Goal: Task Accomplishment & Management: Use online tool/utility

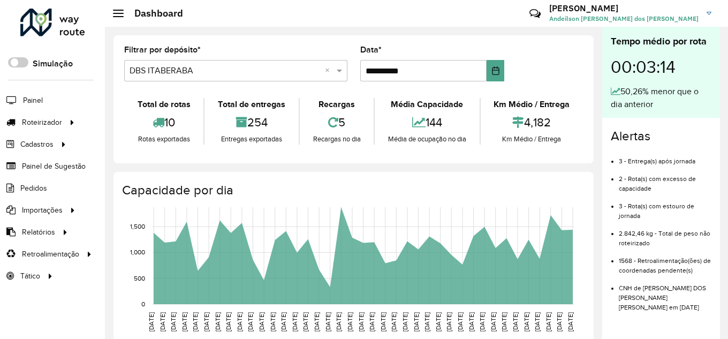
click at [146, 77] on div "Selecione um depósito × DBS ITABERABA ×" at bounding box center [235, 70] width 223 height 21
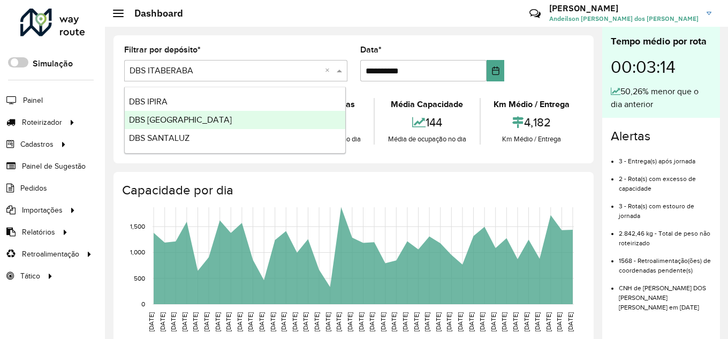
click at [150, 127] on div "DBS [GEOGRAPHIC_DATA]" at bounding box center [235, 120] width 220 height 18
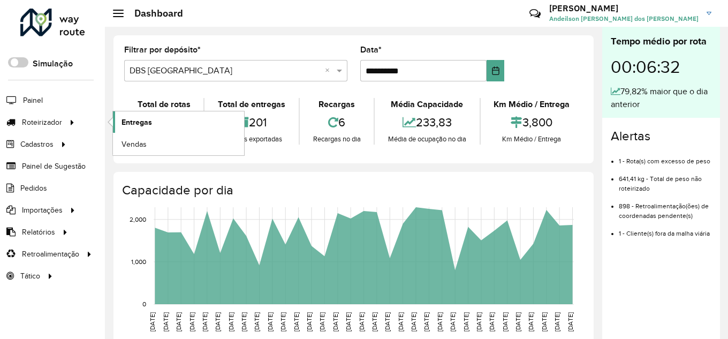
click at [154, 123] on link "Entregas" at bounding box center [178, 121] width 131 height 21
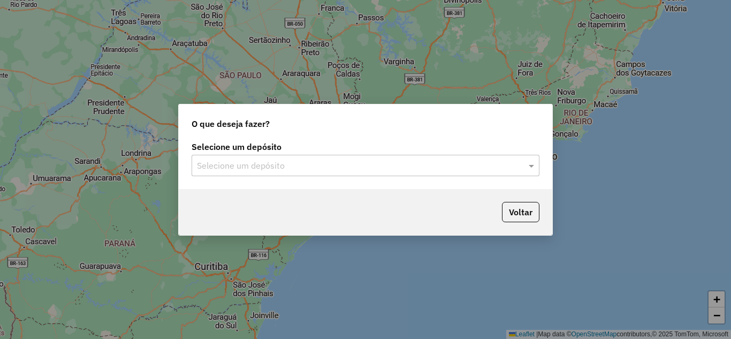
click at [325, 160] on input "text" at bounding box center [355, 165] width 316 height 13
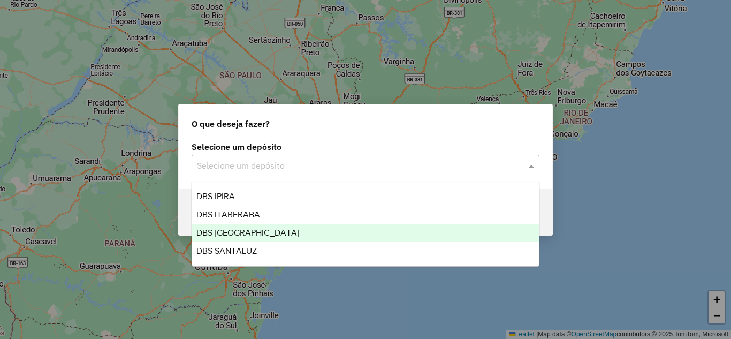
click at [266, 231] on span "DBS [GEOGRAPHIC_DATA]" at bounding box center [247, 232] width 103 height 9
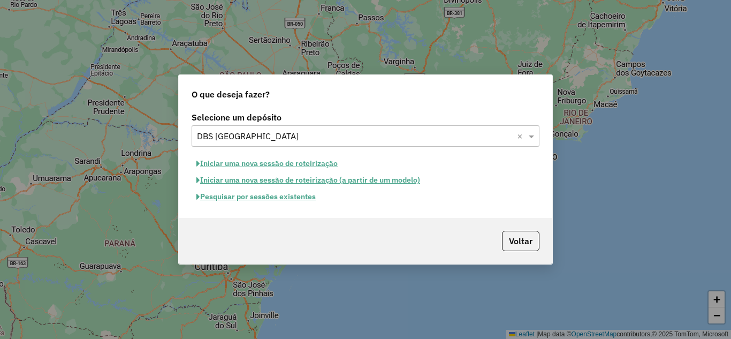
click at [278, 166] on button "Iniciar uma nova sessão de roteirização" at bounding box center [267, 163] width 151 height 17
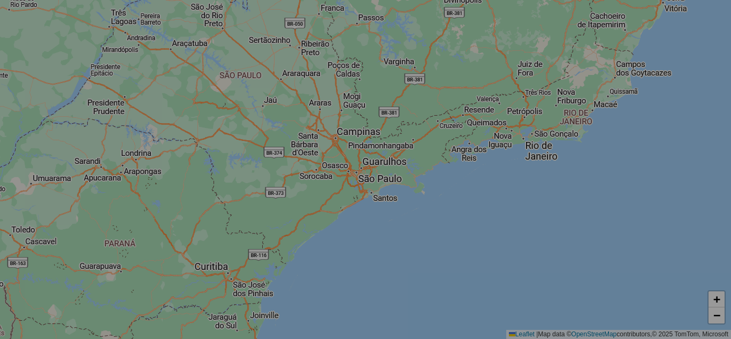
select select "*"
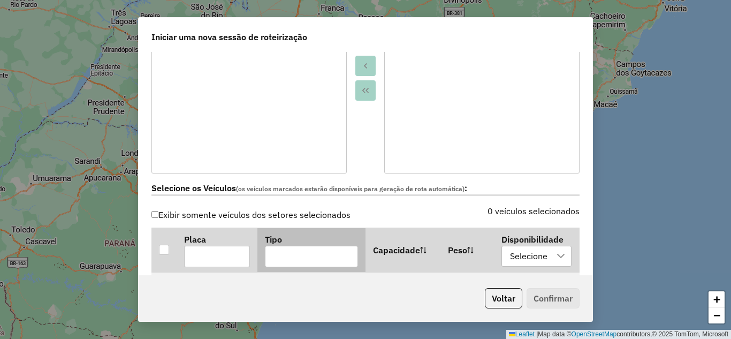
scroll to position [392, 0]
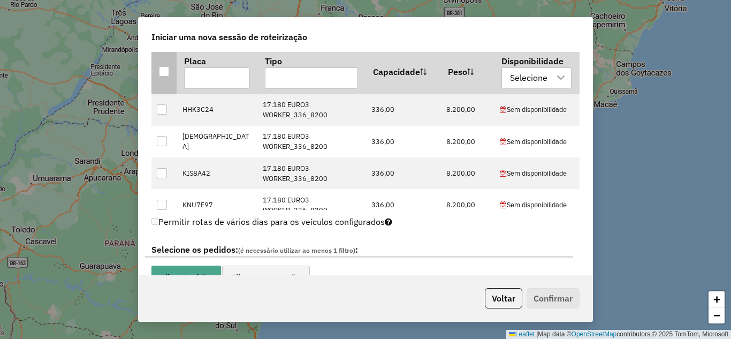
click at [166, 72] on div at bounding box center [164, 71] width 10 height 10
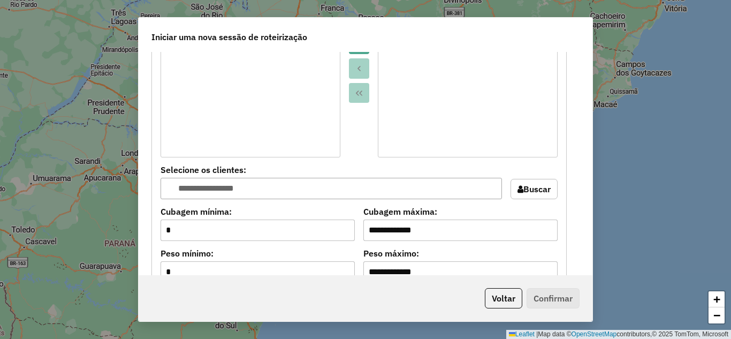
scroll to position [927, 0]
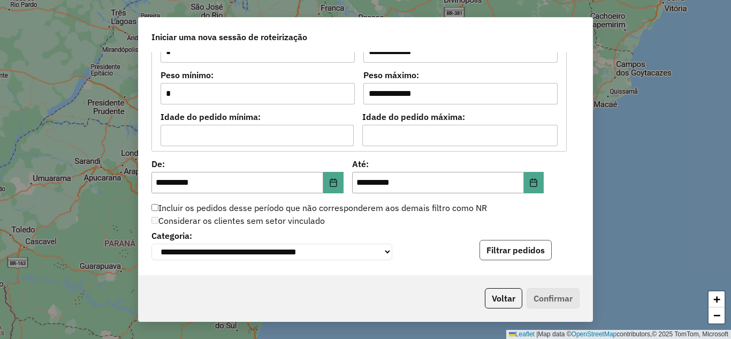
click at [493, 244] on button "Filtrar pedidos" at bounding box center [515, 250] width 72 height 20
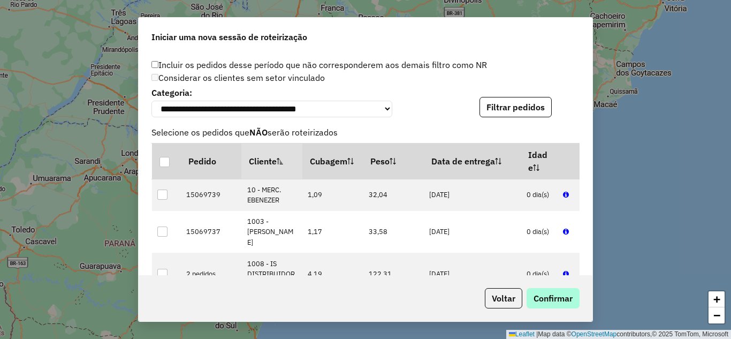
scroll to position [107, 0]
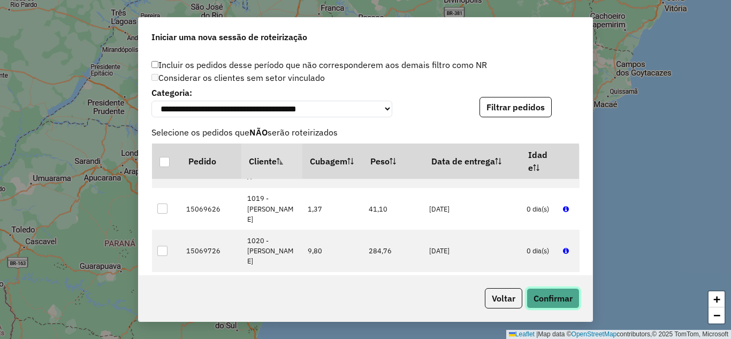
click at [561, 300] on button "Confirmar" at bounding box center [552, 298] width 53 height 20
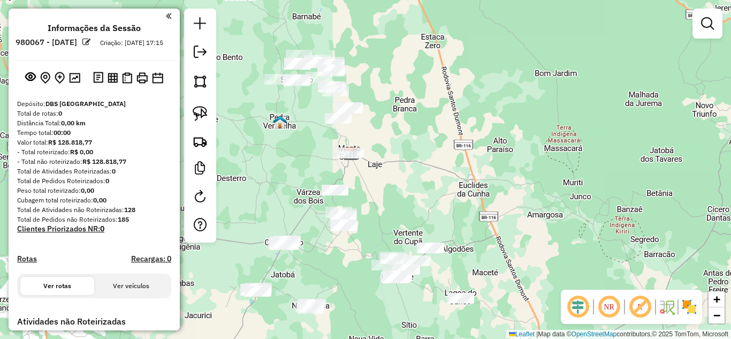
drag, startPoint x: 406, startPoint y: 158, endPoint x: 390, endPoint y: 133, distance: 29.5
click at [391, 134] on div "Janela de atendimento Grade de atendimento Capacidade Transportadoras Veículos …" at bounding box center [365, 169] width 731 height 339
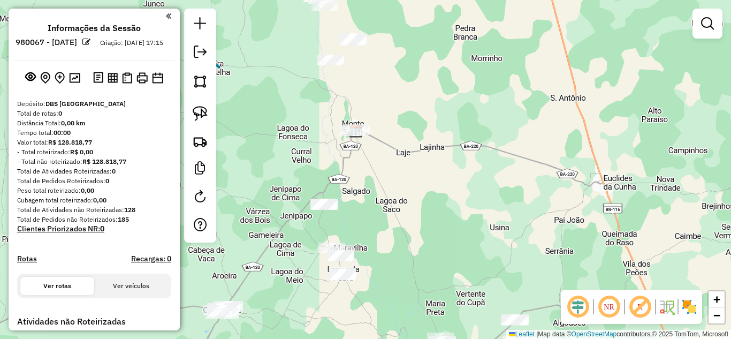
drag, startPoint x: 376, startPoint y: 213, endPoint x: 399, endPoint y: 211, distance: 23.1
click at [411, 218] on div "Janela de atendimento Grade de atendimento Capacidade Transportadoras Veículos …" at bounding box center [365, 169] width 731 height 339
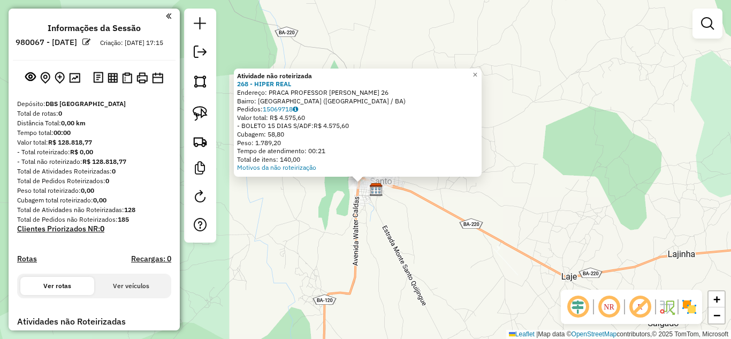
drag, startPoint x: 348, startPoint y: 217, endPoint x: 384, endPoint y: 230, distance: 38.1
click at [384, 230] on div "Atividade não roteirizada 268 - HIPER REAL Endereço: PRACA PROFESSOR SALGADO 26…" at bounding box center [365, 169] width 731 height 339
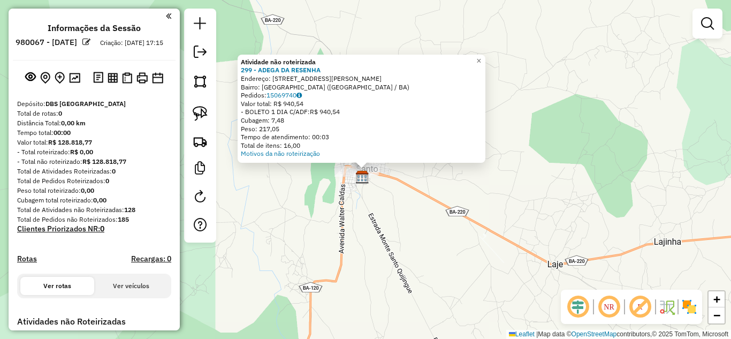
click at [372, 223] on div "Atividade não roteirizada 299 - ADEGA DA RESENHA Endereço: RUA CORONEL JOAO COR…" at bounding box center [365, 169] width 731 height 339
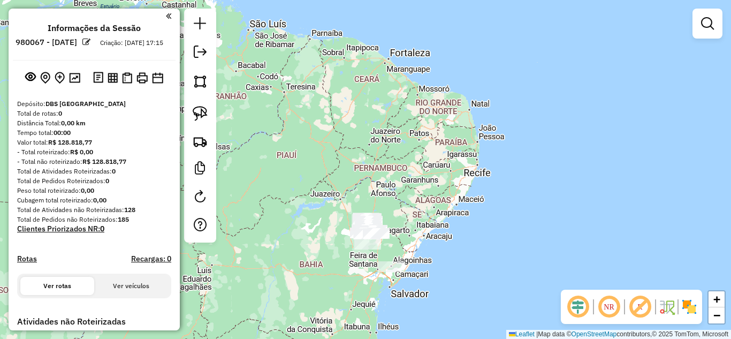
drag, startPoint x: 412, startPoint y: 234, endPoint x: 416, endPoint y: 118, distance: 115.6
click at [416, 118] on div "Janela de atendimento Grade de atendimento Capacidade Transportadoras Veículos …" at bounding box center [365, 169] width 731 height 339
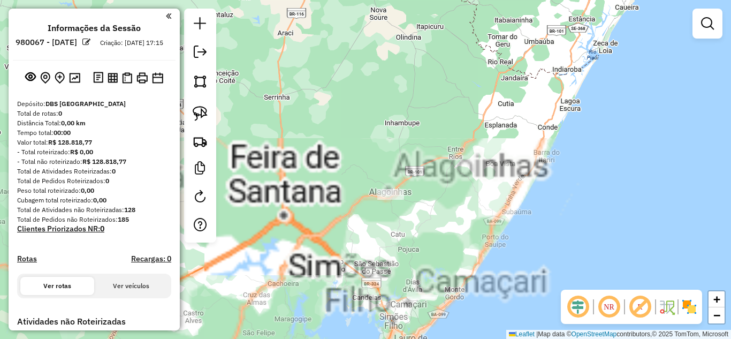
click at [385, 199] on div at bounding box center [390, 194] width 27 height 11
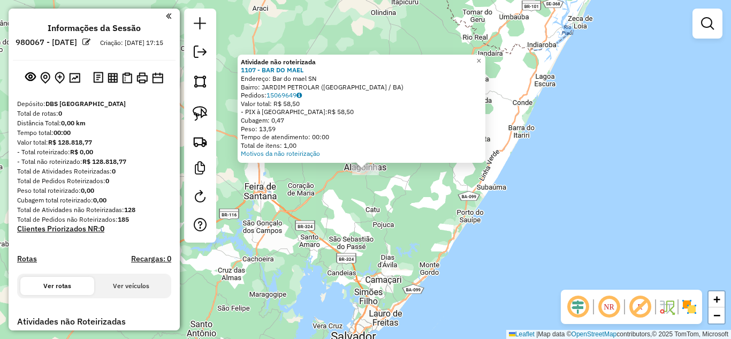
click at [377, 204] on div "Atividade não roteirizada 1107 - BAR DO MAEL Endereço: Bar do mael SN Bairro: J…" at bounding box center [365, 169] width 731 height 339
click at [349, 209] on div "Atividade não roteirizada 1107 - BAR DO MAEL Endereço: Bar do mael SN Bairro: J…" at bounding box center [365, 169] width 731 height 339
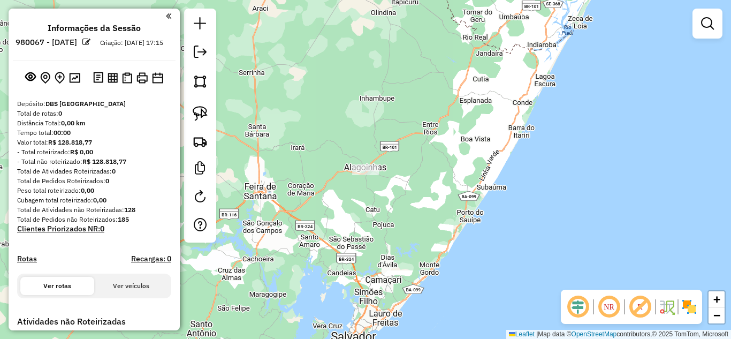
drag, startPoint x: 322, startPoint y: 120, endPoint x: 448, endPoint y: 281, distance: 204.5
click at [443, 275] on div "Janela de atendimento Grade de atendimento Capacidade Transportadoras Veículos …" at bounding box center [365, 169] width 731 height 339
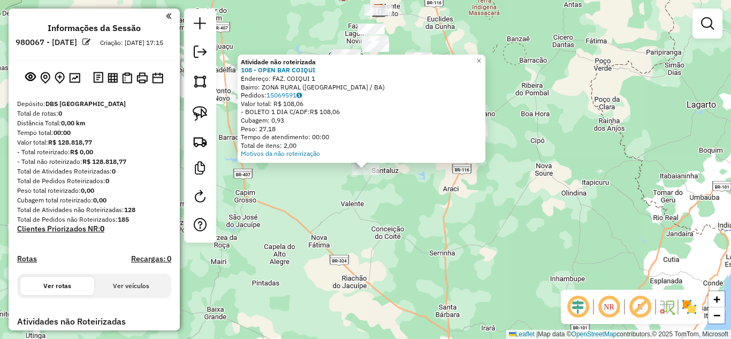
click at [393, 198] on div "Atividade não roteirizada 108 - OPEN BAR COIQUI Endereço: FAZ. COIQUI 1 Bairro:…" at bounding box center [365, 169] width 731 height 339
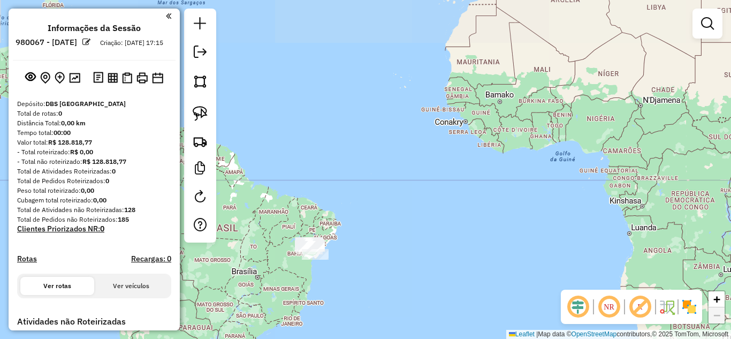
drag, startPoint x: 517, startPoint y: 160, endPoint x: 415, endPoint y: 207, distance: 111.8
click at [415, 207] on div "Janela de atendimento Grade de atendimento Capacidade Transportadoras Veículos …" at bounding box center [365, 169] width 731 height 339
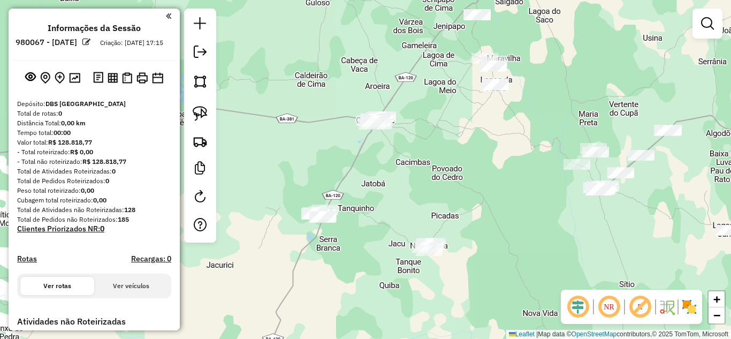
drag, startPoint x: 497, startPoint y: 136, endPoint x: 425, endPoint y: 179, distance: 83.5
click at [425, 179] on div "Janela de atendimento Grade de atendimento Capacidade Transportadoras Veículos …" at bounding box center [365, 169] width 731 height 339
drag, startPoint x: 194, startPoint y: 116, endPoint x: 226, endPoint y: 127, distance: 33.8
click at [194, 116] on img at bounding box center [200, 113] width 15 height 15
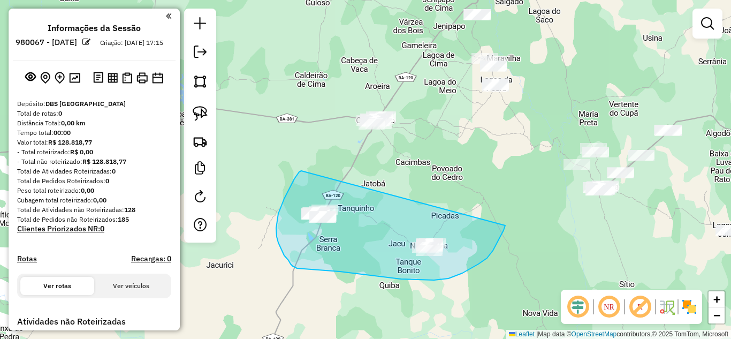
drag, startPoint x: 284, startPoint y: 198, endPoint x: 505, endPoint y: 224, distance: 222.4
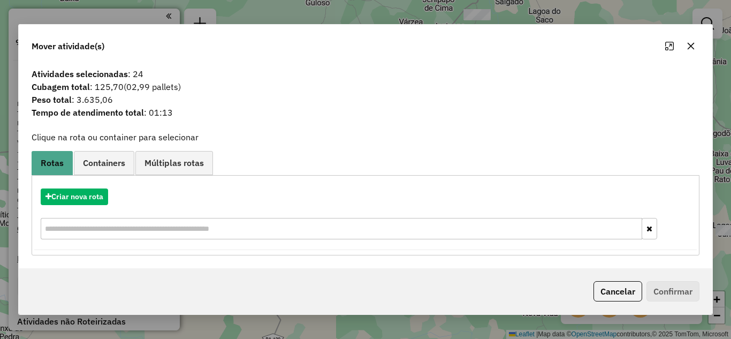
drag, startPoint x: 691, startPoint y: 48, endPoint x: 682, endPoint y: 49, distance: 9.2
click at [691, 47] on icon "button" at bounding box center [690, 46] width 9 height 9
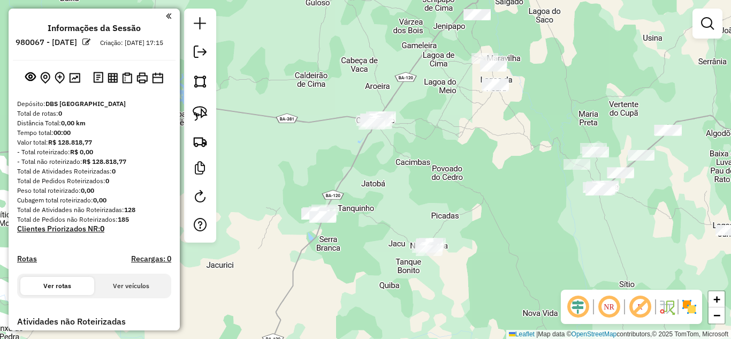
drag, startPoint x: 193, startPoint y: 115, endPoint x: 261, endPoint y: 118, distance: 68.0
click at [194, 114] on img at bounding box center [200, 113] width 15 height 15
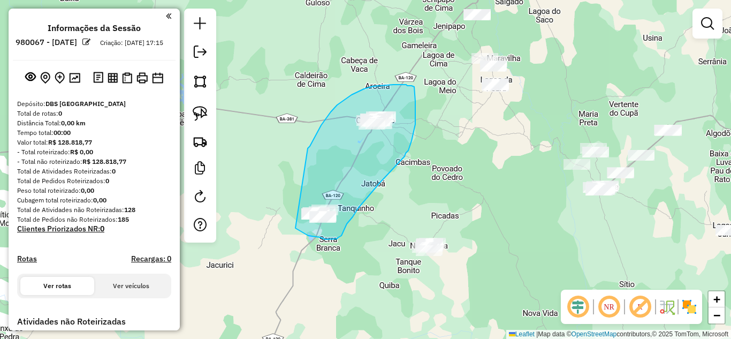
drag, startPoint x: 308, startPoint y: 148, endPoint x: 295, endPoint y: 228, distance: 80.7
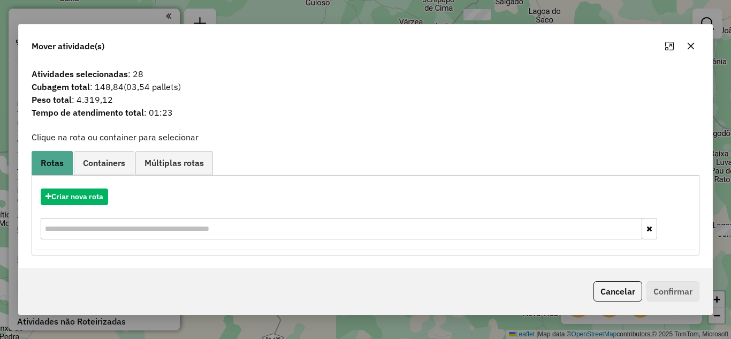
click at [686, 47] on icon "button" at bounding box center [690, 46] width 9 height 9
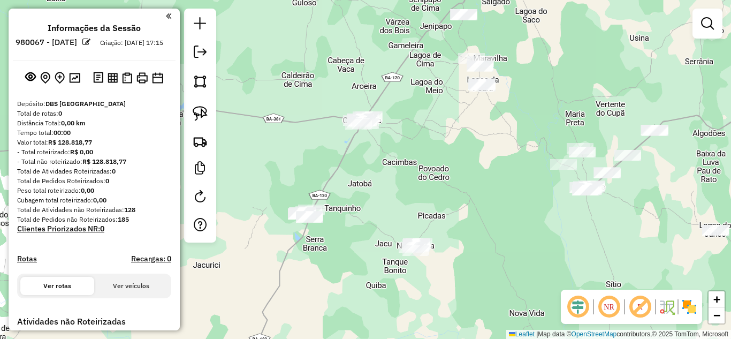
drag, startPoint x: 382, startPoint y: 216, endPoint x: 333, endPoint y: 214, distance: 48.7
click at [342, 216] on div "Janela de atendimento Grade de atendimento Capacidade Transportadoras Veículos …" at bounding box center [365, 169] width 731 height 339
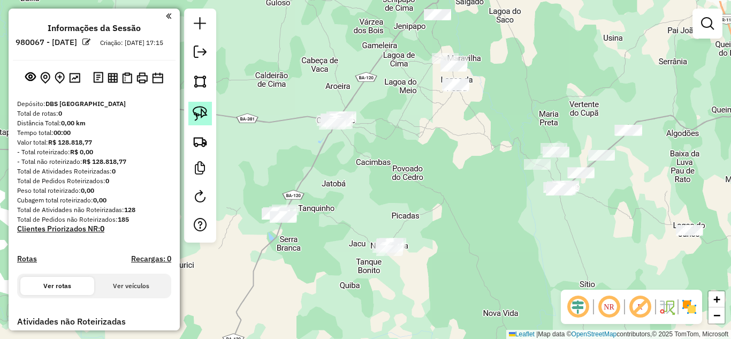
click at [194, 113] on img at bounding box center [200, 113] width 15 height 15
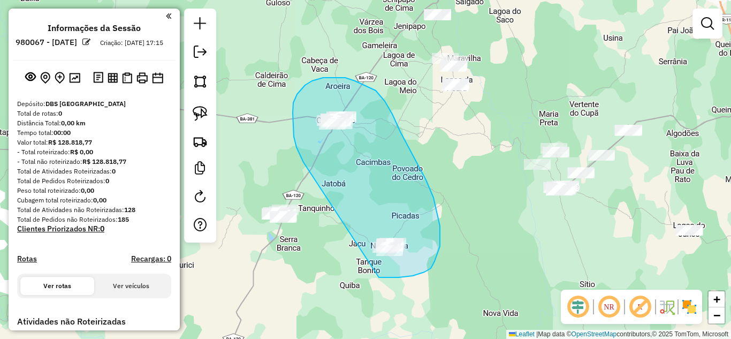
drag, startPoint x: 303, startPoint y: 162, endPoint x: 376, endPoint y: 277, distance: 136.1
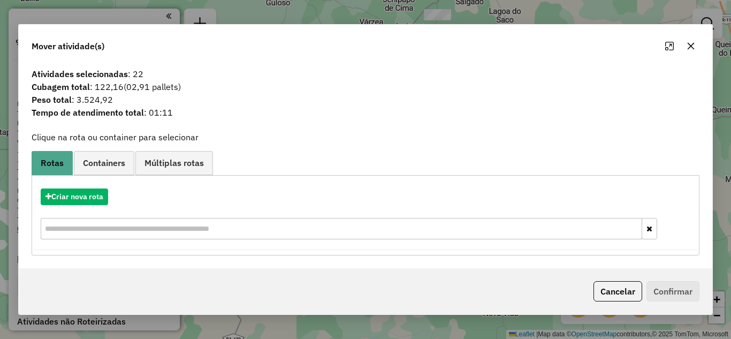
drag, startPoint x: 693, startPoint y: 45, endPoint x: 635, endPoint y: 75, distance: 65.1
click at [691, 46] on icon "button" at bounding box center [690, 46] width 9 height 9
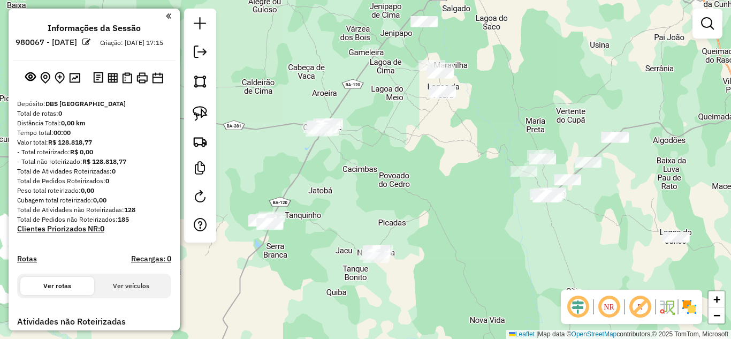
drag, startPoint x: 380, startPoint y: 205, endPoint x: 367, endPoint y: 212, distance: 15.1
click at [367, 212] on div "Janela de atendimento Grade de atendimento Capacidade Transportadoras Veículos …" at bounding box center [365, 169] width 731 height 339
click at [198, 107] on img at bounding box center [200, 113] width 15 height 15
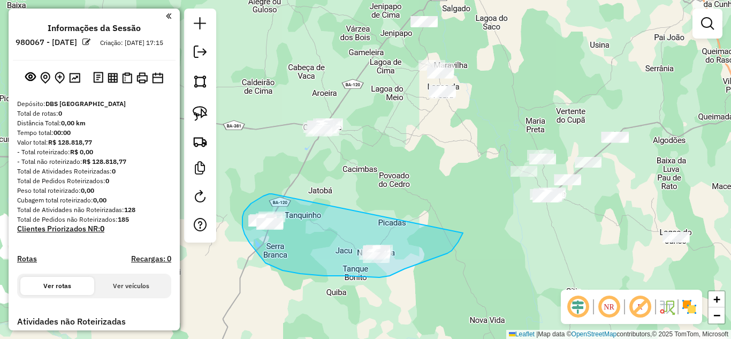
drag, startPoint x: 247, startPoint y: 208, endPoint x: 463, endPoint y: 233, distance: 217.1
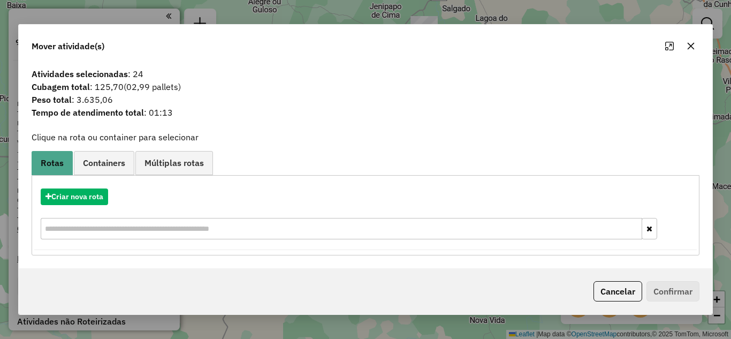
click at [693, 45] on icon "button" at bounding box center [690, 46] width 9 height 9
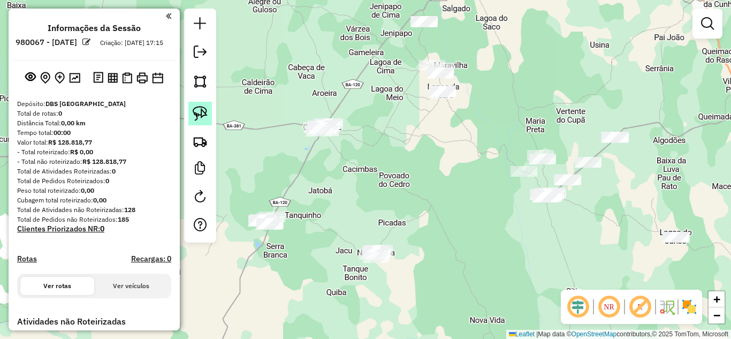
click at [193, 118] on img at bounding box center [200, 113] width 15 height 15
drag, startPoint x: 241, startPoint y: 177, endPoint x: 295, endPoint y: 118, distance: 79.1
drag, startPoint x: 313, startPoint y: 108, endPoint x: 324, endPoint y: 103, distance: 11.5
click at [322, 104] on div "Janela de atendimento Grade de atendimento Capacidade Transportadoras Veículos …" at bounding box center [365, 169] width 731 height 339
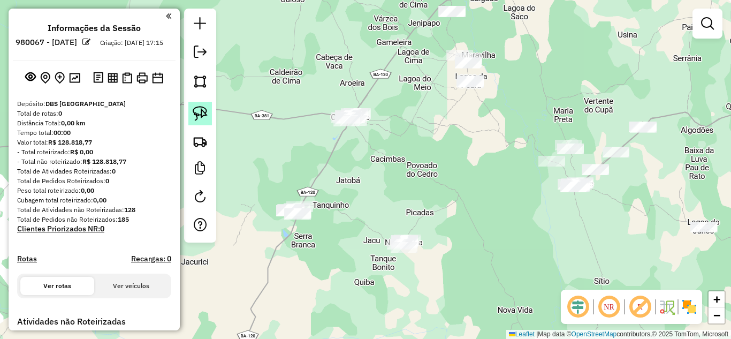
drag, startPoint x: 197, startPoint y: 113, endPoint x: 248, endPoint y: 133, distance: 55.0
click at [197, 113] on img at bounding box center [200, 113] width 15 height 15
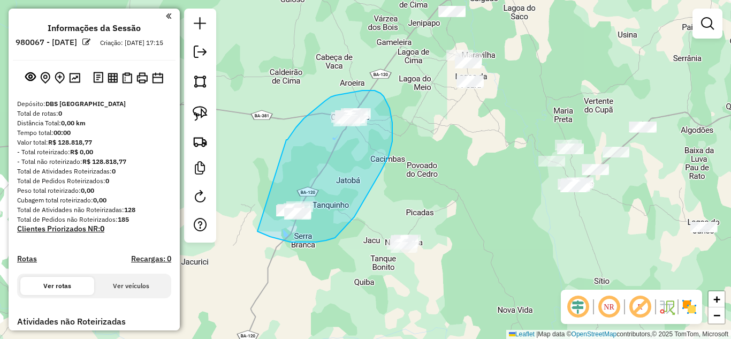
drag, startPoint x: 286, startPoint y: 140, endPoint x: 257, endPoint y: 231, distance: 95.9
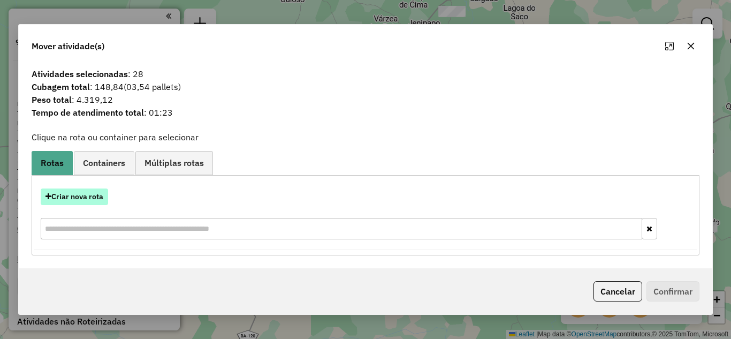
click at [95, 199] on button "Criar nova rota" at bounding box center [74, 196] width 67 height 17
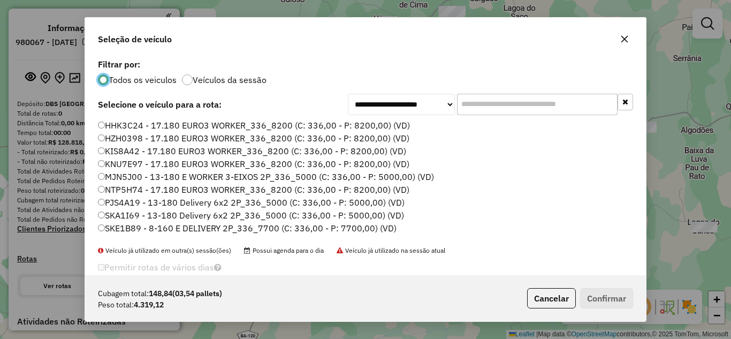
scroll to position [101, 0]
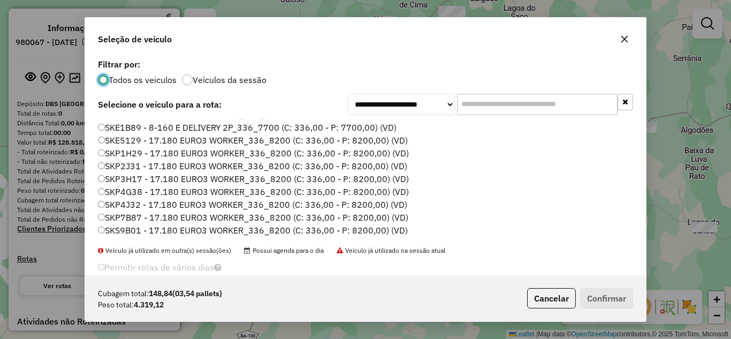
click at [129, 175] on label "SKP3H17 - 17.180 EURO3 WORKER_336_8200 (C: 336,00 - P: 8200,00) (VD)" at bounding box center [253, 178] width 311 height 13
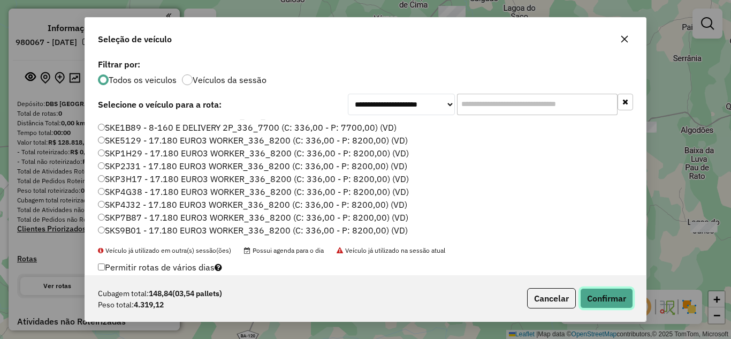
click at [598, 295] on button "Confirmar" at bounding box center [606, 298] width 53 height 20
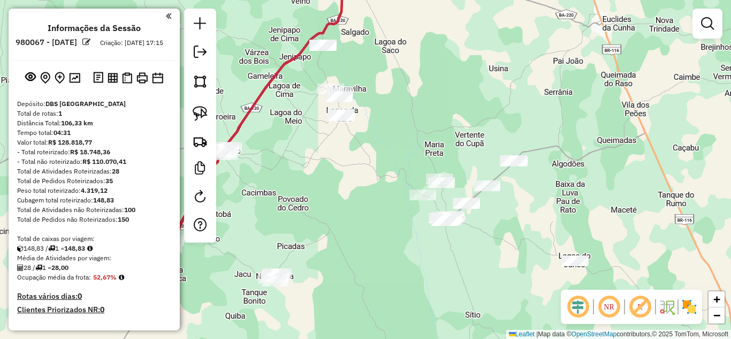
drag, startPoint x: 416, startPoint y: 146, endPoint x: 286, endPoint y: 177, distance: 133.0
click at [286, 177] on div "Janela de atendimento Grade de atendimento Capacidade Transportadoras Veículos …" at bounding box center [365, 169] width 731 height 339
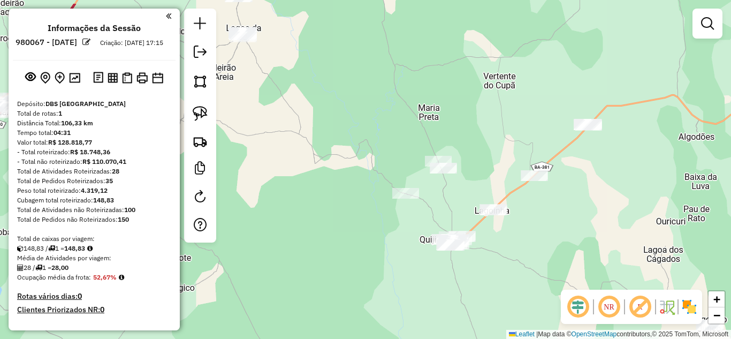
drag, startPoint x: 370, startPoint y: 233, endPoint x: 322, endPoint y: 271, distance: 61.3
click at [322, 271] on div "Janela de atendimento Grade de atendimento Capacidade Transportadoras Veículos …" at bounding box center [365, 169] width 731 height 339
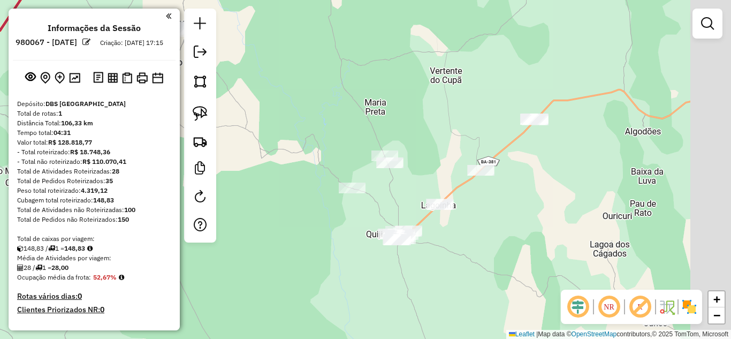
drag, startPoint x: 436, startPoint y: 221, endPoint x: 383, endPoint y: 215, distance: 53.3
click at [383, 215] on div "Janela de atendimento Grade de atendimento Capacidade Transportadoras Veículos …" at bounding box center [365, 169] width 731 height 339
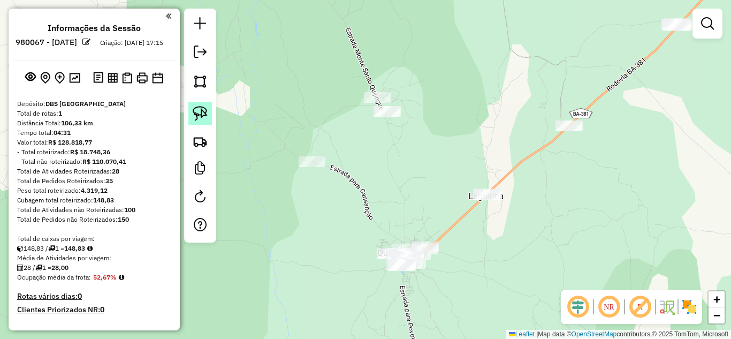
click at [201, 116] on img at bounding box center [200, 113] width 15 height 15
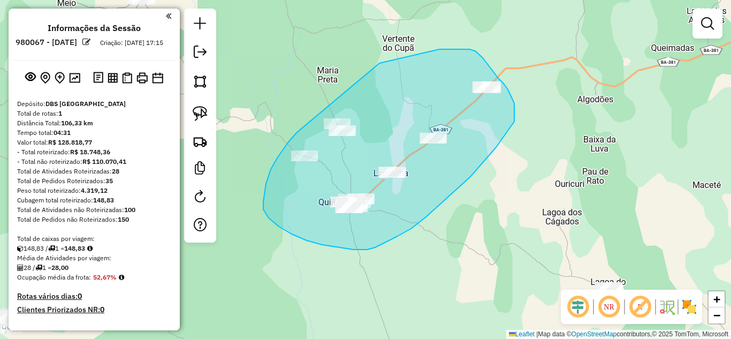
drag, startPoint x: 300, startPoint y: 131, endPoint x: 376, endPoint y: 64, distance: 101.2
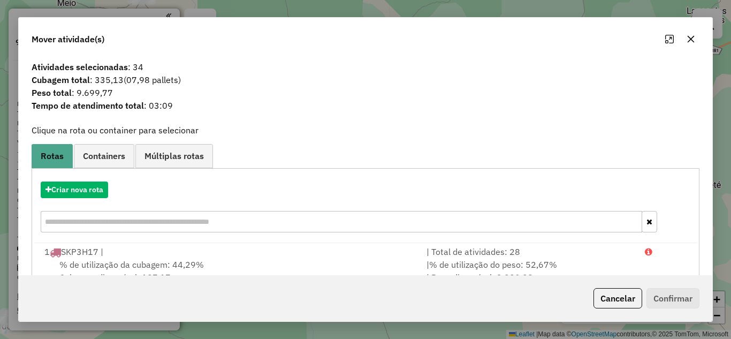
click at [692, 38] on icon "button" at bounding box center [690, 38] width 7 height 7
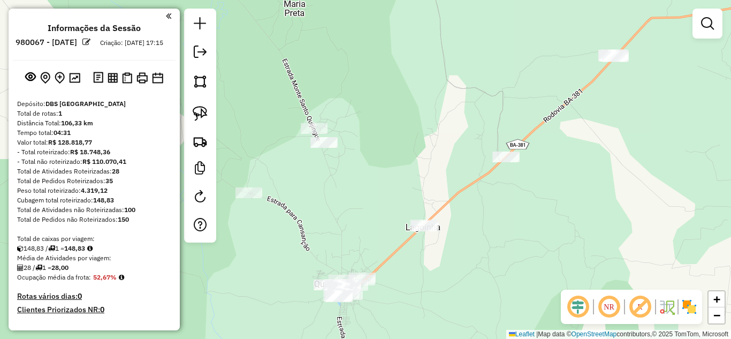
drag, startPoint x: 332, startPoint y: 155, endPoint x: 292, endPoint y: 225, distance: 81.5
click at [292, 225] on div "Janela de atendimento Grade de atendimento Capacidade Transportadoras Veículos …" at bounding box center [365, 169] width 731 height 339
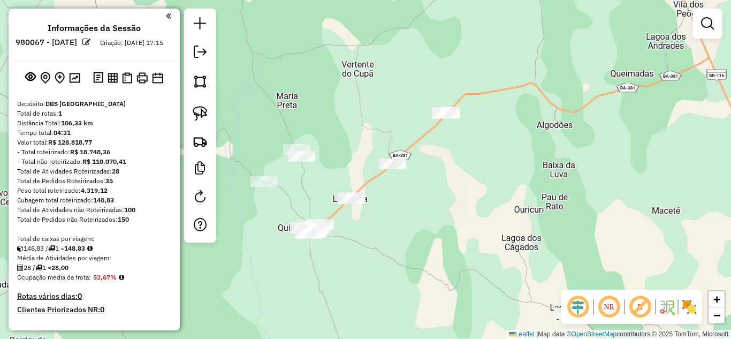
drag, startPoint x: 204, startPoint y: 115, endPoint x: 232, endPoint y: 117, distance: 27.9
click at [204, 115] on img at bounding box center [200, 113] width 15 height 15
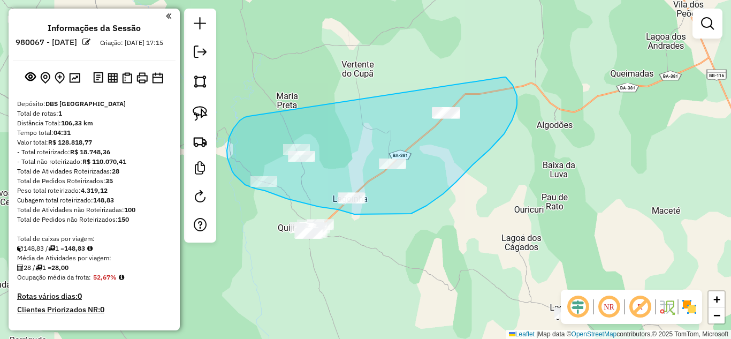
drag, startPoint x: 247, startPoint y: 116, endPoint x: 504, endPoint y: 77, distance: 259.7
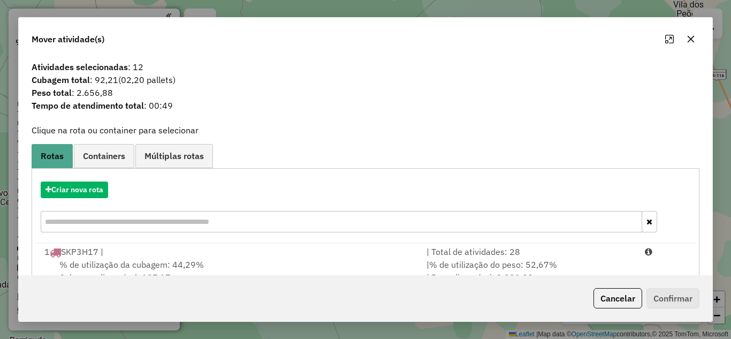
click at [693, 39] on icon "button" at bounding box center [690, 39] width 9 height 9
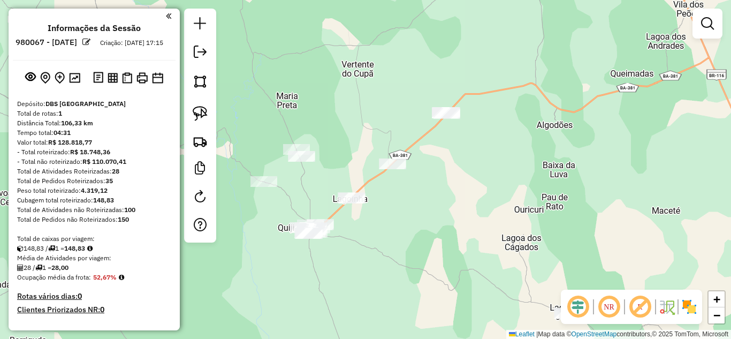
drag, startPoint x: 200, startPoint y: 113, endPoint x: 219, endPoint y: 123, distance: 21.3
click at [198, 113] on img at bounding box center [200, 113] width 15 height 15
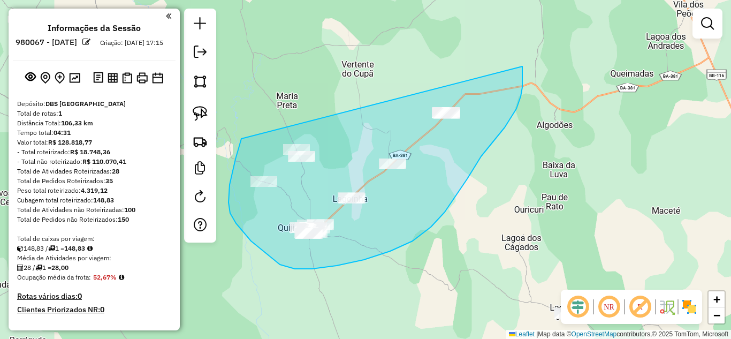
drag, startPoint x: 239, startPoint y: 148, endPoint x: 522, endPoint y: 66, distance: 295.1
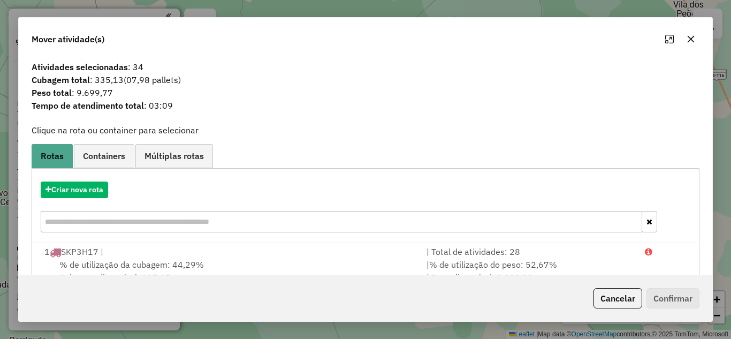
click at [691, 36] on icon "button" at bounding box center [690, 39] width 9 height 9
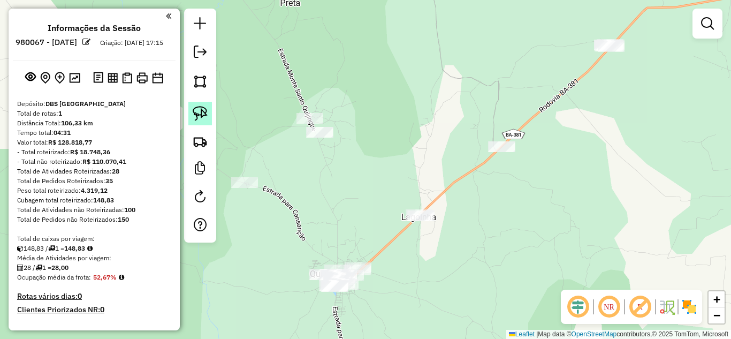
click at [198, 110] on img at bounding box center [200, 113] width 15 height 15
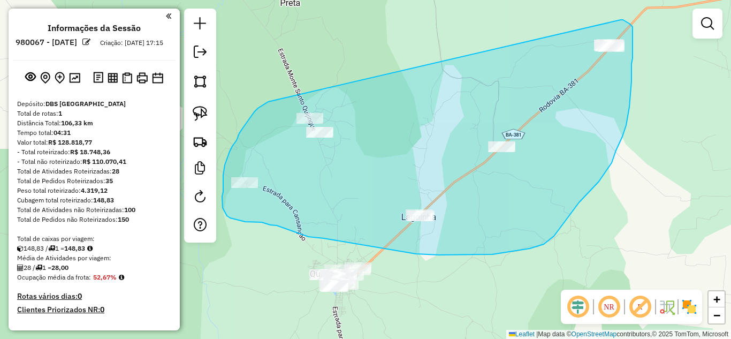
drag, startPoint x: 254, startPoint y: 112, endPoint x: 621, endPoint y: 20, distance: 377.8
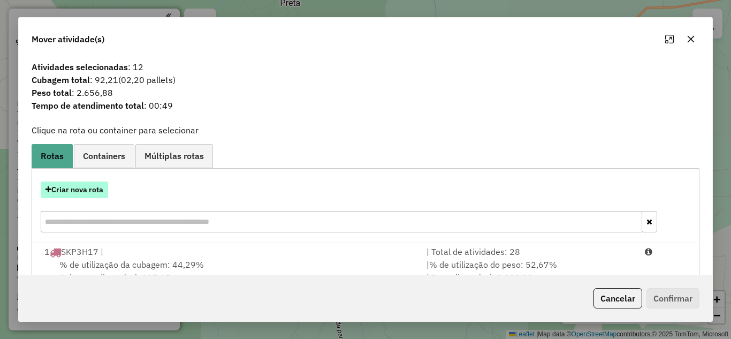
click at [94, 195] on button "Criar nova rota" at bounding box center [74, 189] width 67 height 17
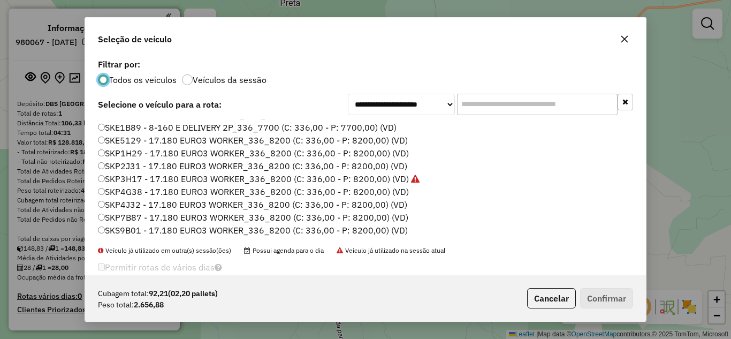
click at [196, 188] on label "SKP4G38 - 17.180 EURO3 WORKER_336_8200 (C: 336,00 - P: 8200,00) (VD)" at bounding box center [253, 191] width 311 height 13
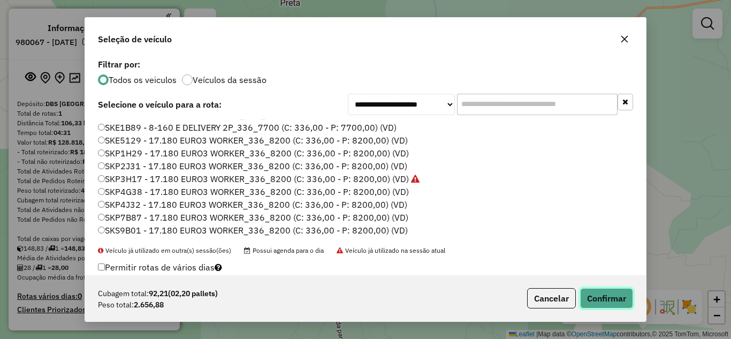
click at [605, 295] on button "Confirmar" at bounding box center [606, 298] width 53 height 20
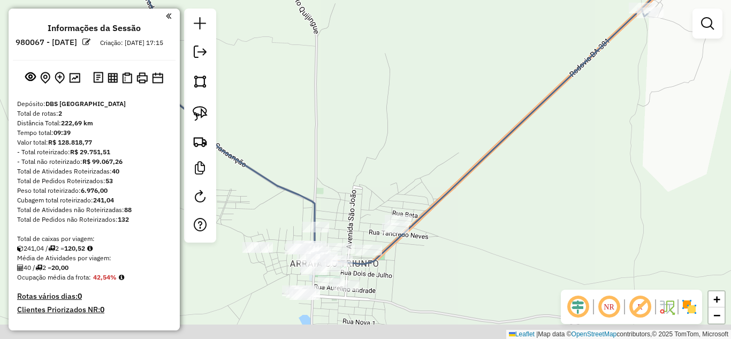
drag, startPoint x: 351, startPoint y: 225, endPoint x: 364, endPoint y: 154, distance: 72.3
click at [364, 154] on div "Janela de atendimento Grade de atendimento Capacidade Transportadoras Veículos …" at bounding box center [365, 169] width 731 height 339
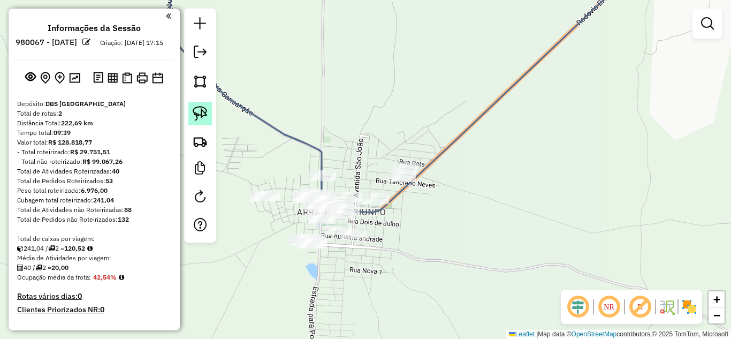
click at [200, 115] on img at bounding box center [200, 113] width 15 height 15
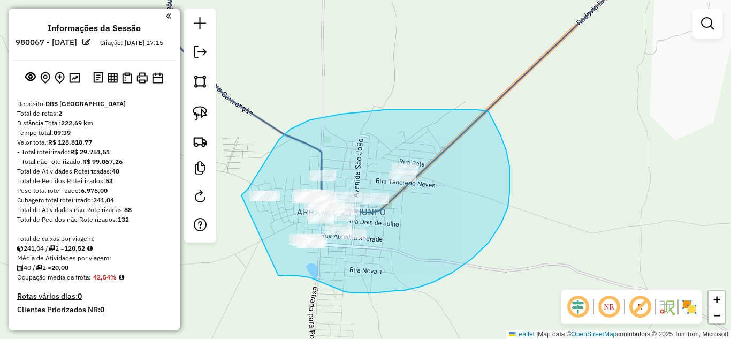
drag, startPoint x: 241, startPoint y: 195, endPoint x: 278, endPoint y: 274, distance: 87.4
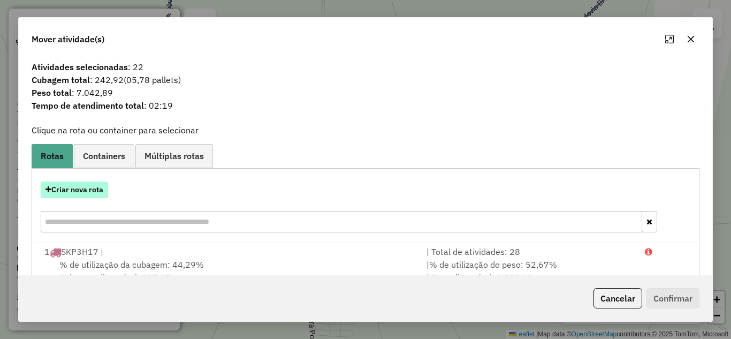
click at [77, 197] on button "Criar nova rota" at bounding box center [74, 189] width 67 height 17
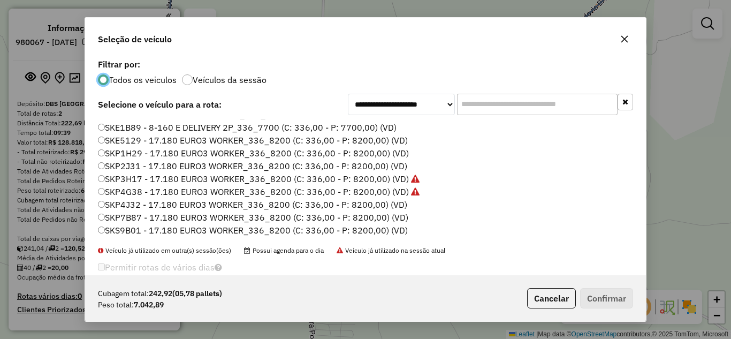
scroll to position [65, 0]
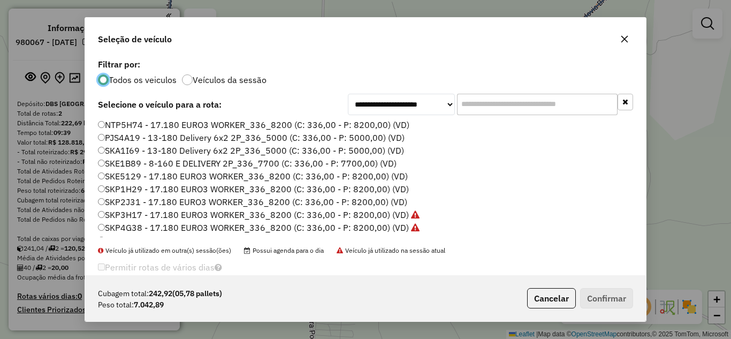
click at [177, 176] on label "SKE5129 - 17.180 EURO3 WORKER_336_8200 (C: 336,00 - P: 8200,00) (VD)" at bounding box center [253, 176] width 310 height 13
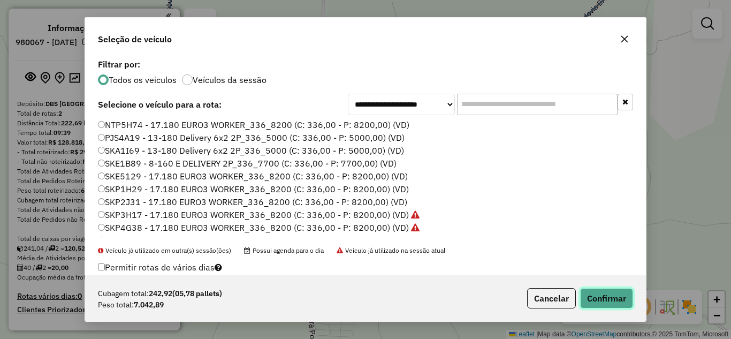
click at [630, 300] on button "Confirmar" at bounding box center [606, 298] width 53 height 20
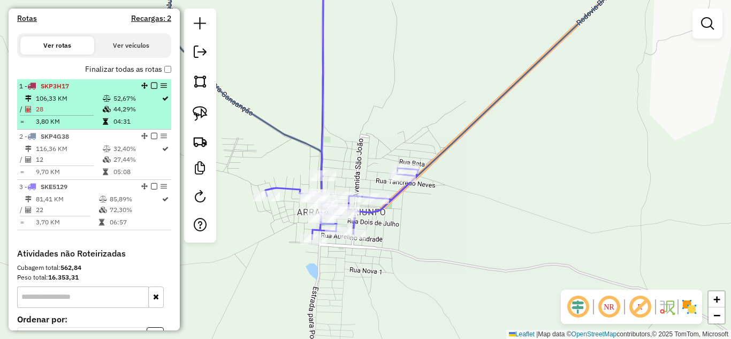
scroll to position [357, 0]
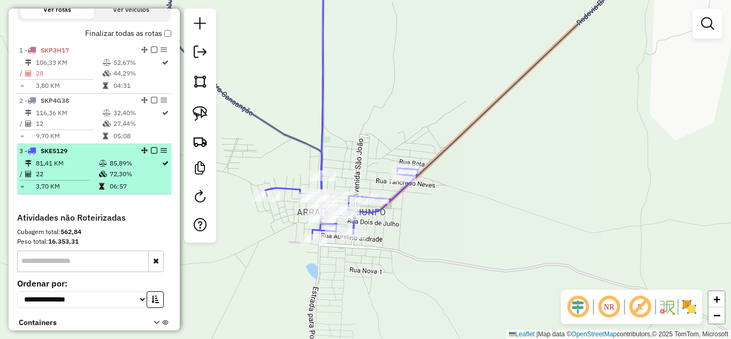
click at [91, 166] on li "3 - SKE5129 81,41 KM 85,89% / 22 72,30% = 3,70 KM 06:57" at bounding box center [94, 169] width 154 height 50
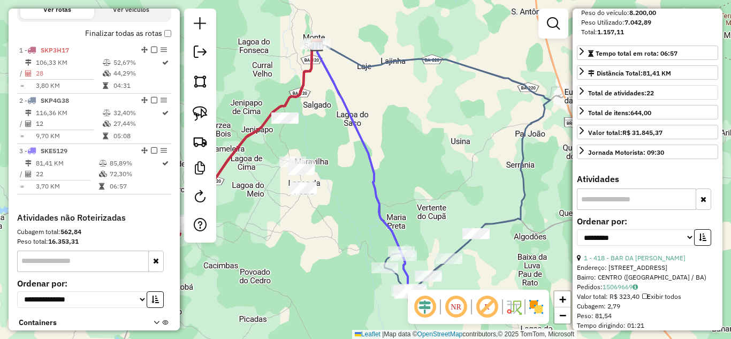
scroll to position [321, 0]
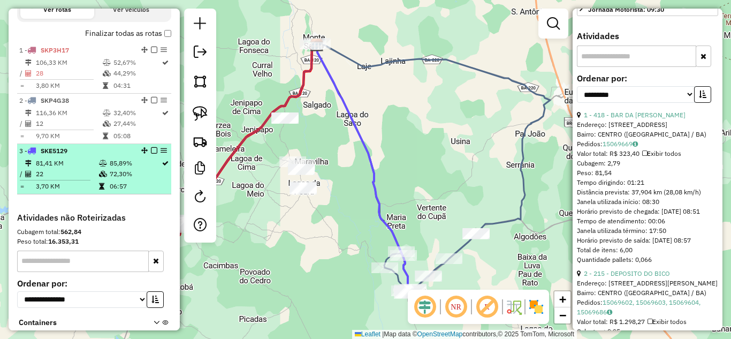
click at [71, 167] on td "81,41 KM" at bounding box center [66, 163] width 63 height 11
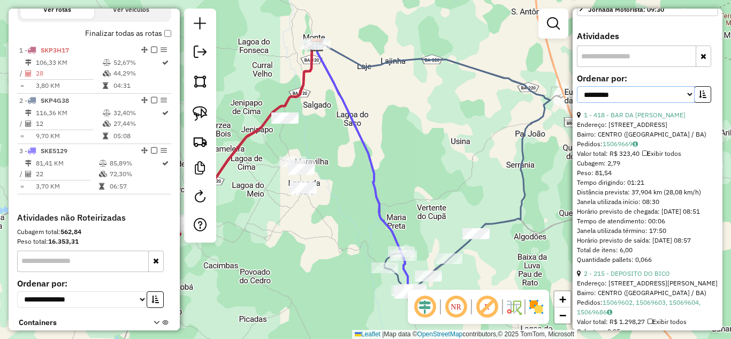
drag, startPoint x: 679, startPoint y: 117, endPoint x: 675, endPoint y: 121, distance: 6.1
click at [679, 103] on select "**********" at bounding box center [636, 94] width 118 height 17
select select "*********"
click at [577, 103] on select "**********" at bounding box center [636, 94] width 118 height 17
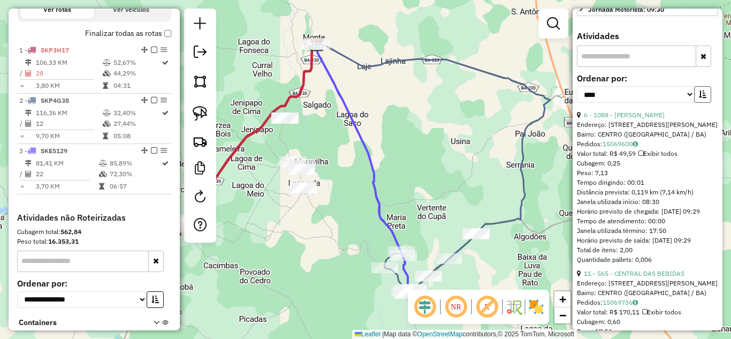
click at [700, 98] on icon "button" at bounding box center [702, 93] width 7 height 7
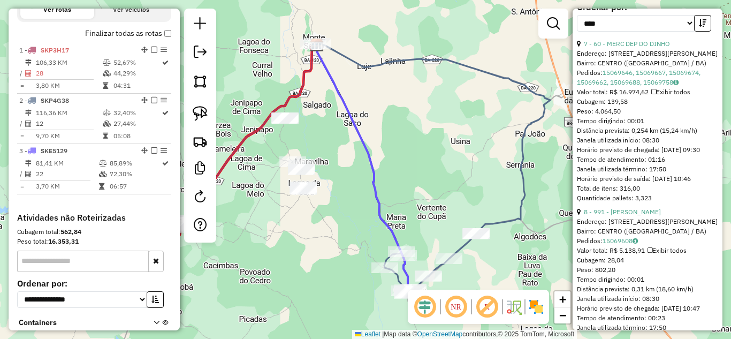
scroll to position [499, 0]
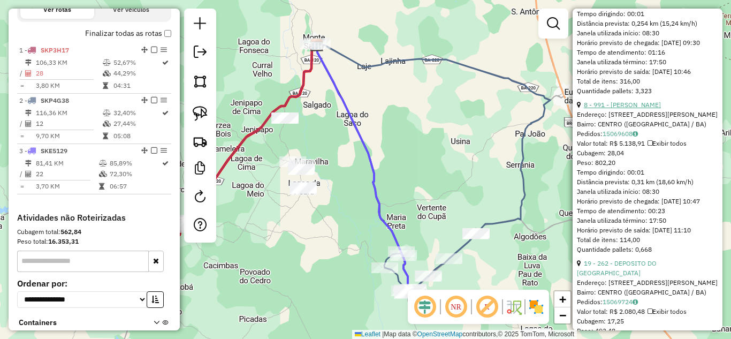
click at [642, 109] on link "8 - 991 - MERCADO SILVA" at bounding box center [622, 105] width 77 height 8
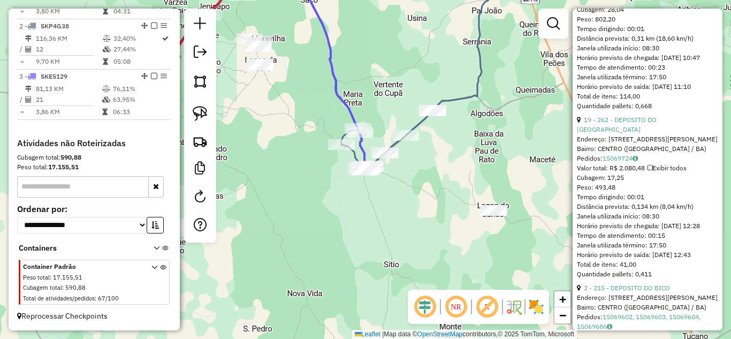
scroll to position [678, 0]
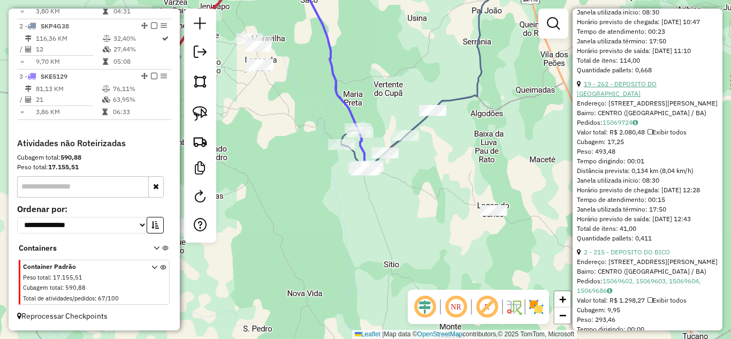
click at [640, 97] on link "19 - 262 - DEPOSITO DO BONANCA" at bounding box center [617, 89] width 80 height 18
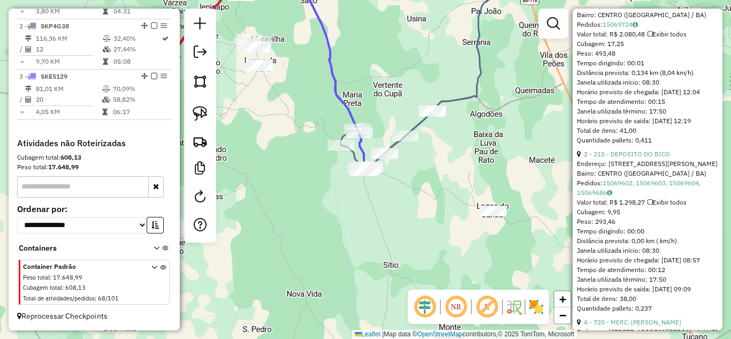
scroll to position [654, 0]
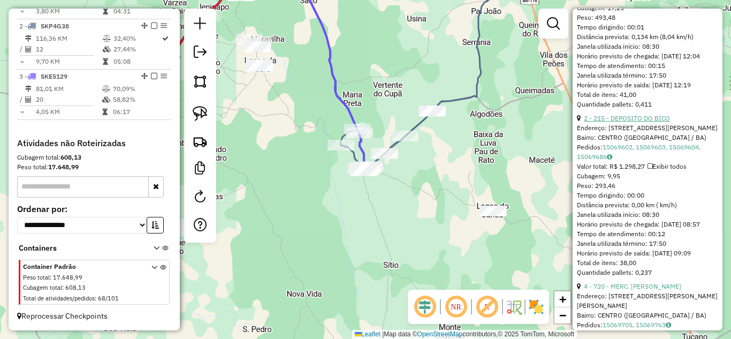
click at [648, 122] on link "2 - 215 - DEPOSITO DO BICO" at bounding box center [627, 118] width 86 height 8
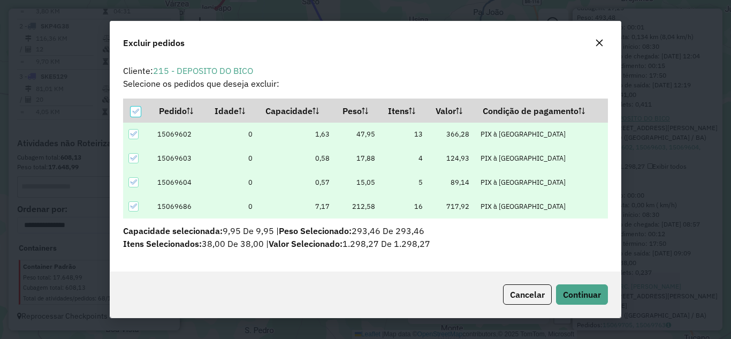
scroll to position [6, 3]
click at [586, 294] on span "Continuar" at bounding box center [582, 294] width 38 height 11
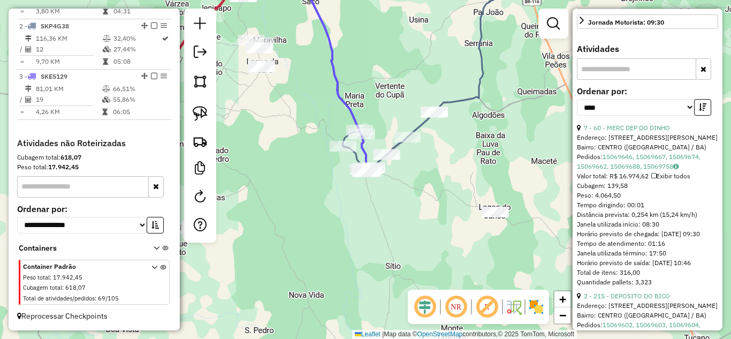
scroll to position [486, 0]
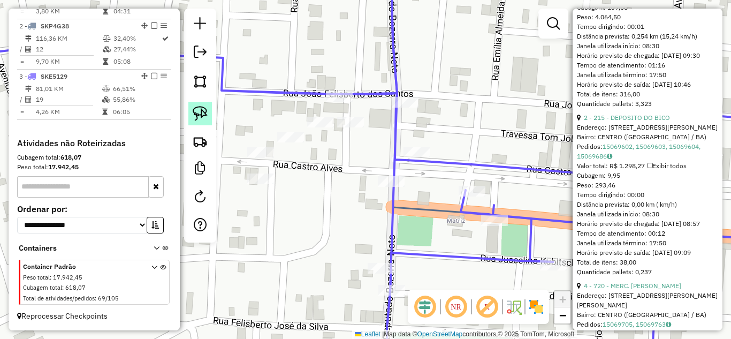
click at [193, 112] on img at bounding box center [200, 113] width 15 height 15
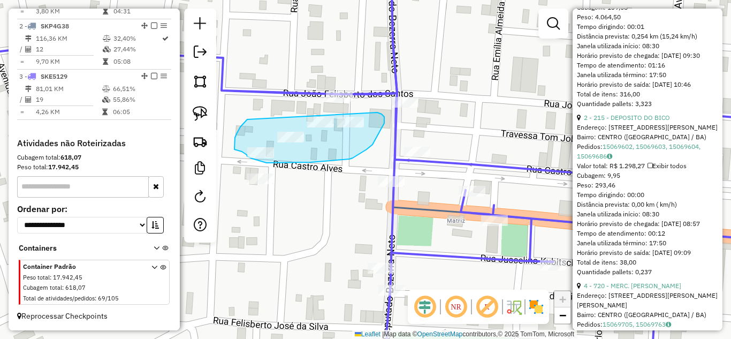
drag, startPoint x: 247, startPoint y: 119, endPoint x: 372, endPoint y: 111, distance: 125.4
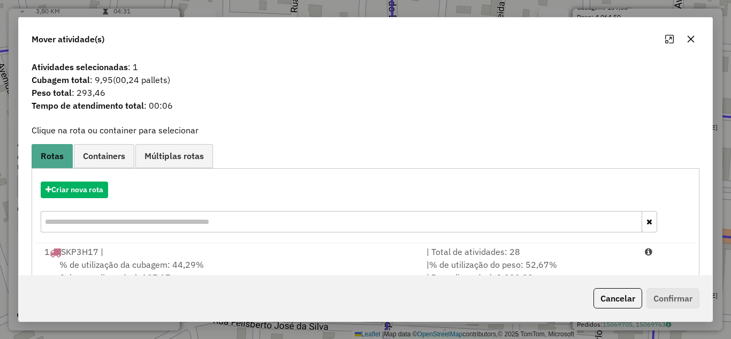
scroll to position [116, 0]
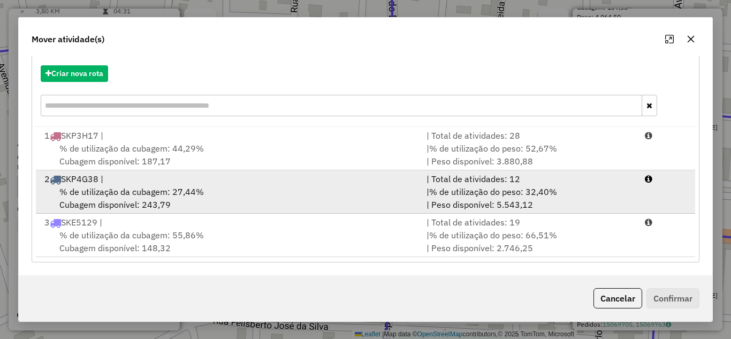
click at [327, 200] on div "% de utilização da cubagem: 27,44% Cubagem disponível: 243,79" at bounding box center [229, 198] width 382 height 26
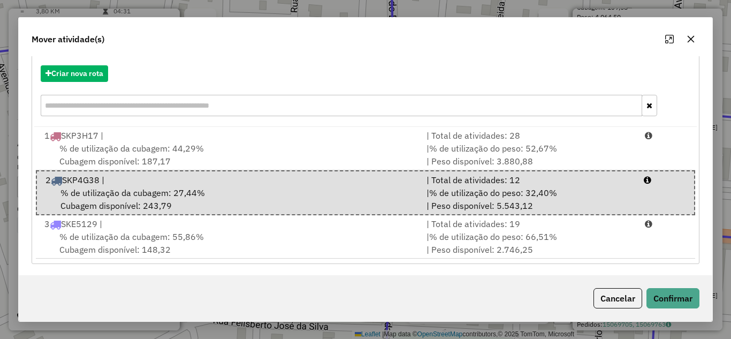
click at [671, 285] on div "Cancelar Confirmar" at bounding box center [365, 298] width 693 height 46
click at [668, 294] on button "Confirmar" at bounding box center [672, 298] width 53 height 20
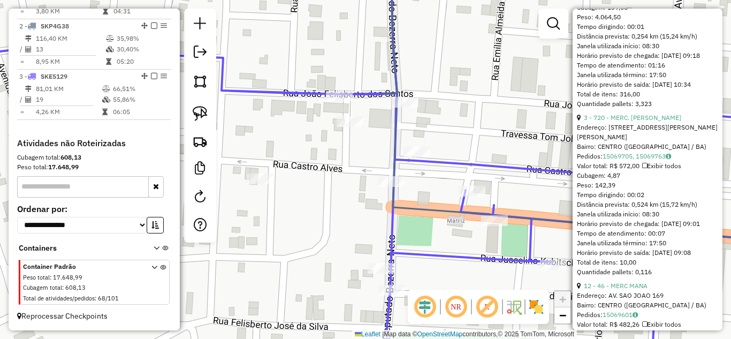
scroll to position [0, 0]
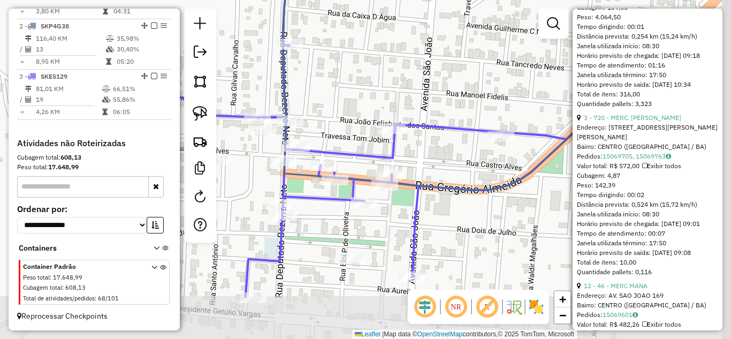
drag, startPoint x: 518, startPoint y: 275, endPoint x: 333, endPoint y: 177, distance: 208.9
click at [337, 183] on div "Janela de atendimento Grade de atendimento Capacidade Transportadoras Veículos …" at bounding box center [365, 169] width 731 height 339
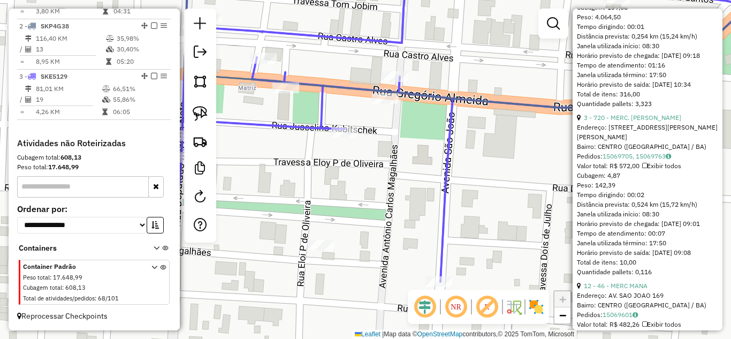
drag, startPoint x: 348, startPoint y: 177, endPoint x: 392, endPoint y: 167, distance: 44.3
click at [392, 167] on div "Janela de atendimento Grade de atendimento Capacidade Transportadoras Veículos …" at bounding box center [365, 169] width 731 height 339
click at [195, 110] on img at bounding box center [200, 113] width 15 height 15
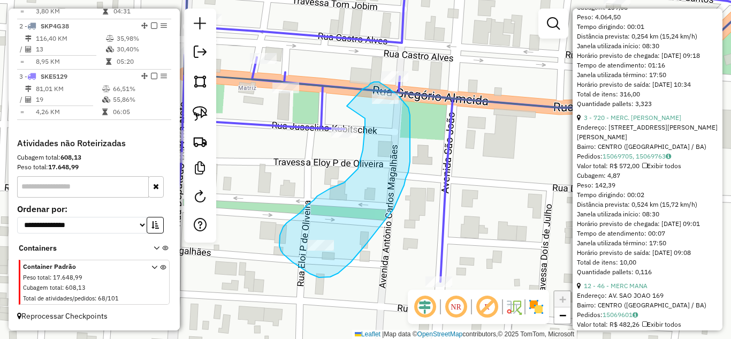
drag, startPoint x: 347, startPoint y: 106, endPoint x: 363, endPoint y: 117, distance: 20.0
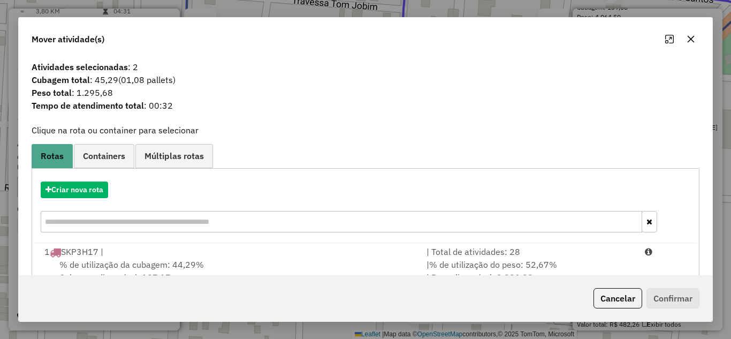
scroll to position [116, 0]
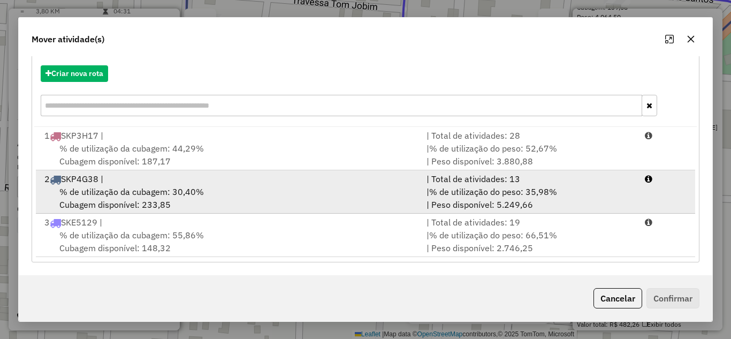
drag, startPoint x: 244, startPoint y: 185, endPoint x: 495, endPoint y: 213, distance: 252.5
click at [244, 185] on div "% de utilização da cubagem: 30,40% Cubagem disponível: 233,85" at bounding box center [229, 198] width 382 height 26
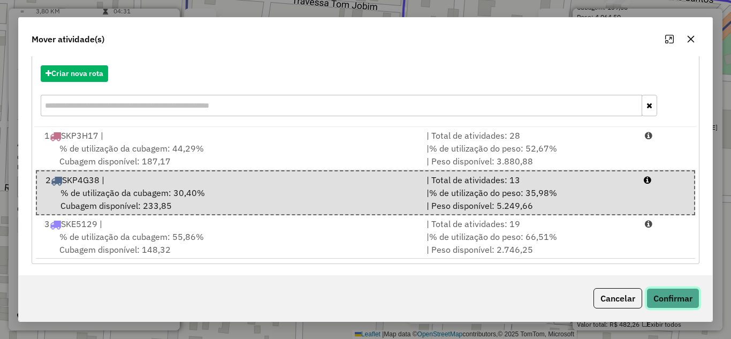
click at [667, 295] on button "Confirmar" at bounding box center [672, 298] width 53 height 20
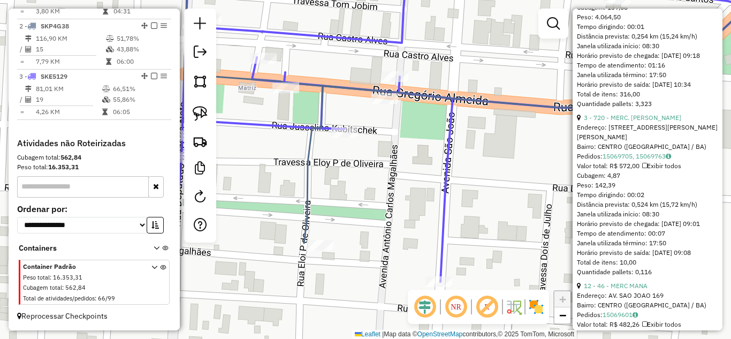
scroll to position [0, 0]
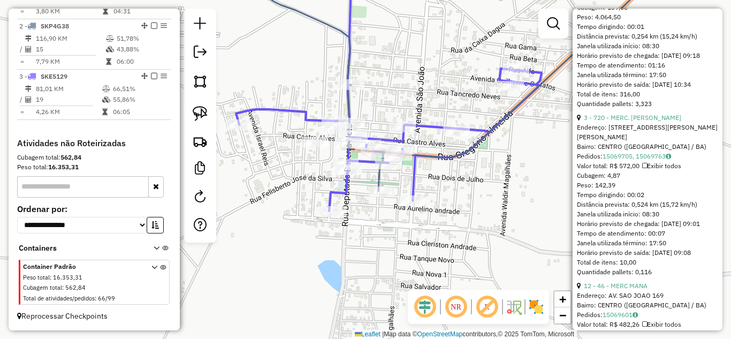
drag, startPoint x: 520, startPoint y: 206, endPoint x: 396, endPoint y: 156, distance: 133.2
click at [413, 163] on div "Janela de atendimento Grade de atendimento Capacidade Transportadoras Veículos …" at bounding box center [365, 169] width 731 height 339
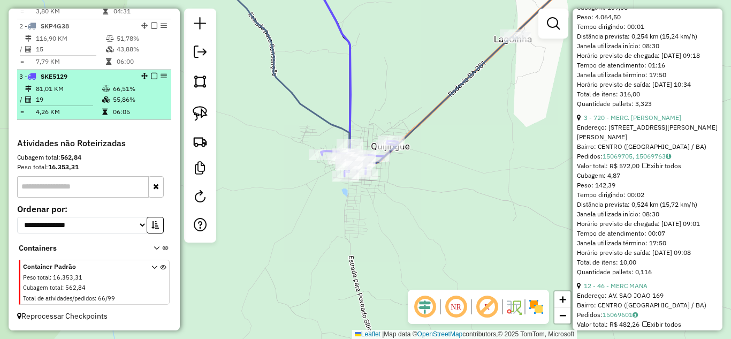
click at [74, 94] on td "19" at bounding box center [68, 99] width 66 height 11
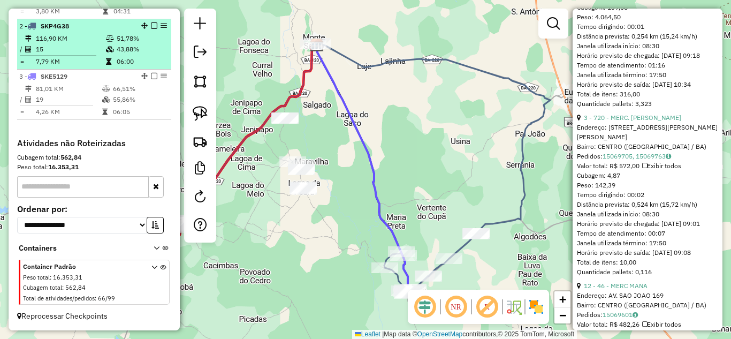
click at [85, 45] on td "15" at bounding box center [70, 49] width 70 height 11
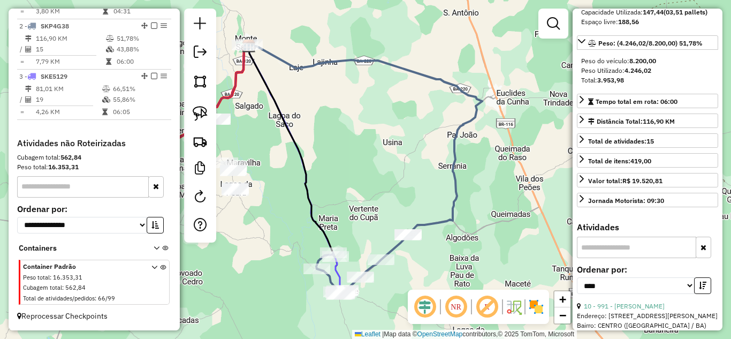
scroll to position [104, 0]
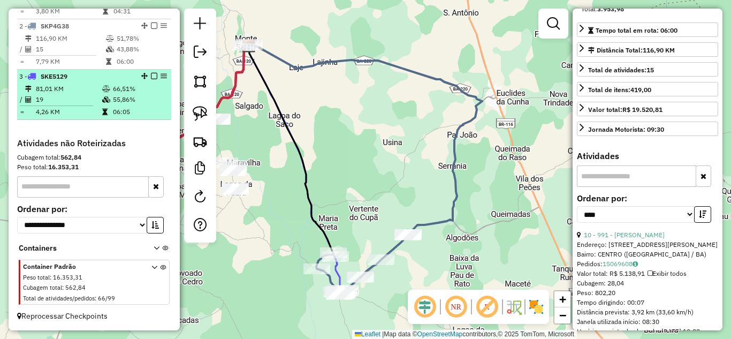
click at [50, 97] on td "19" at bounding box center [68, 99] width 66 height 11
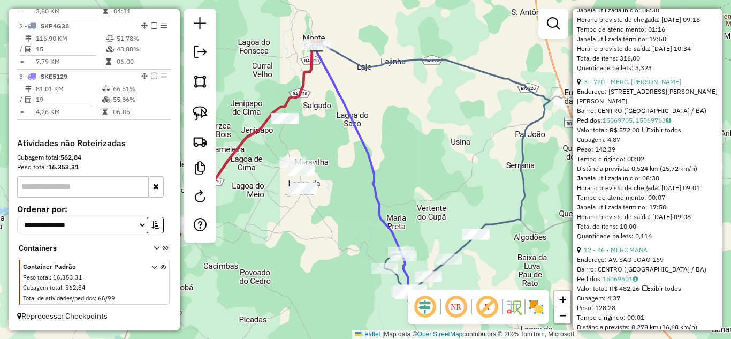
scroll to position [558, 0]
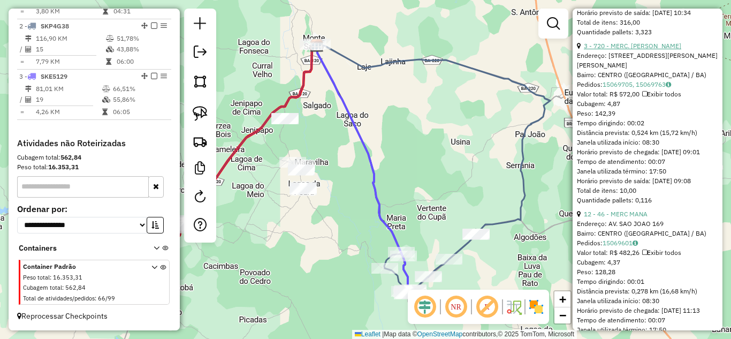
click at [608, 50] on link "3 - 720 - MERC. MARIA" at bounding box center [632, 46] width 97 height 8
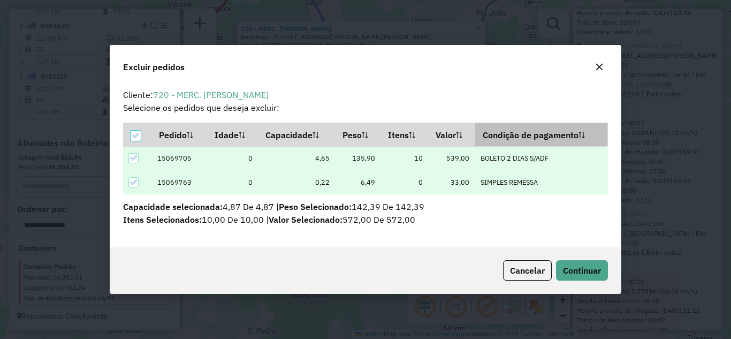
scroll to position [6, 3]
click at [593, 272] on span "Continuar" at bounding box center [582, 270] width 38 height 11
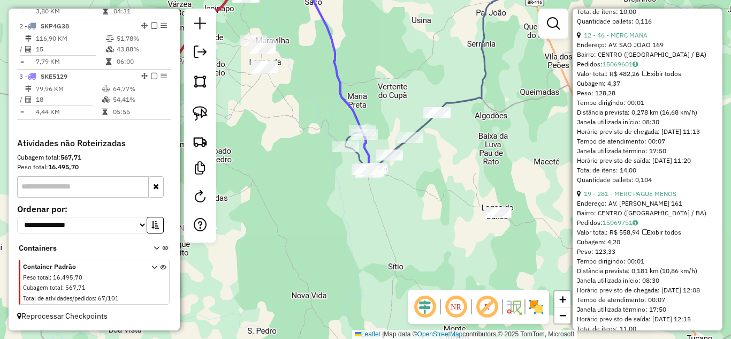
scroll to position [915, 0]
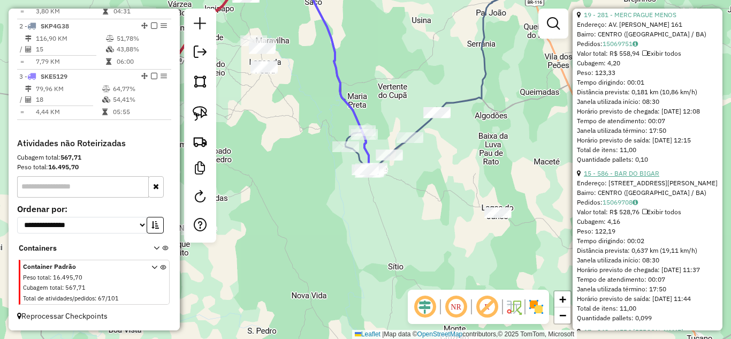
click at [636, 177] on link "15 - 586 - BAR DO BIGAR" at bounding box center [621, 173] width 75 height 8
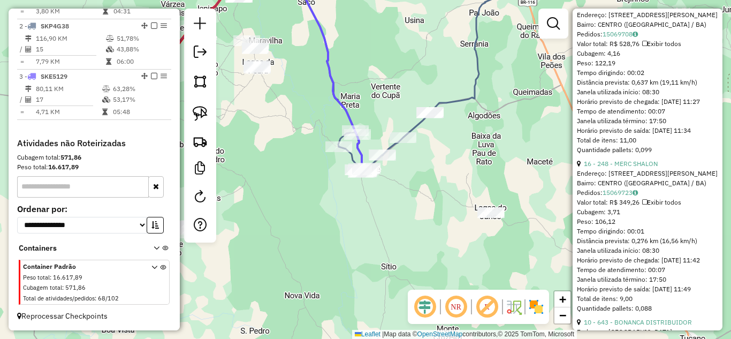
scroll to position [224, 0]
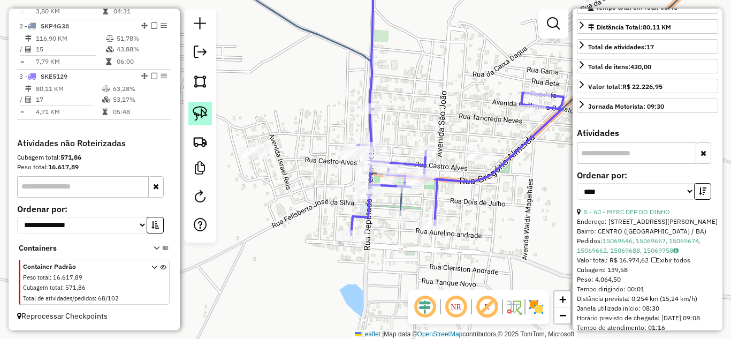
click at [196, 116] on img at bounding box center [200, 113] width 15 height 15
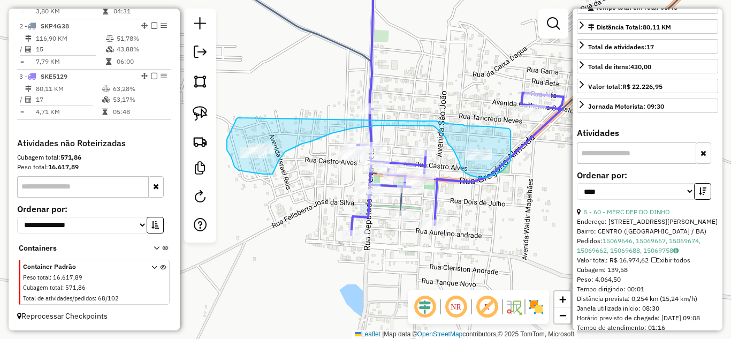
drag, startPoint x: 239, startPoint y: 118, endPoint x: 420, endPoint y: 121, distance: 180.9
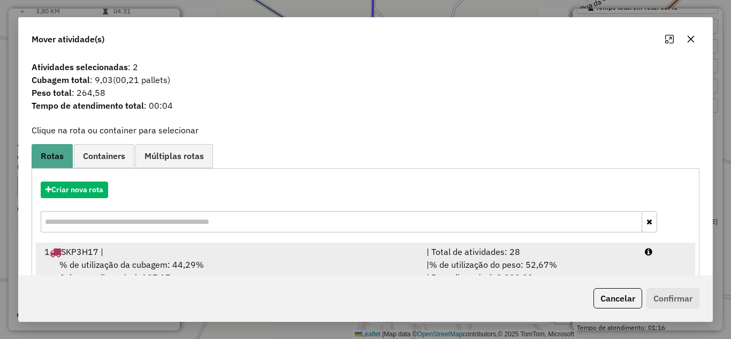
scroll to position [116, 0]
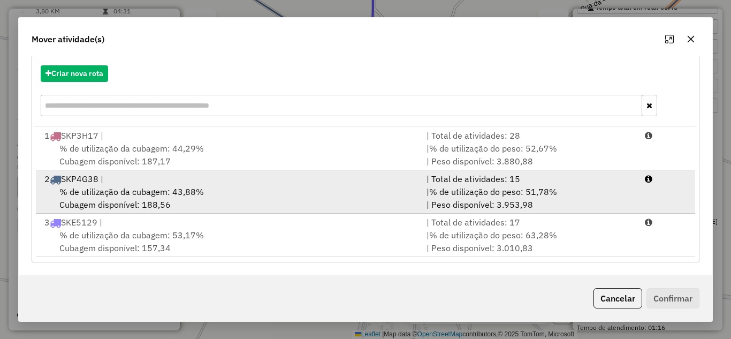
click at [258, 193] on div "% de utilização da cubagem: 43,88% Cubagem disponível: 188,56" at bounding box center [229, 198] width 382 height 26
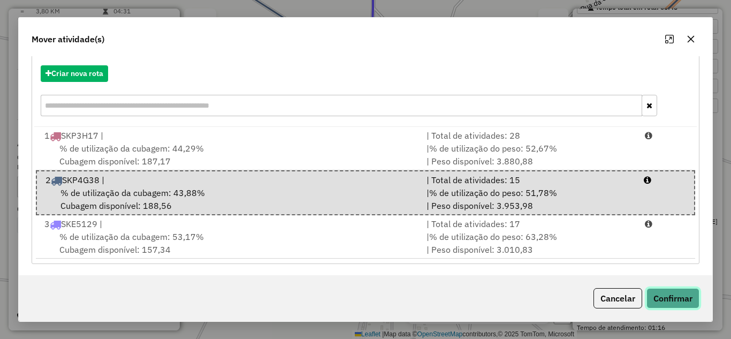
click at [678, 301] on button "Confirmar" at bounding box center [672, 298] width 53 height 20
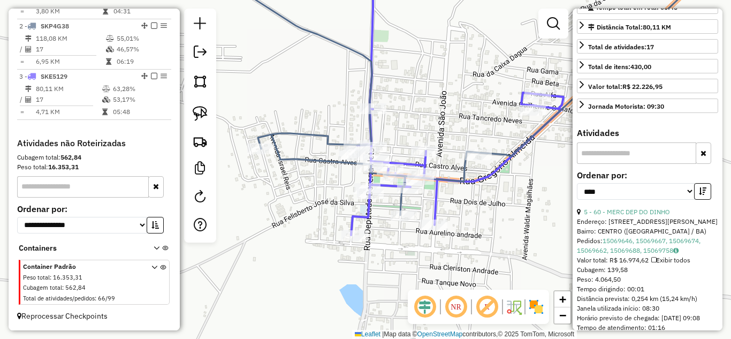
scroll to position [0, 0]
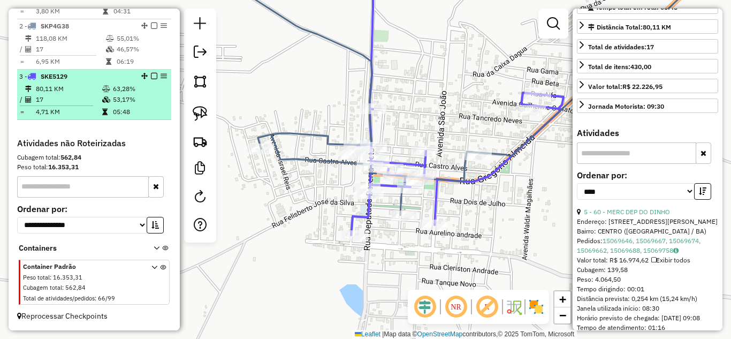
click at [87, 85] on td "80,11 KM" at bounding box center [68, 88] width 66 height 11
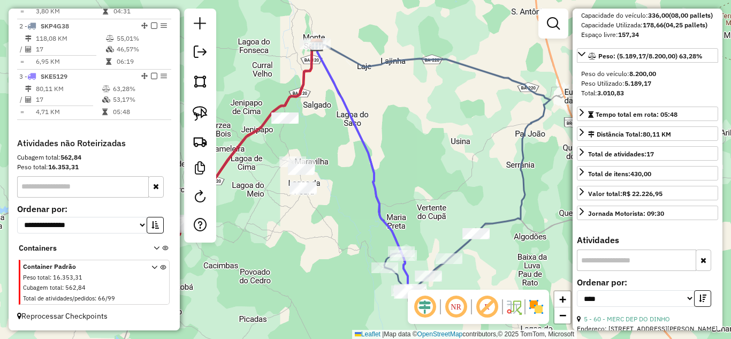
scroll to position [81, 0]
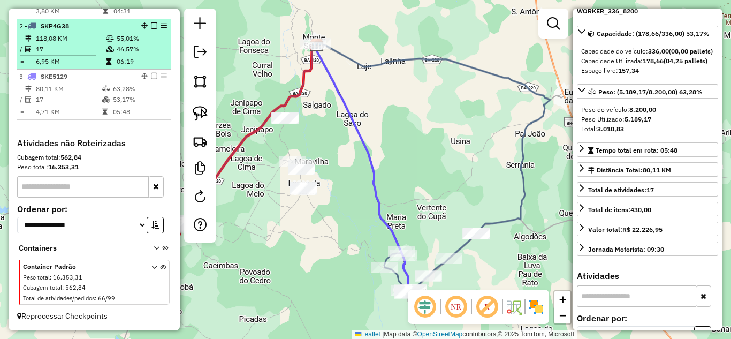
click at [73, 56] on td "6,95 KM" at bounding box center [70, 61] width 70 height 11
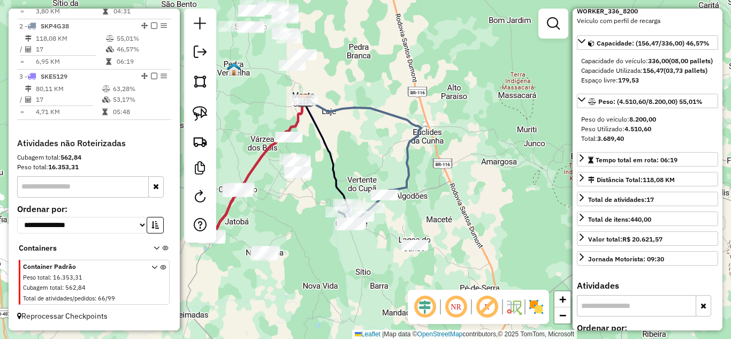
drag, startPoint x: 340, startPoint y: 160, endPoint x: 369, endPoint y: 143, distance: 33.6
click at [369, 143] on div "Janela de atendimento Grade de atendimento Capacidade Transportadoras Veículos …" at bounding box center [365, 169] width 731 height 339
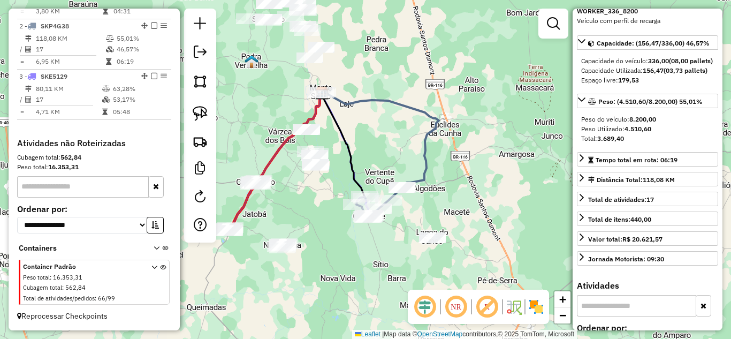
click at [308, 224] on div "Janela de atendimento Grade de atendimento Capacidade Transportadoras Veículos …" at bounding box center [365, 169] width 731 height 339
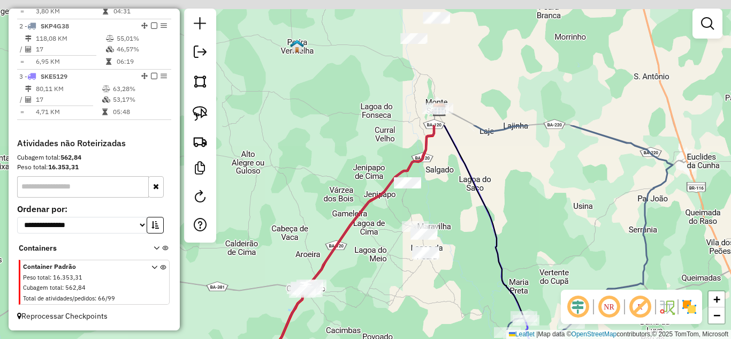
drag, startPoint x: 320, startPoint y: 152, endPoint x: 396, endPoint y: 311, distance: 175.9
click at [396, 311] on div "Janela de atendimento Grade de atendimento Capacidade Transportadoras Veículos …" at bounding box center [365, 169] width 731 height 339
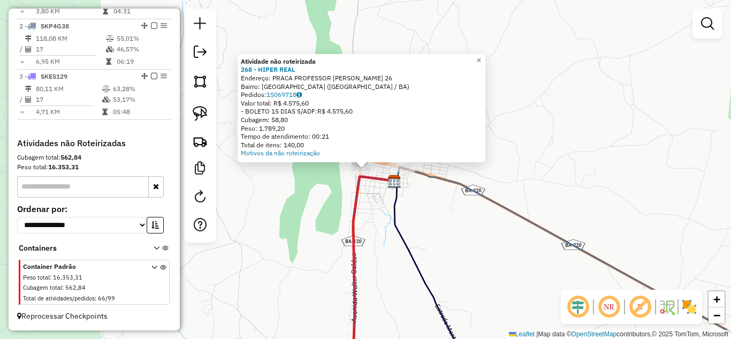
click at [379, 231] on div "Atividade não roteirizada 268 - HIPER REAL Endereço: PRACA PROFESSOR SALGADO 26…" at bounding box center [365, 169] width 731 height 339
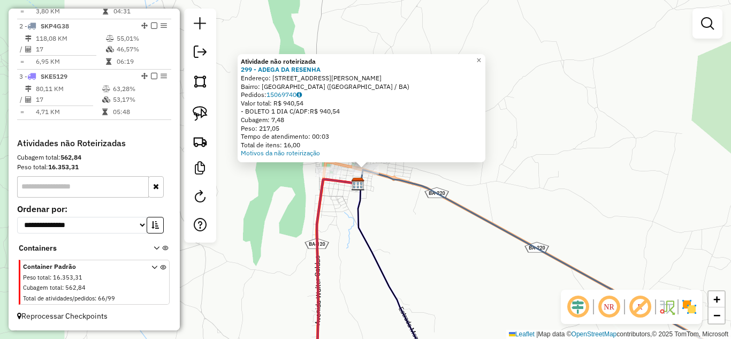
click at [383, 214] on div "Atividade não roteirizada 299 - ADEGA DA RESENHA Endereço: RUA CORONEL JOAO COR…" at bounding box center [365, 169] width 731 height 339
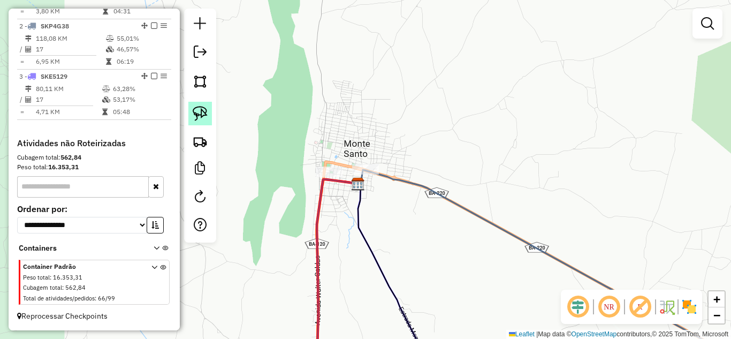
click at [205, 108] on img at bounding box center [200, 113] width 15 height 15
drag, startPoint x: 304, startPoint y: 145, endPoint x: 294, endPoint y: 194, distance: 49.7
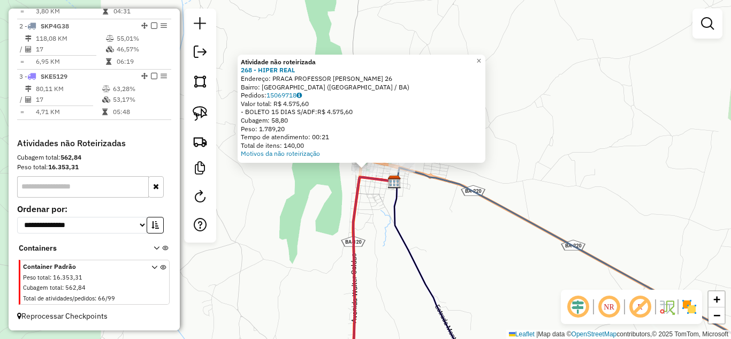
click at [318, 232] on div "Atividade não roteirizada 268 - HIPER REAL Endereço: PRACA PROFESSOR SALGADO 26…" at bounding box center [365, 169] width 731 height 339
click at [272, 249] on div "Atividade não roteirizada 268 - HIPER REAL Endereço: PRACA PROFESSOR SALGADO 26…" at bounding box center [365, 169] width 731 height 339
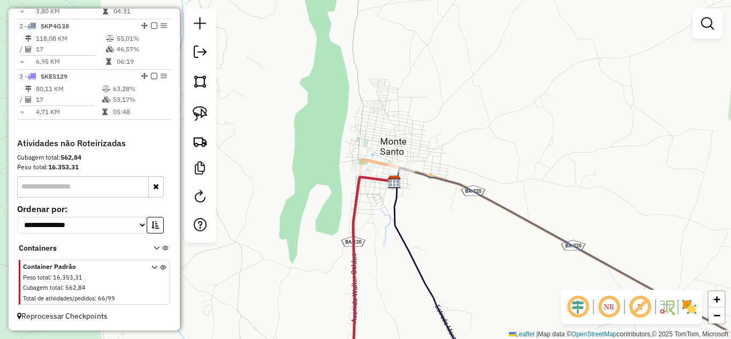
drag, startPoint x: 201, startPoint y: 111, endPoint x: 247, endPoint y: 125, distance: 48.1
click at [201, 111] on img at bounding box center [200, 113] width 15 height 15
drag, startPoint x: 330, startPoint y: 174, endPoint x: 380, endPoint y: 173, distance: 50.3
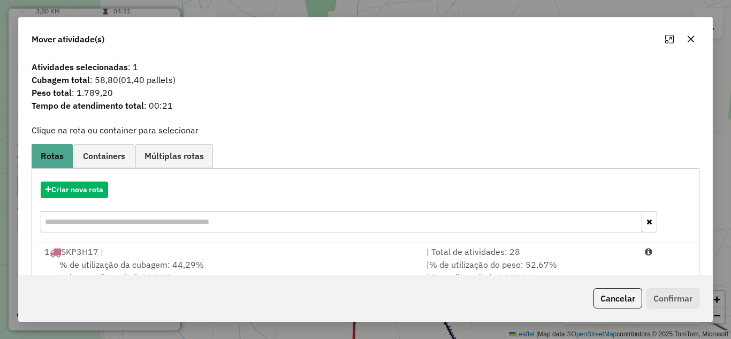
scroll to position [116, 0]
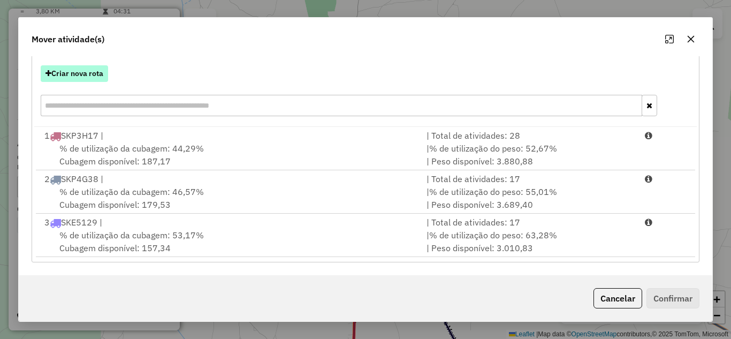
click at [81, 72] on button "Criar nova rota" at bounding box center [74, 73] width 67 height 17
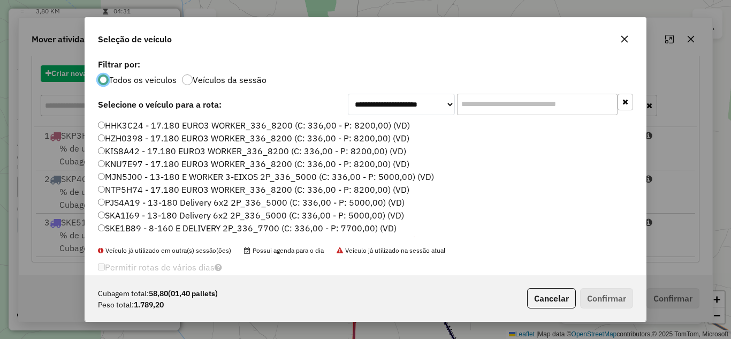
scroll to position [6, 3]
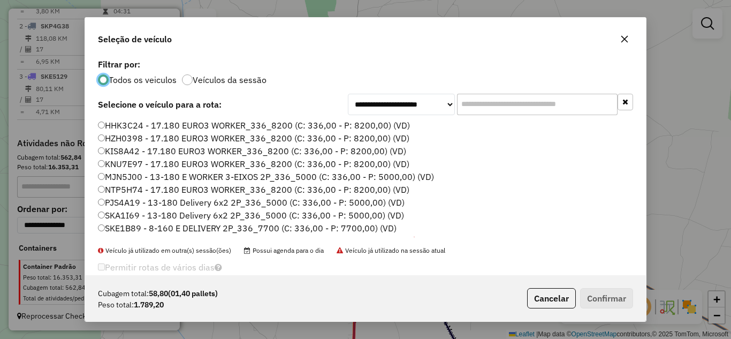
click at [128, 197] on label "PJS4A19 - 13-180 Delivery 6x2 2P_336_5000 (C: 336,00 - P: 5000,00) (VD)" at bounding box center [251, 202] width 307 height 13
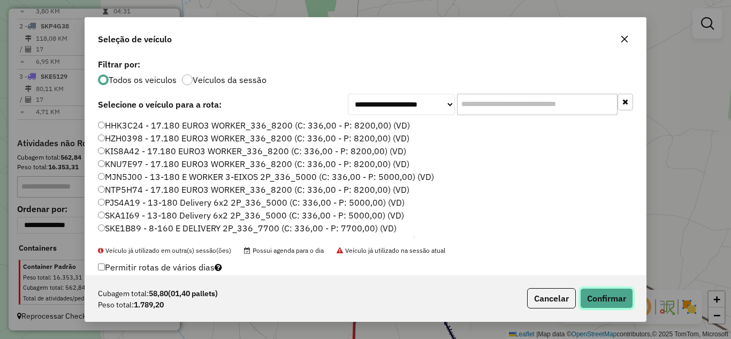
click at [620, 299] on button "Confirmar" at bounding box center [606, 298] width 53 height 20
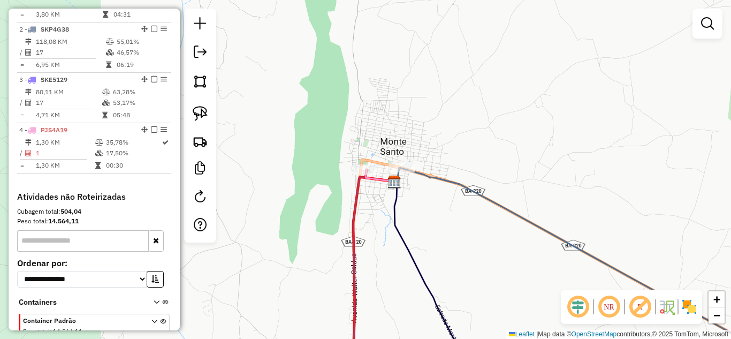
scroll to position [454, 0]
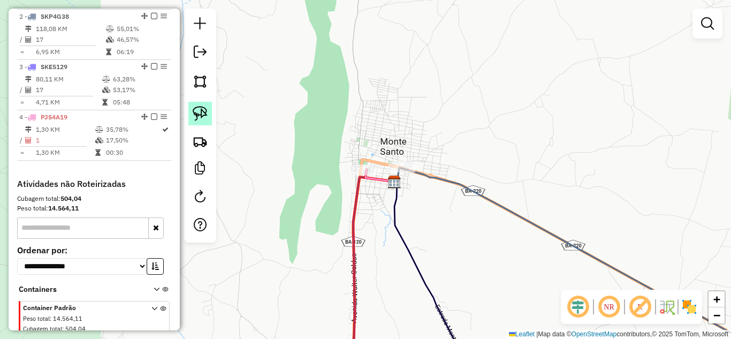
drag, startPoint x: 200, startPoint y: 103, endPoint x: 205, endPoint y: 109, distance: 8.3
click at [200, 104] on link at bounding box center [200, 114] width 24 height 24
drag, startPoint x: 399, startPoint y: 143, endPoint x: 417, endPoint y: 178, distance: 40.0
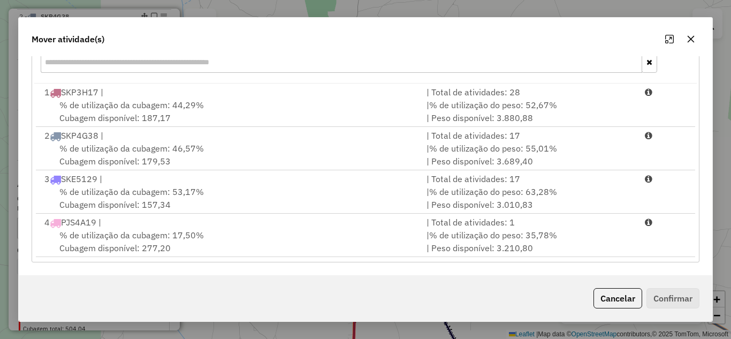
scroll to position [52, 0]
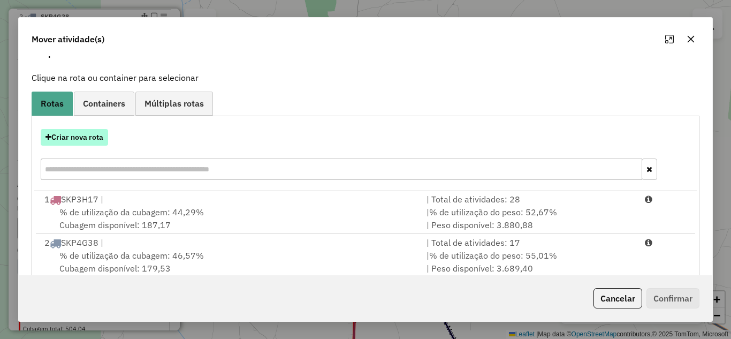
click at [97, 139] on button "Criar nova rota" at bounding box center [74, 137] width 67 height 17
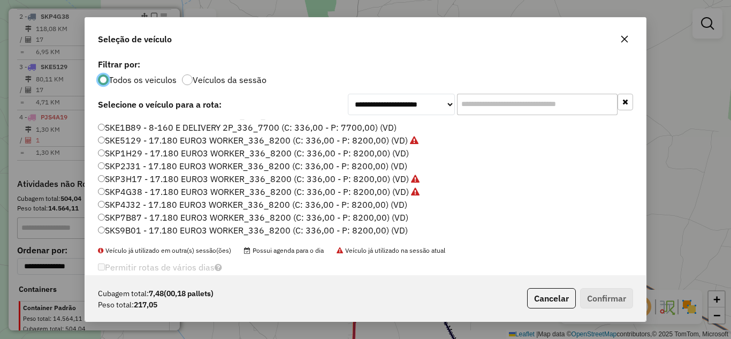
scroll to position [0, 0]
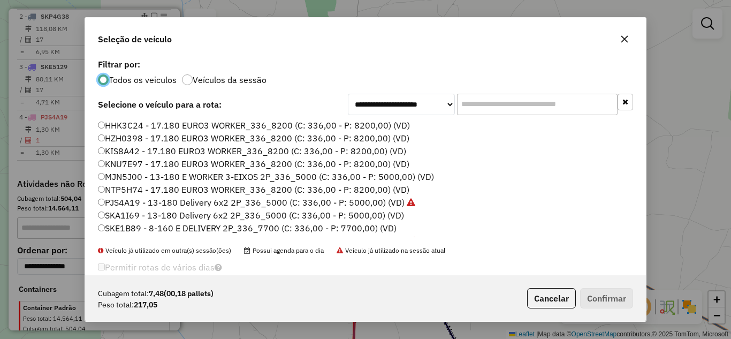
click at [156, 177] on label "MJN5J00 - 13-180 E WORKER 3-EIXOS 2P_336_5000 (C: 336,00 - P: 5000,00) (VD)" at bounding box center [266, 176] width 336 height 13
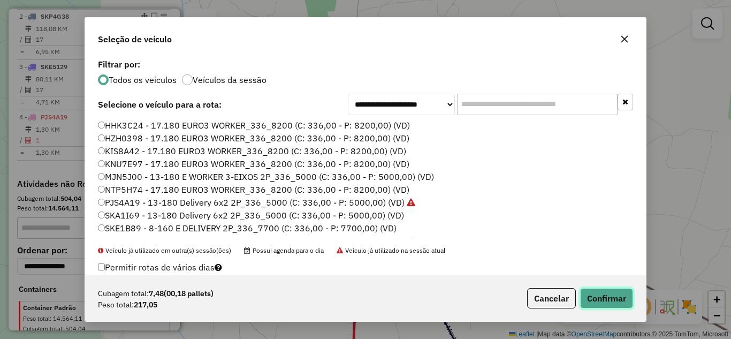
click at [611, 295] on button "Confirmar" at bounding box center [606, 298] width 53 height 20
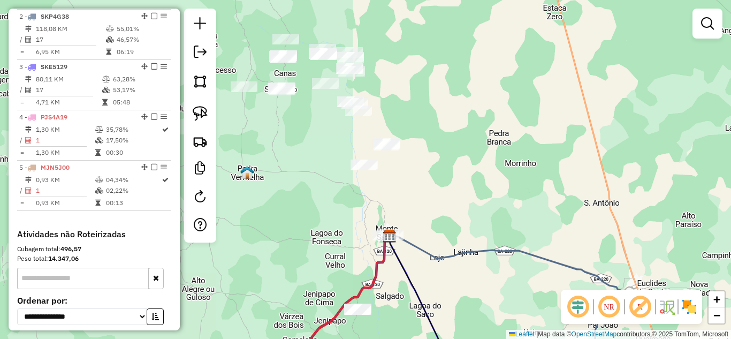
drag, startPoint x: 364, startPoint y: 170, endPoint x: 399, endPoint y: 203, distance: 48.4
click at [399, 205] on div "Janela de atendimento Grade de atendimento Capacidade Transportadoras Veículos …" at bounding box center [365, 169] width 731 height 339
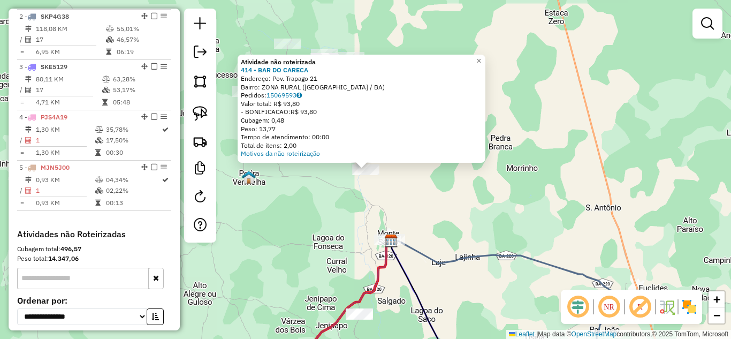
click at [386, 182] on div "Atividade não roteirizada 414 - BAR DO CARECA Endereço: Pov. Trapago 21 Bairro:…" at bounding box center [365, 169] width 731 height 339
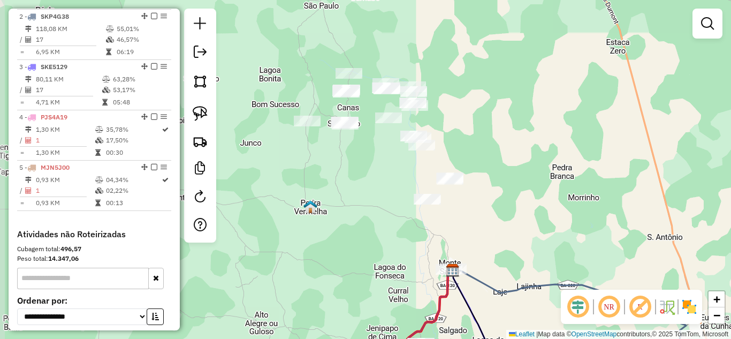
drag, startPoint x: 389, startPoint y: 182, endPoint x: 450, endPoint y: 212, distance: 68.2
click at [450, 212] on div "Janela de atendimento Grade de atendimento Capacidade Transportadoras Veículos …" at bounding box center [365, 169] width 731 height 339
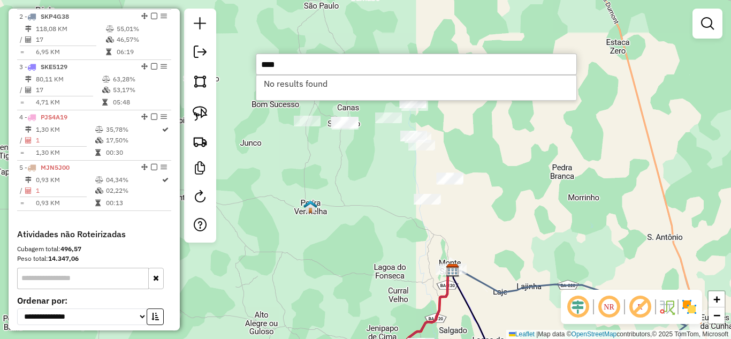
type input "****"
click at [526, 190] on div "Janela de atendimento Grade de atendimento Capacidade Transportadoras Veículos …" at bounding box center [365, 169] width 731 height 339
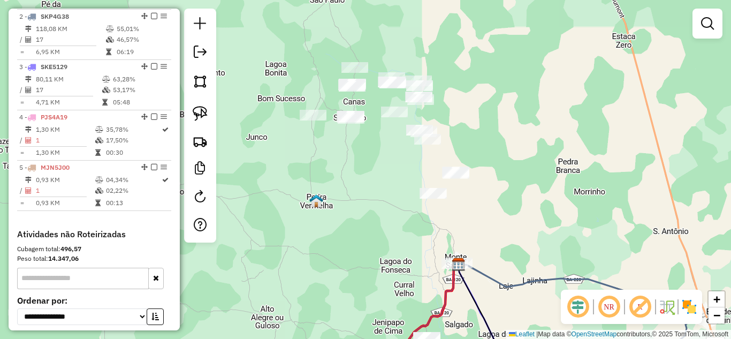
drag, startPoint x: 460, startPoint y: 265, endPoint x: 468, endPoint y: 238, distance: 27.8
click at [471, 238] on div "Janela de atendimento Grade de atendimento Capacidade Transportadoras Veículos …" at bounding box center [365, 169] width 731 height 339
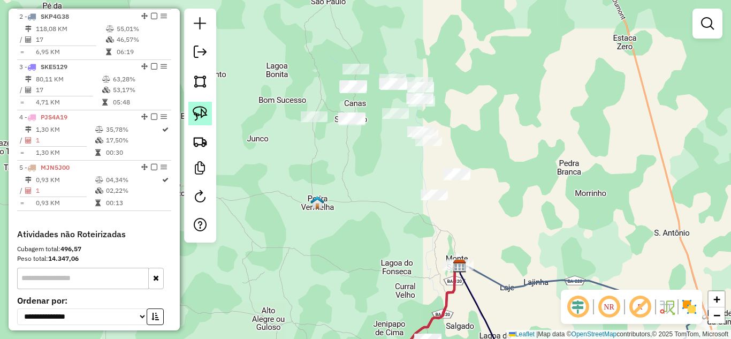
click at [202, 111] on img at bounding box center [200, 113] width 15 height 15
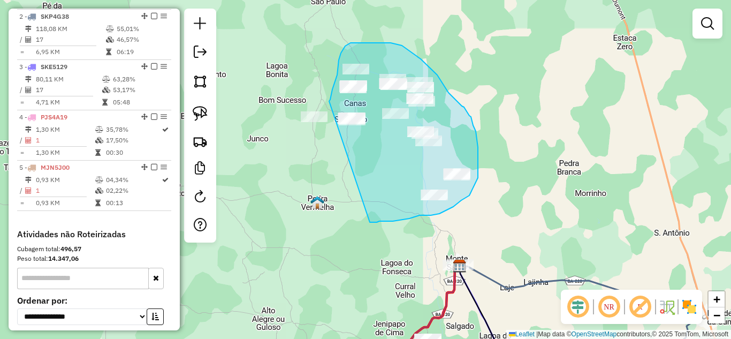
drag, startPoint x: 329, startPoint y: 101, endPoint x: 363, endPoint y: 221, distance: 125.1
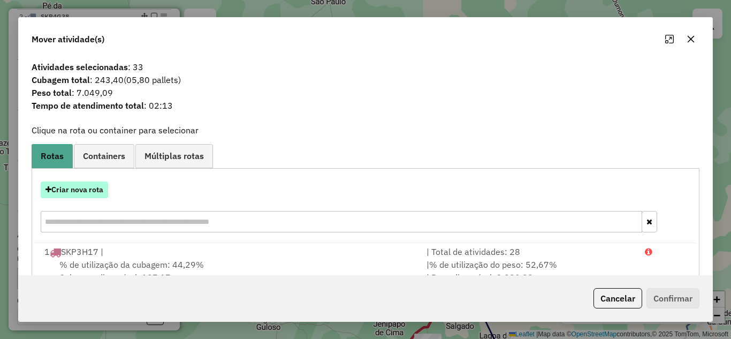
click at [92, 189] on button "Criar nova rota" at bounding box center [74, 189] width 67 height 17
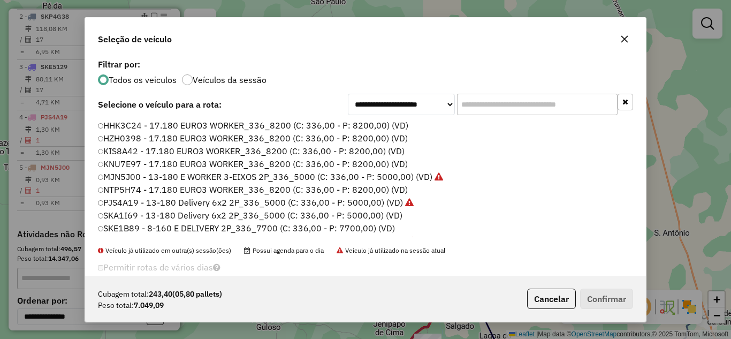
scroll to position [6, 3]
click at [623, 43] on button "button" at bounding box center [624, 38] width 17 height 17
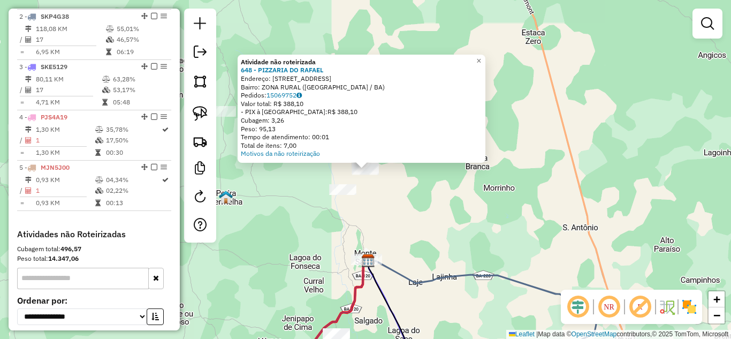
click at [396, 184] on div "Atividade não roteirizada 648 - PIZZARIA DO RAFAEL Endereço: pov. santo antonio…" at bounding box center [365, 169] width 731 height 339
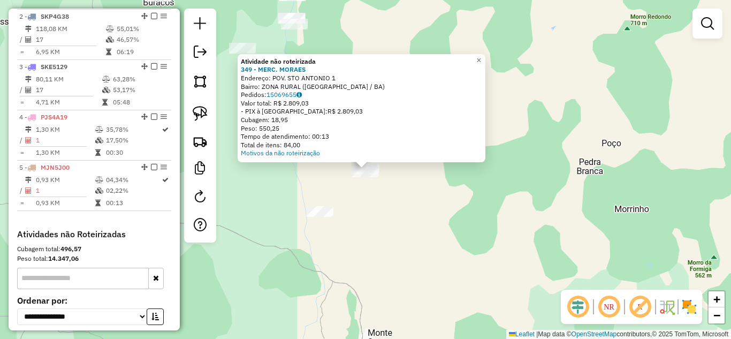
click at [383, 195] on div "Atividade não roteirizada 349 - MERC. MORAES Endereço: POV. STO ANTONIO 1 Bairr…" at bounding box center [365, 169] width 731 height 339
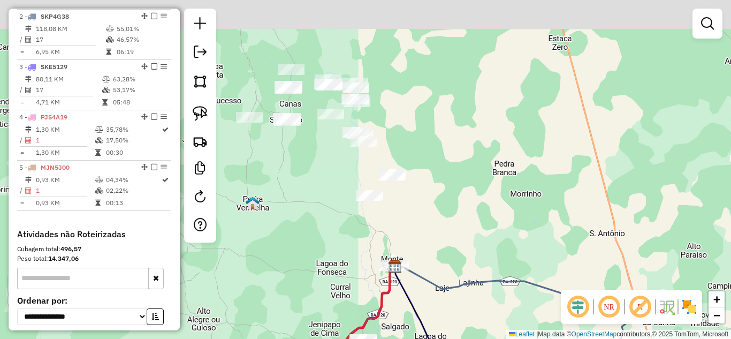
drag, startPoint x: 352, startPoint y: 90, endPoint x: 433, endPoint y: 131, distance: 90.9
click at [433, 131] on div "Janela de atendimento Grade de atendimento Capacidade Transportadoras Veículos …" at bounding box center [365, 169] width 731 height 339
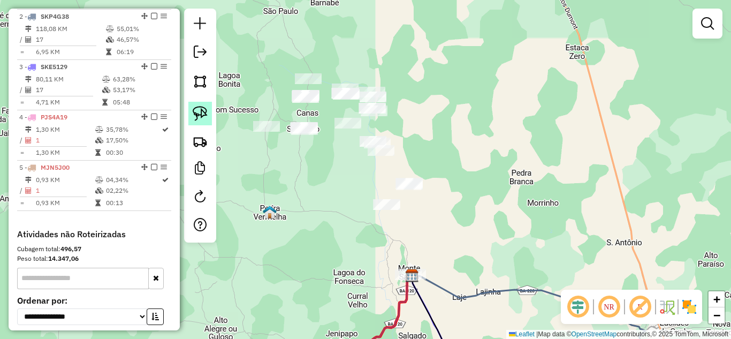
click at [194, 108] on img at bounding box center [200, 113] width 15 height 15
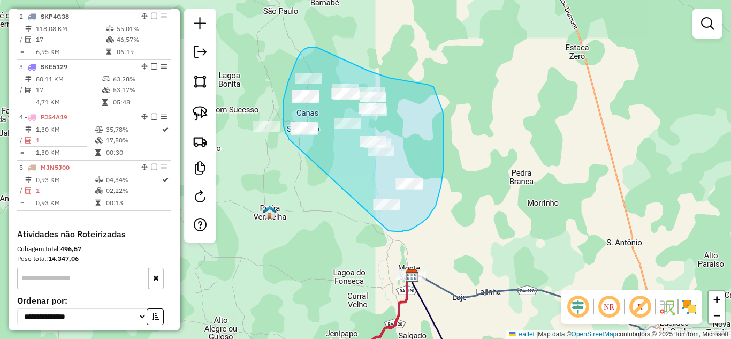
drag, startPoint x: 288, startPoint y: 139, endPoint x: 388, endPoint y: 230, distance: 135.6
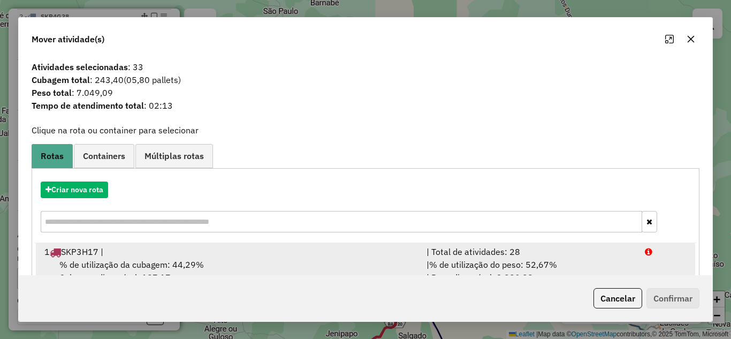
scroll to position [3, 0]
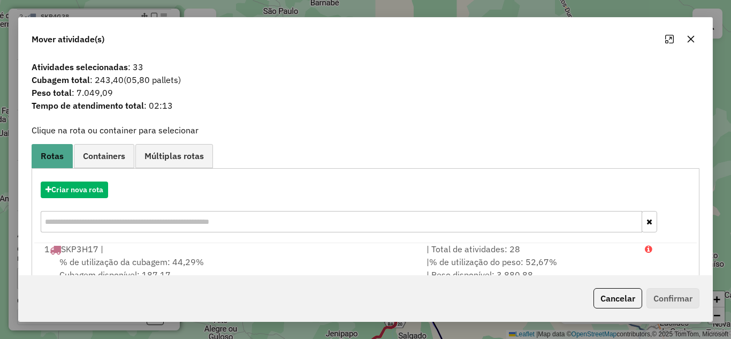
click at [95, 203] on div "Criar nova rota" at bounding box center [365, 208] width 662 height 70
click at [90, 195] on button "Criar nova rota" at bounding box center [74, 189] width 67 height 17
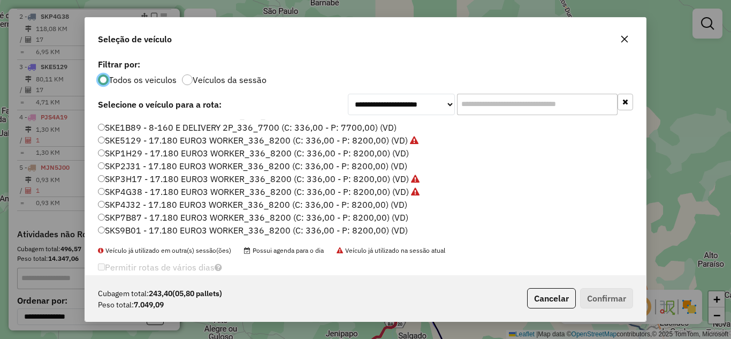
scroll to position [29, 0]
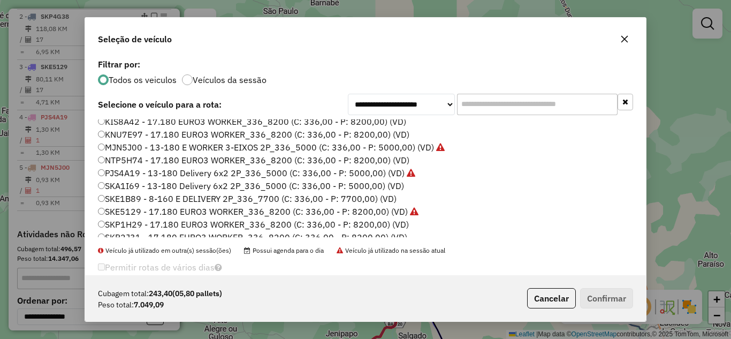
click at [181, 211] on label "SKE5129 - 17.180 EURO3 WORKER_336_8200 (C: 336,00 - P: 8200,00) (VD)" at bounding box center [258, 211] width 320 height 13
click at [242, 224] on label "SKP1H29 - 17.180 EURO3 WORKER_336_8200 (C: 336,00 - P: 8200,00) (VD)" at bounding box center [253, 224] width 311 height 13
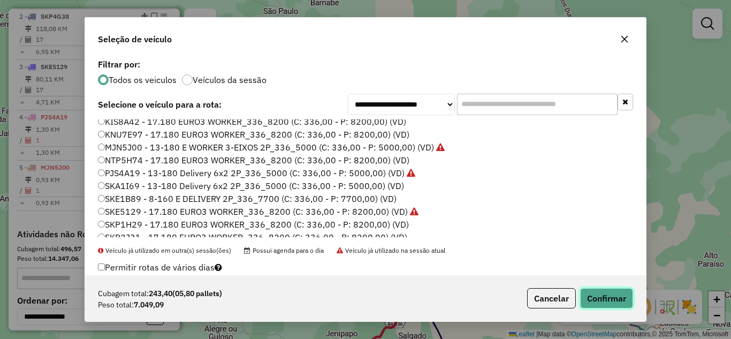
click at [613, 300] on button "Confirmar" at bounding box center [606, 298] width 53 height 20
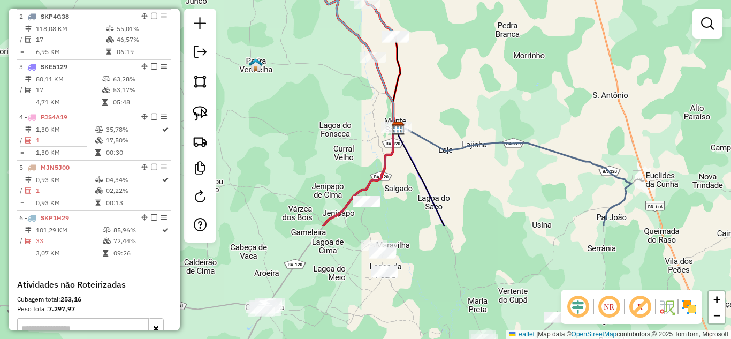
drag, startPoint x: 319, startPoint y: 227, endPoint x: 243, endPoint y: -8, distance: 247.3
click at [243, 0] on html "Aguarde... Pop-up bloqueado! Seu navegador bloqueou automáticamente a abertura …" at bounding box center [365, 169] width 731 height 339
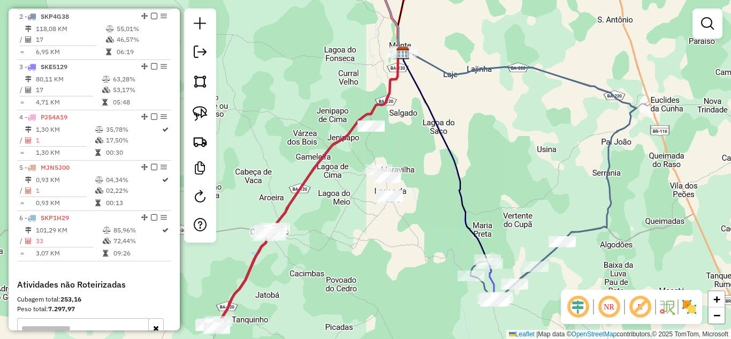
drag, startPoint x: 404, startPoint y: 154, endPoint x: 475, endPoint y: 171, distance: 72.8
click at [475, 171] on div "Janela de atendimento Grade de atendimento Capacidade Transportadoras Veículos …" at bounding box center [365, 169] width 731 height 339
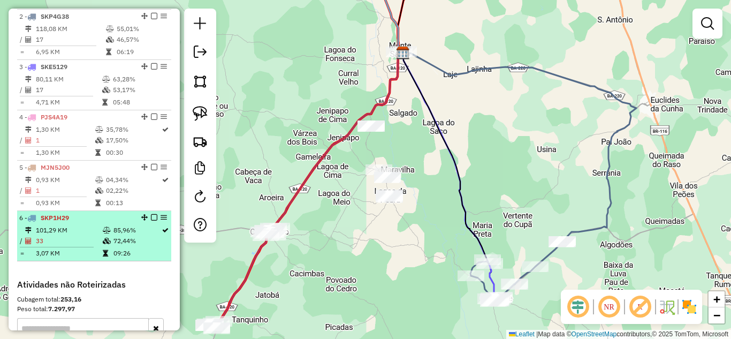
click at [141, 220] on em at bounding box center [144, 217] width 6 height 6
select select "*********"
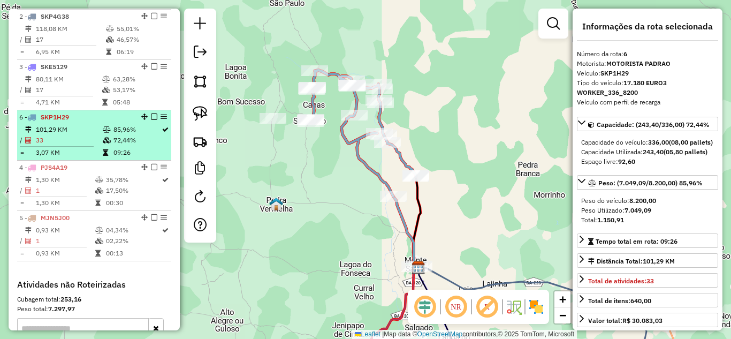
drag, startPoint x: 140, startPoint y: 226, endPoint x: 141, endPoint y: 127, distance: 99.0
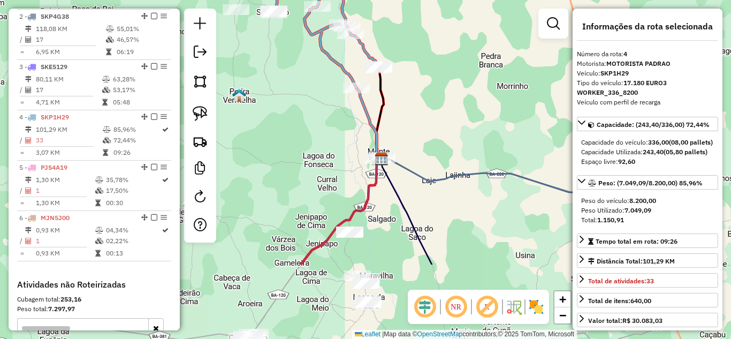
drag, startPoint x: 328, startPoint y: 235, endPoint x: 253, endPoint y: 68, distance: 183.2
click at [253, 69] on div "Janela de atendimento Grade de atendimento Capacidade Transportadoras Veículos …" at bounding box center [365, 169] width 731 height 339
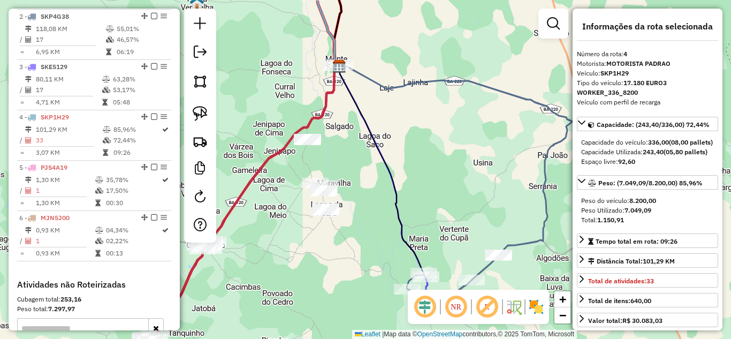
drag, startPoint x: 425, startPoint y: 167, endPoint x: 424, endPoint y: 152, distance: 15.6
click at [424, 152] on div "Janela de atendimento Grade de atendimento Capacidade Transportadoras Veículos …" at bounding box center [365, 169] width 731 height 339
click at [206, 119] on img at bounding box center [200, 113] width 15 height 15
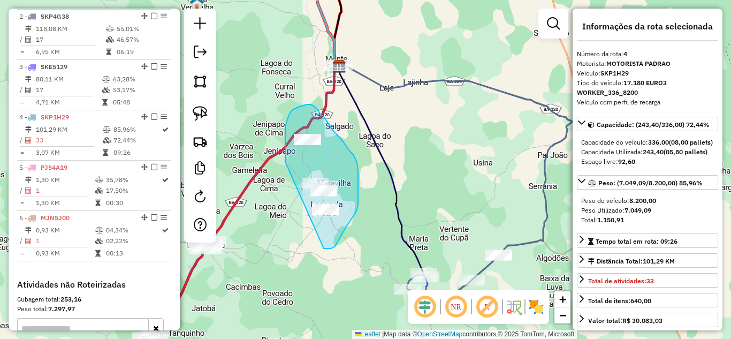
drag, startPoint x: 285, startPoint y: 162, endPoint x: 324, endPoint y: 248, distance: 94.8
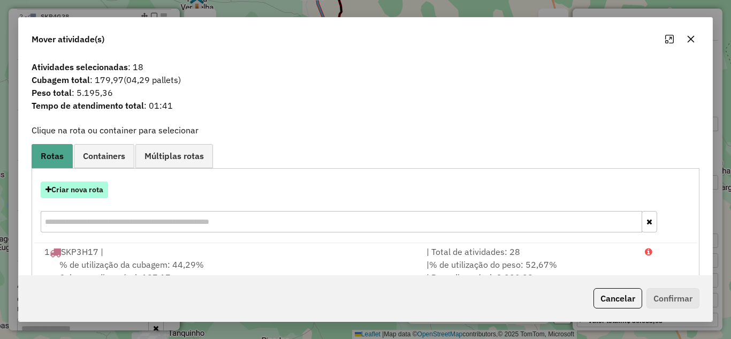
click at [75, 189] on button "Criar nova rota" at bounding box center [74, 189] width 67 height 17
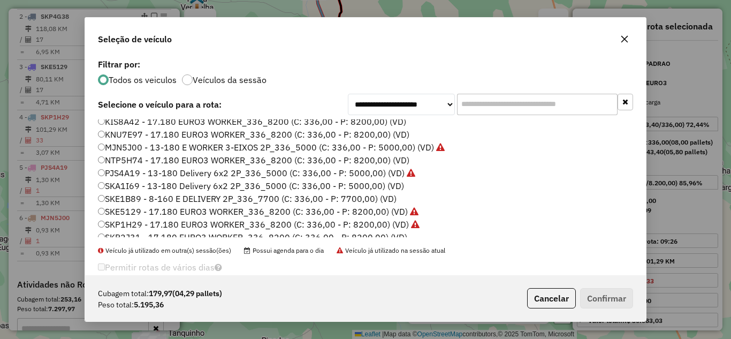
click at [617, 39] on button "button" at bounding box center [624, 38] width 17 height 17
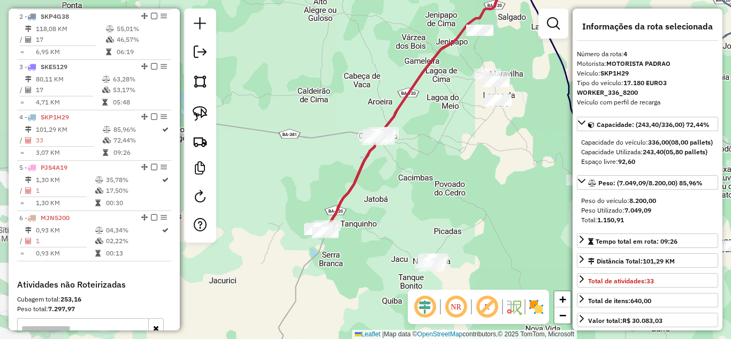
drag, startPoint x: 368, startPoint y: 151, endPoint x: 542, endPoint y: 40, distance: 206.6
click at [541, 41] on div "Janela de atendimento Grade de atendimento Capacidade Transportadoras Veículos …" at bounding box center [365, 169] width 731 height 339
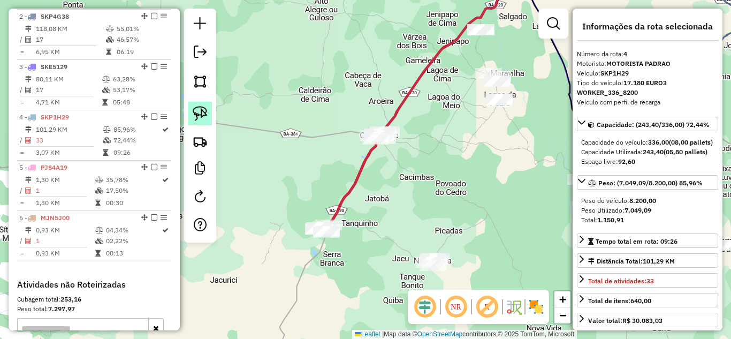
click at [201, 106] on img at bounding box center [200, 113] width 15 height 15
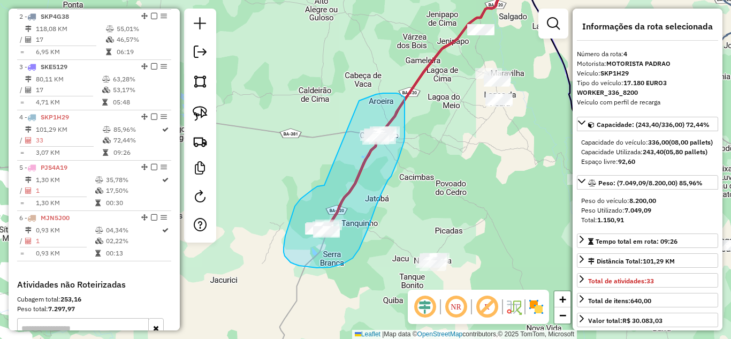
drag, startPoint x: 323, startPoint y: 185, endPoint x: 359, endPoint y: 101, distance: 92.0
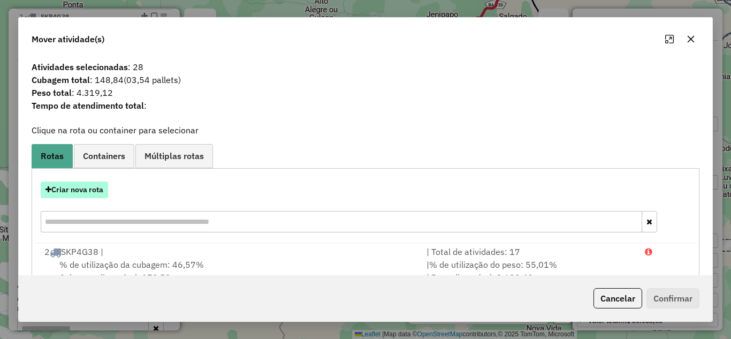
click at [83, 193] on button "Criar nova rota" at bounding box center [74, 189] width 67 height 17
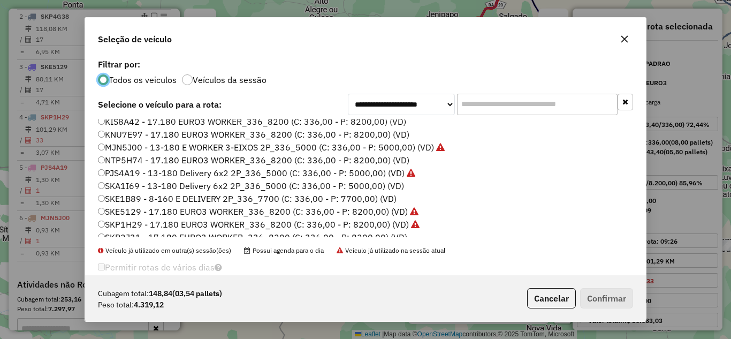
scroll to position [101, 0]
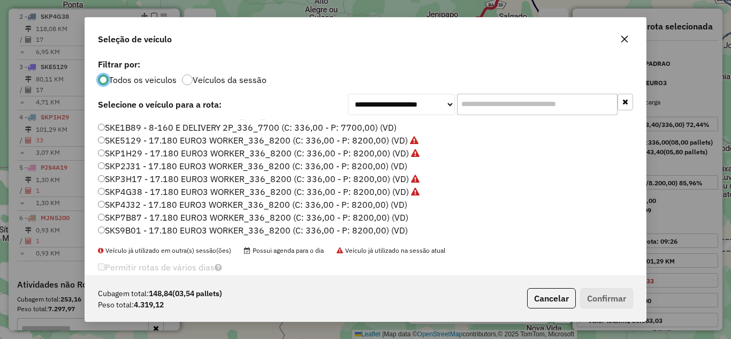
click at [194, 164] on label "SKP2J31 - 17.180 EURO3 WORKER_336_8200 (C: 336,00 - P: 8200,00) (VD)" at bounding box center [252, 165] width 309 height 13
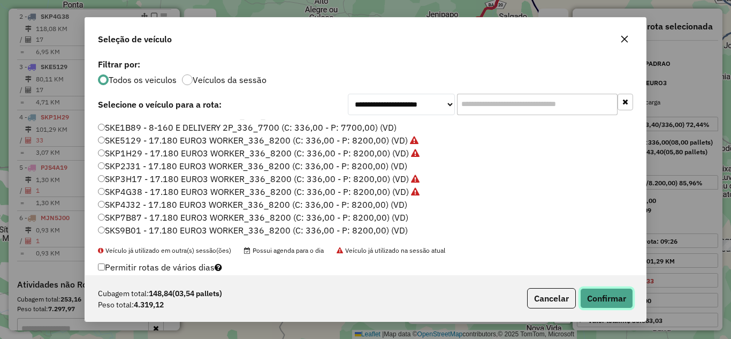
click at [600, 305] on button "Confirmar" at bounding box center [606, 298] width 53 height 20
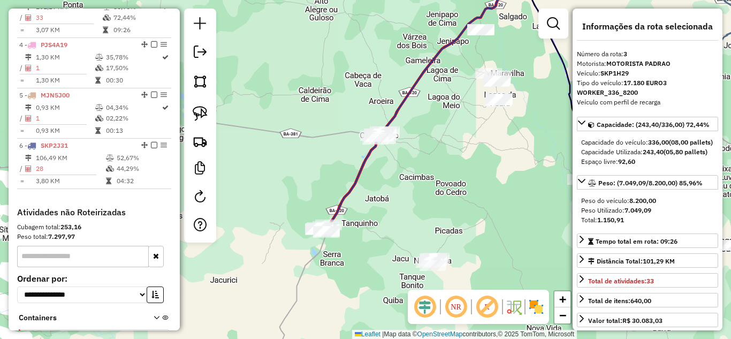
scroll to position [565, 0]
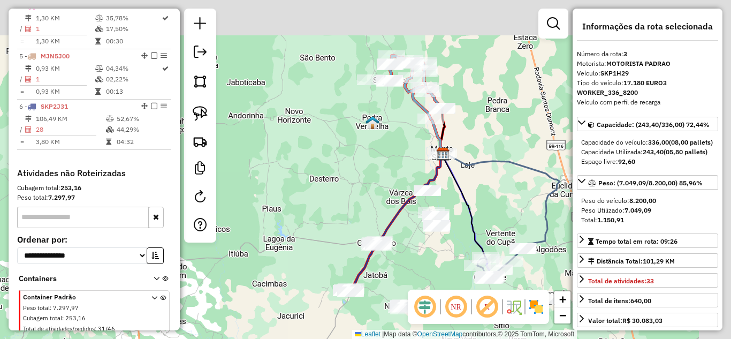
drag, startPoint x: 468, startPoint y: 181, endPoint x: 400, endPoint y: 322, distance: 156.2
click at [400, 322] on div "Janela de atendimento Grade de atendimento Capacidade Transportadoras Veículos …" at bounding box center [365, 169] width 731 height 339
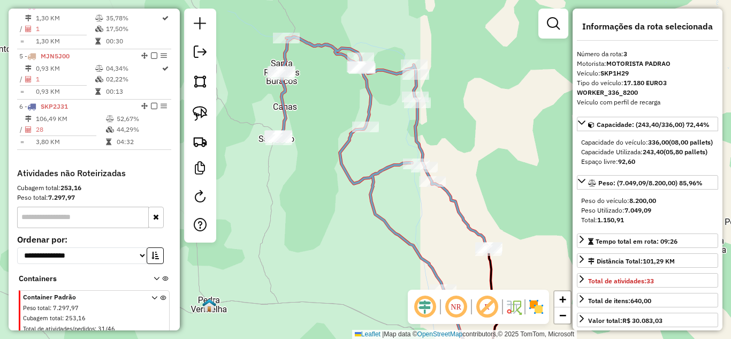
drag, startPoint x: 338, startPoint y: 123, endPoint x: 310, endPoint y: 188, distance: 70.7
click at [310, 188] on div "Janela de atendimento Grade de atendimento Capacidade Transportadoras Veículos …" at bounding box center [365, 169] width 731 height 339
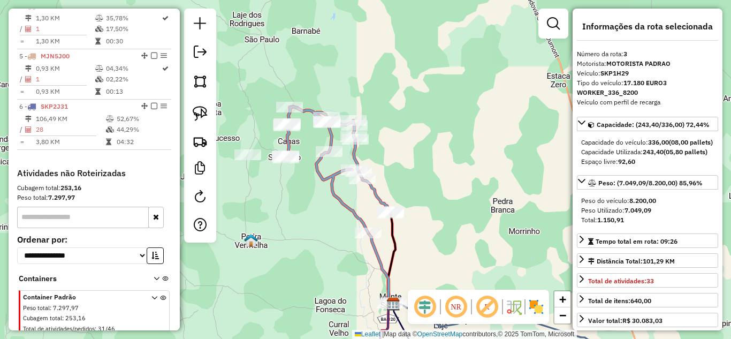
drag, startPoint x: 289, startPoint y: 215, endPoint x: 280, endPoint y: 202, distance: 15.3
click at [284, 205] on div "Janela de atendimento Grade de atendimento Capacidade Transportadoras Veículos …" at bounding box center [365, 169] width 731 height 339
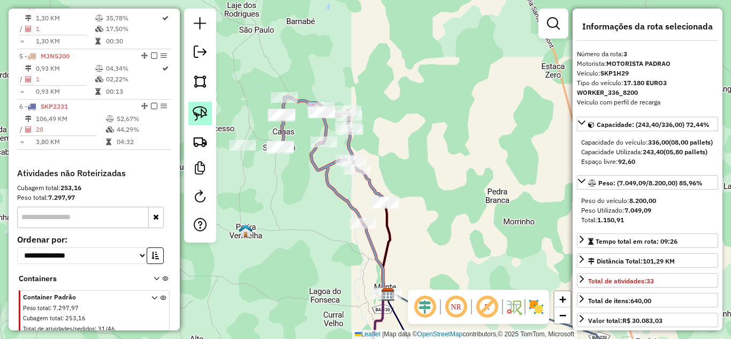
click at [202, 118] on img at bounding box center [200, 113] width 15 height 15
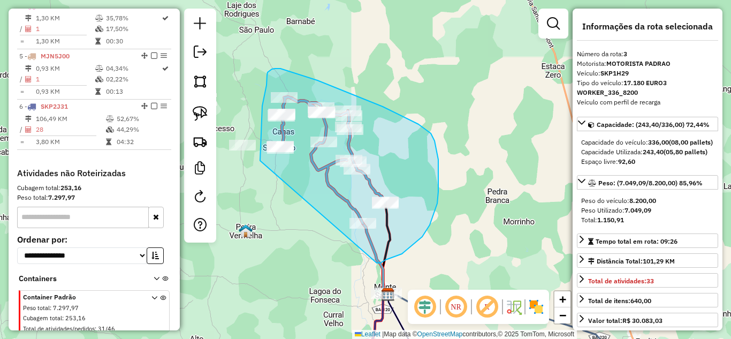
drag, startPoint x: 260, startPoint y: 160, endPoint x: 377, endPoint y: 263, distance: 155.1
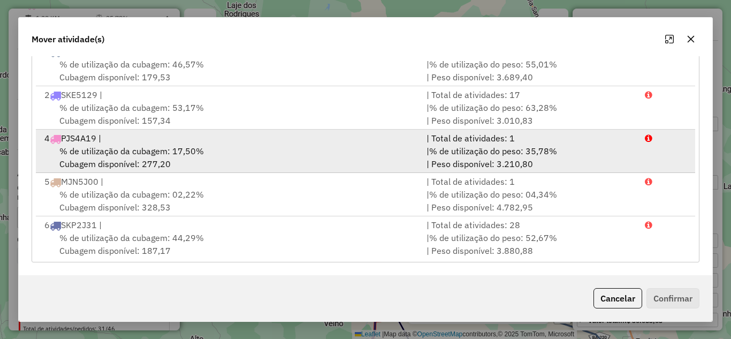
scroll to position [57, 0]
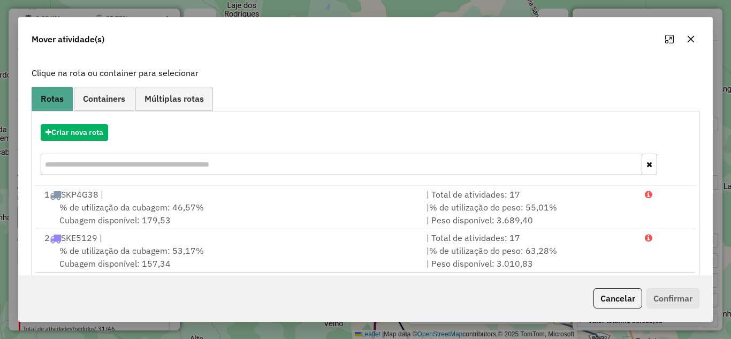
click at [87, 141] on div "Criar nova rota" at bounding box center [365, 151] width 662 height 70
click at [100, 139] on button "Criar nova rota" at bounding box center [74, 132] width 67 height 17
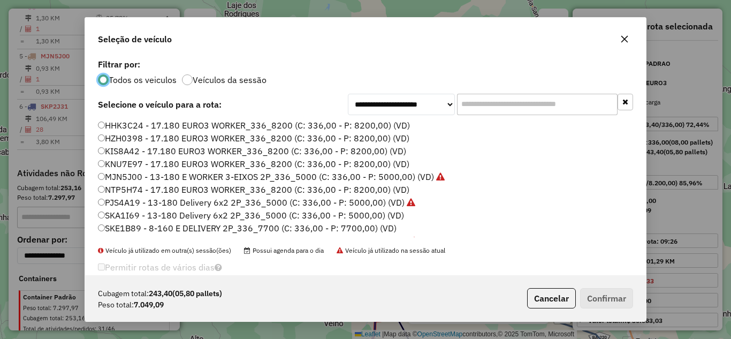
scroll to position [101, 0]
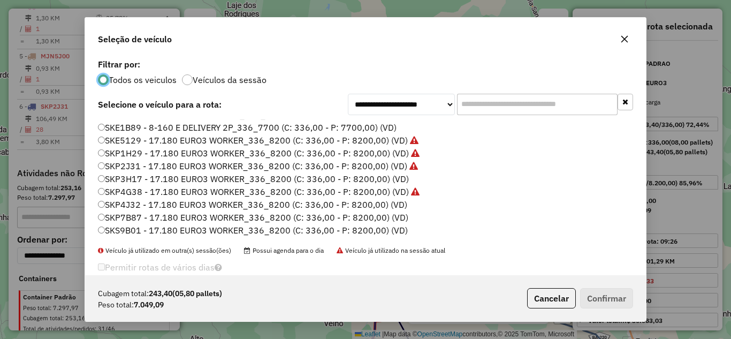
click at [234, 177] on label "SKP3H17 - 17.180 EURO3 WORKER_336_8200 (C: 336,00 - P: 8200,00) (VD)" at bounding box center [253, 178] width 311 height 13
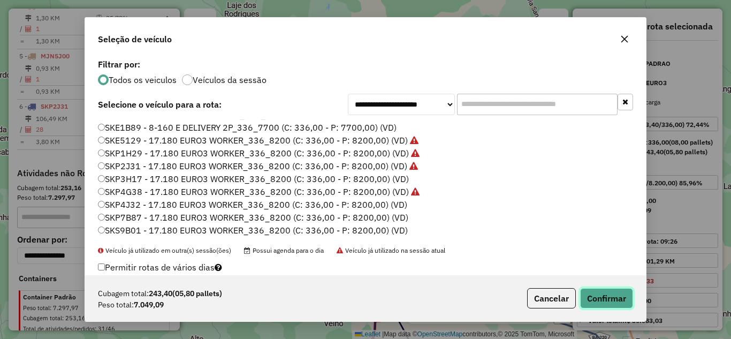
click at [612, 295] on button "Confirmar" at bounding box center [606, 298] width 53 height 20
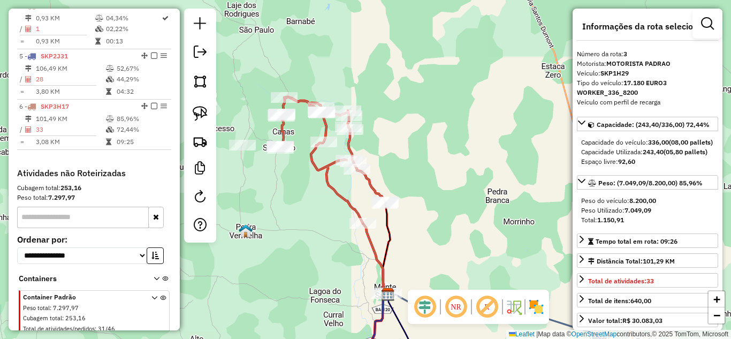
scroll to position [515, 0]
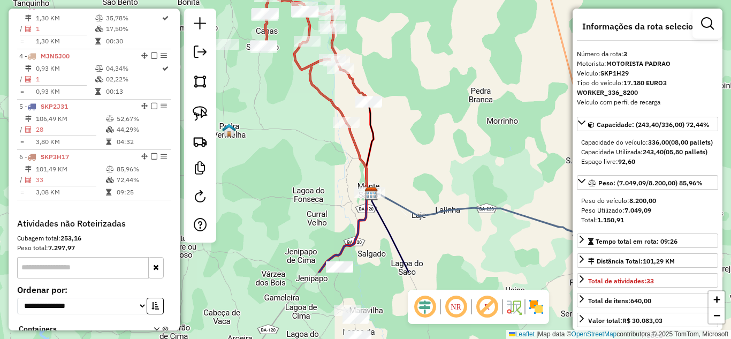
drag, startPoint x: 433, startPoint y: 226, endPoint x: 402, endPoint y: 80, distance: 149.3
click at [403, 81] on div "Janela de atendimento Grade de atendimento Capacidade Transportadoras Veículos …" at bounding box center [365, 169] width 731 height 339
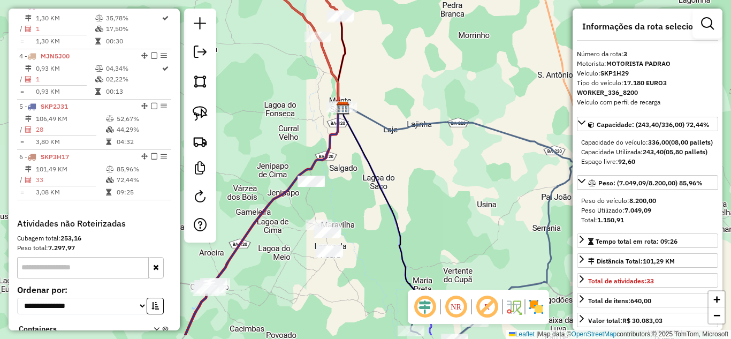
drag, startPoint x: 392, startPoint y: 220, endPoint x: 370, endPoint y: 126, distance: 96.3
click at [370, 126] on icon at bounding box center [385, 211] width 84 height 207
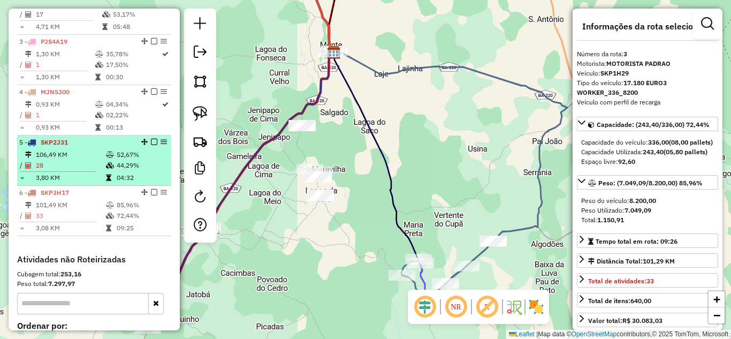
scroll to position [443, 0]
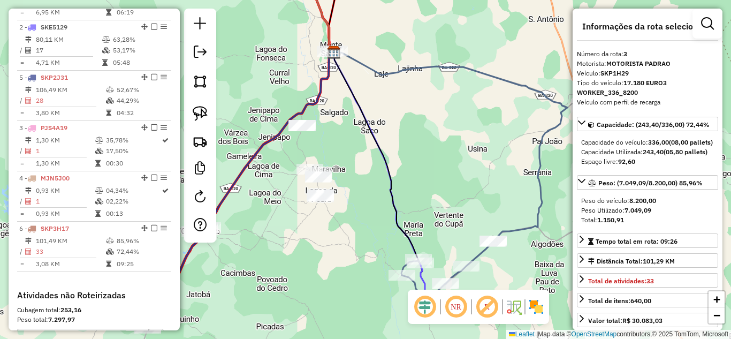
drag, startPoint x: 140, startPoint y: 189, endPoint x: 133, endPoint y: 97, distance: 91.7
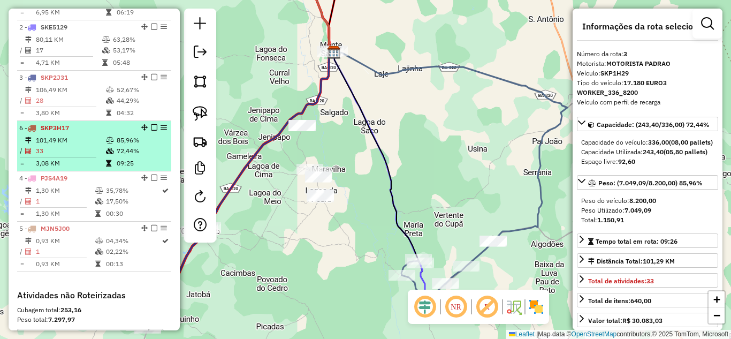
drag, startPoint x: 140, startPoint y: 238, endPoint x: 133, endPoint y: 146, distance: 91.7
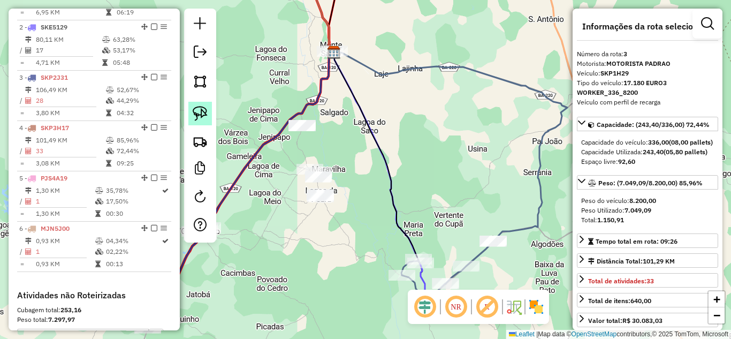
click at [201, 119] on img at bounding box center [200, 113] width 15 height 15
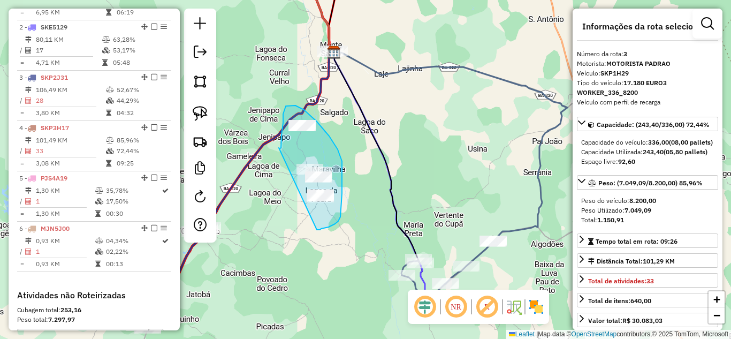
drag, startPoint x: 279, startPoint y: 148, endPoint x: 317, endPoint y: 230, distance: 90.2
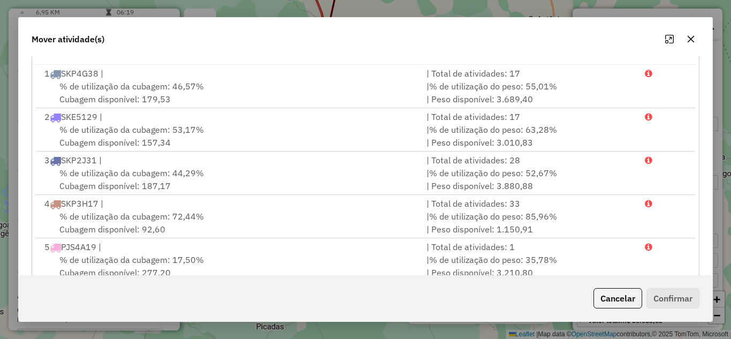
scroll to position [0, 0]
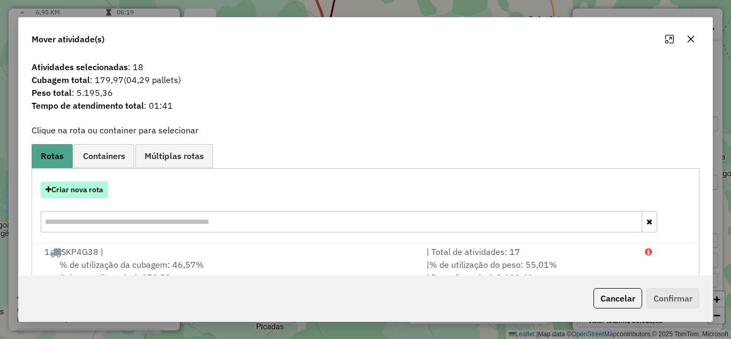
click at [94, 192] on button "Criar nova rota" at bounding box center [74, 189] width 67 height 17
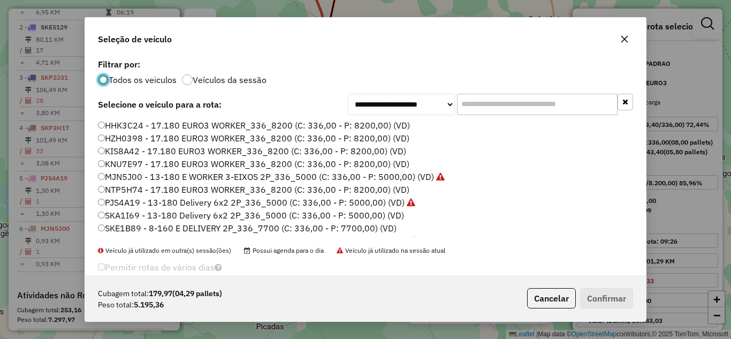
scroll to position [101, 0]
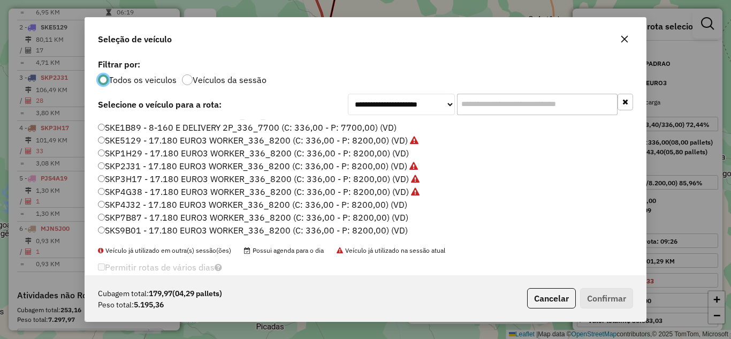
click at [270, 152] on label "SKP1H29 - 17.180 EURO3 WORKER_336_8200 (C: 336,00 - P: 8200,00) (VD)" at bounding box center [253, 153] width 311 height 13
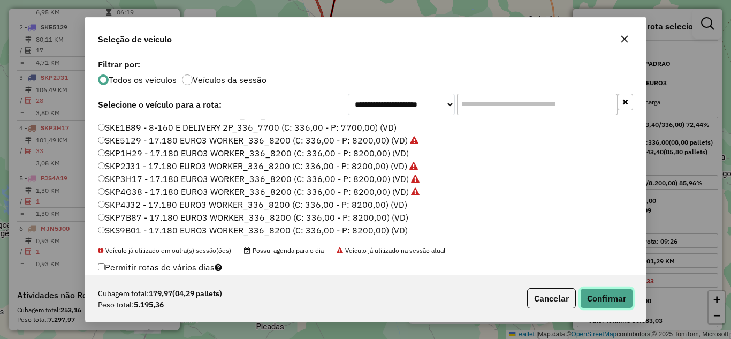
click at [611, 297] on button "Confirmar" at bounding box center [606, 298] width 53 height 20
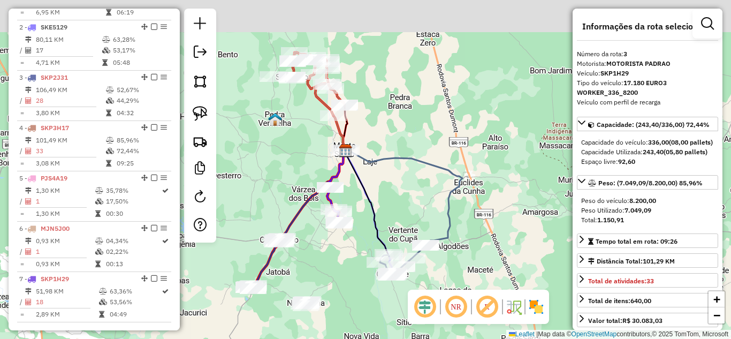
drag, startPoint x: 357, startPoint y: 81, endPoint x: 371, endPoint y: 233, distance: 153.1
click at [372, 235] on div "Janela de atendimento Grade de atendimento Capacidade Transportadoras Veículos …" at bounding box center [365, 169] width 731 height 339
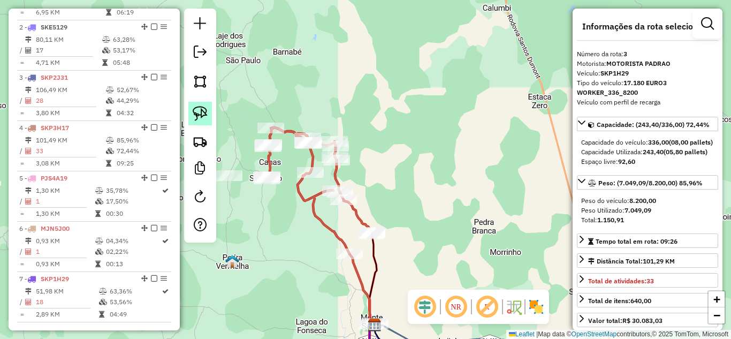
click at [198, 111] on img at bounding box center [200, 113] width 15 height 15
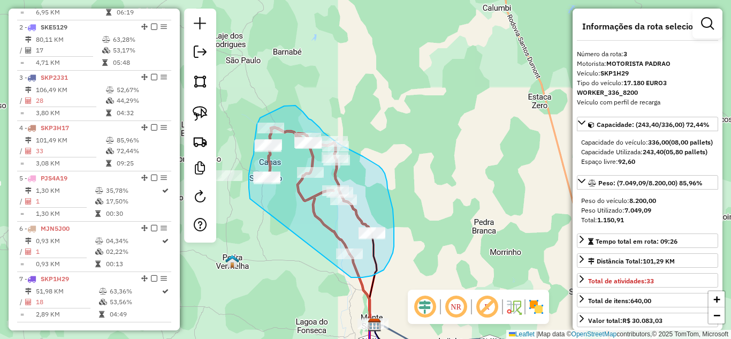
drag, startPoint x: 250, startPoint y: 198, endPoint x: 349, endPoint y: 277, distance: 126.4
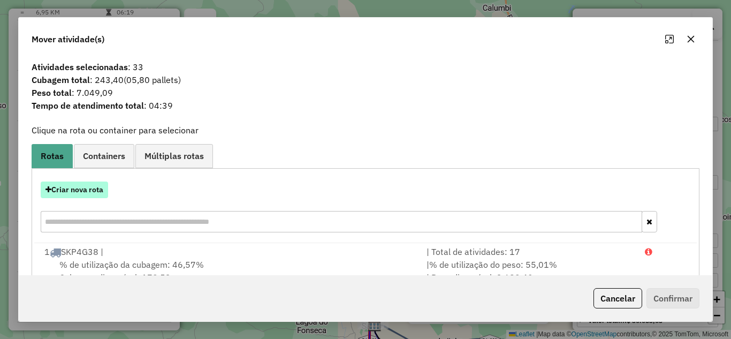
click at [64, 192] on button "Criar nova rota" at bounding box center [74, 189] width 67 height 17
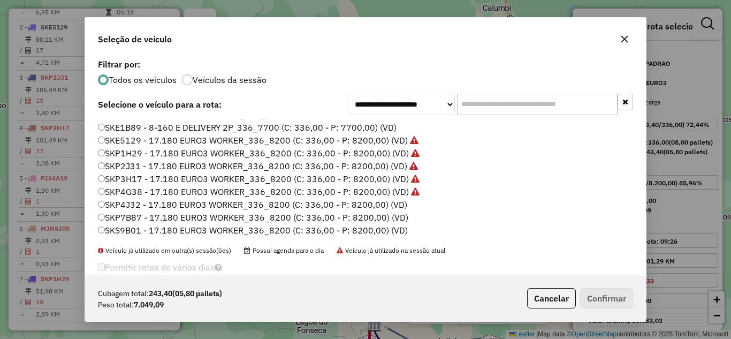
click at [625, 41] on icon "button" at bounding box center [624, 39] width 9 height 9
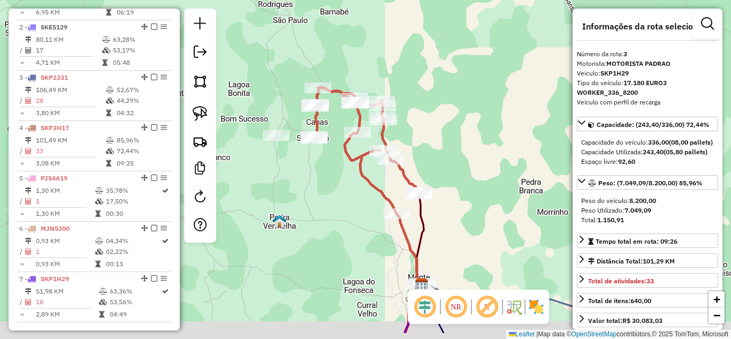
drag, startPoint x: 294, startPoint y: 261, endPoint x: 306, endPoint y: 191, distance: 70.5
click at [341, 219] on div "Janela de atendimento Grade de atendimento Capacidade Transportadoras Veículos …" at bounding box center [365, 169] width 731 height 339
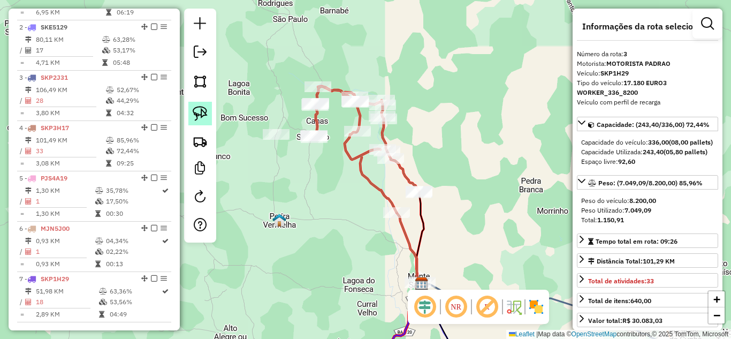
click at [198, 116] on img at bounding box center [200, 113] width 15 height 15
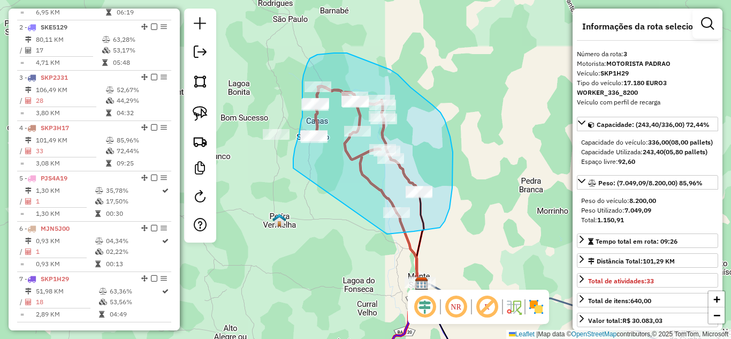
drag, startPoint x: 293, startPoint y: 168, endPoint x: 387, endPoint y: 234, distance: 114.4
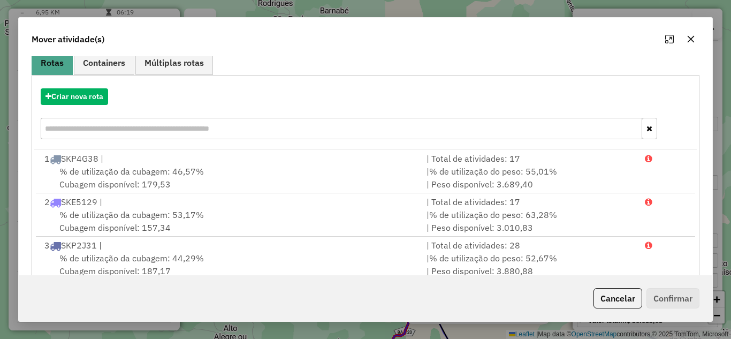
scroll to position [57, 0]
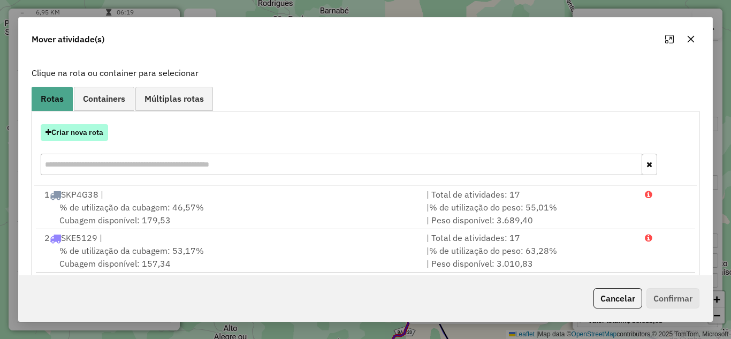
click at [89, 133] on button "Criar nova rota" at bounding box center [74, 132] width 67 height 17
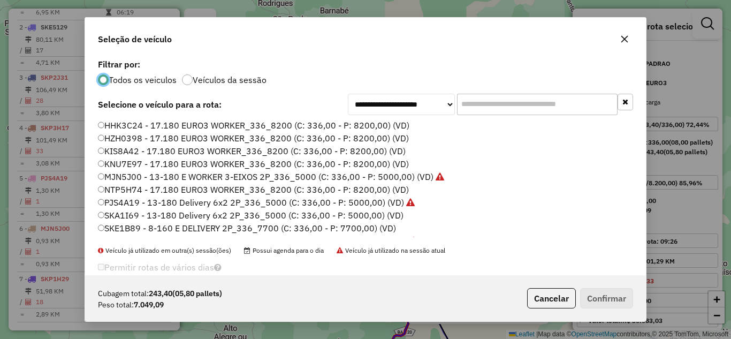
scroll to position [101, 0]
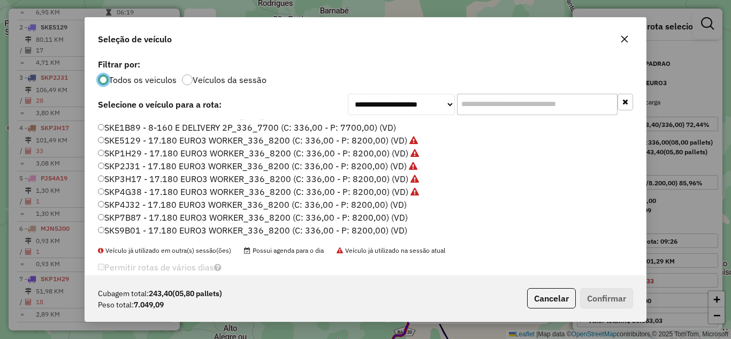
click at [144, 155] on label "SKP1H29 - 17.180 EURO3 WORKER_336_8200 (C: 336,00 - P: 8200,00) (VD)" at bounding box center [258, 153] width 321 height 13
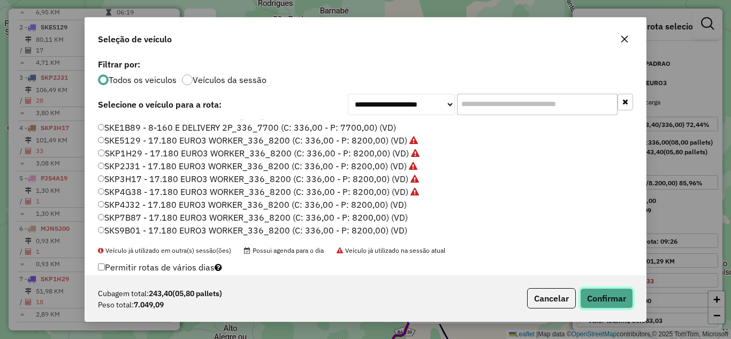
click at [601, 296] on button "Confirmar" at bounding box center [606, 298] width 53 height 20
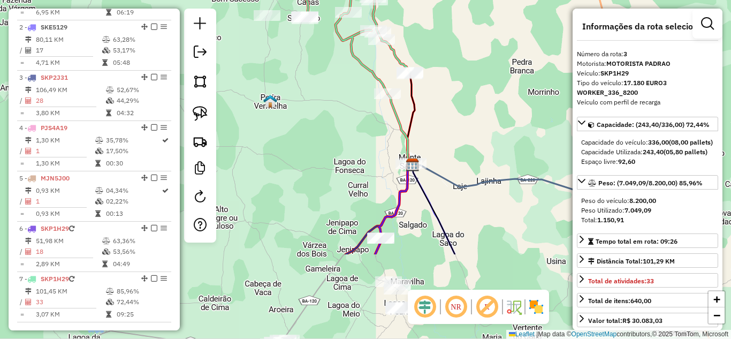
drag, startPoint x: 342, startPoint y: 214, endPoint x: 301, endPoint y: -22, distance: 239.5
click at [301, 0] on html "Aguarde... Pop-up bloqueado! Seu navegador bloqueou automáticamente a abertura …" at bounding box center [365, 169] width 731 height 339
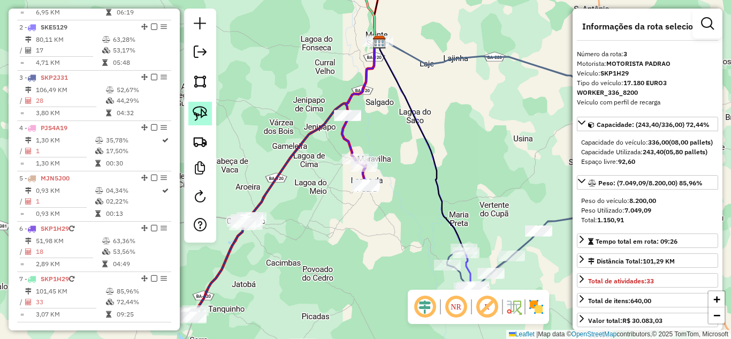
click at [197, 113] on img at bounding box center [200, 113] width 15 height 15
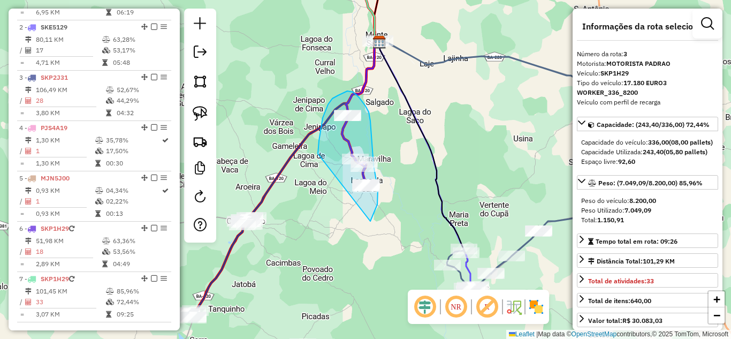
drag, startPoint x: 318, startPoint y: 154, endPoint x: 370, endPoint y: 221, distance: 85.4
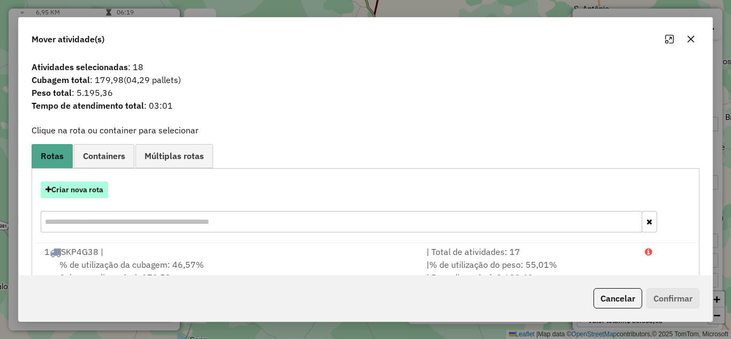
click at [62, 187] on button "Criar nova rota" at bounding box center [74, 189] width 67 height 17
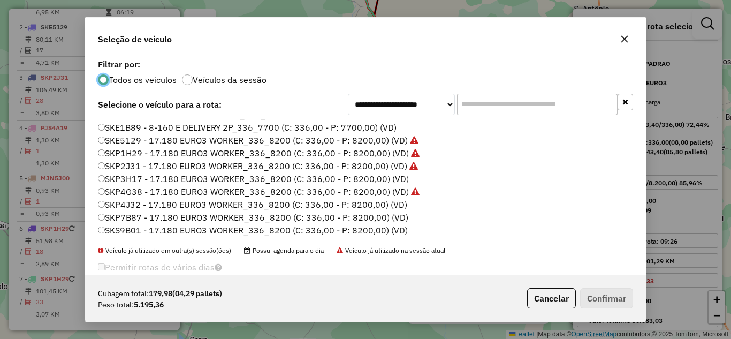
drag, startPoint x: 170, startPoint y: 181, endPoint x: 279, endPoint y: 203, distance: 111.9
click at [169, 180] on label "SKP3H17 - 17.180 EURO3 WORKER_336_8200 (C: 336,00 - P: 8200,00) (VD)" at bounding box center [253, 178] width 311 height 13
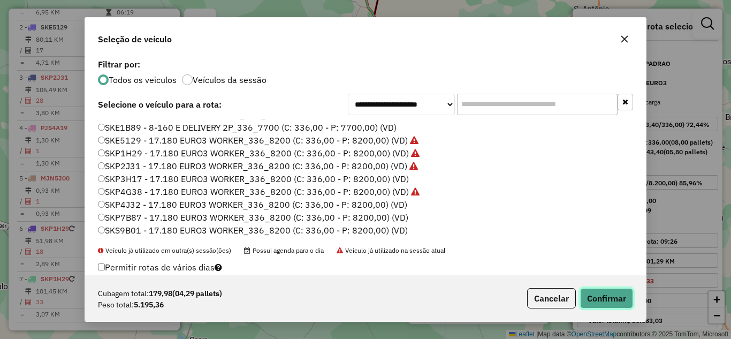
click at [587, 294] on button "Confirmar" at bounding box center [606, 298] width 53 height 20
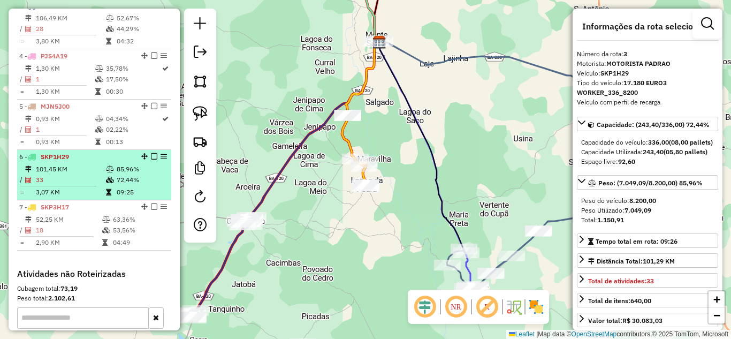
scroll to position [479, 0]
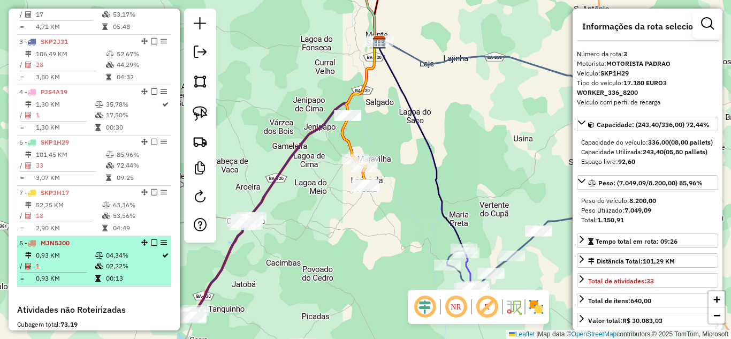
drag, startPoint x: 141, startPoint y: 150, endPoint x: 136, endPoint y: 277, distance: 126.9
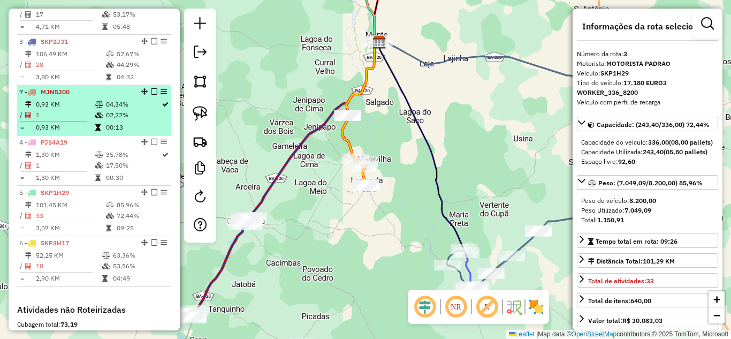
drag, startPoint x: 141, startPoint y: 252, endPoint x: 126, endPoint y: 108, distance: 144.7
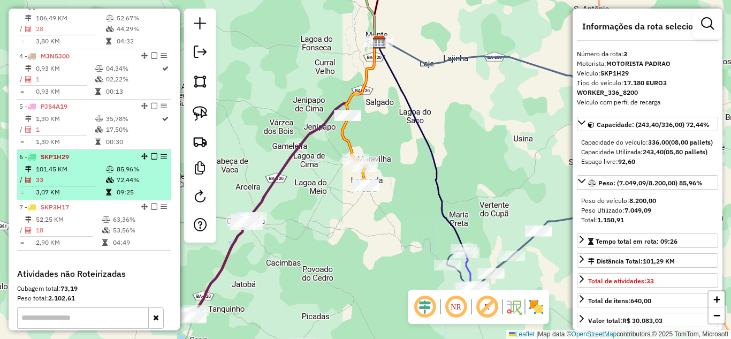
scroll to position [550, 0]
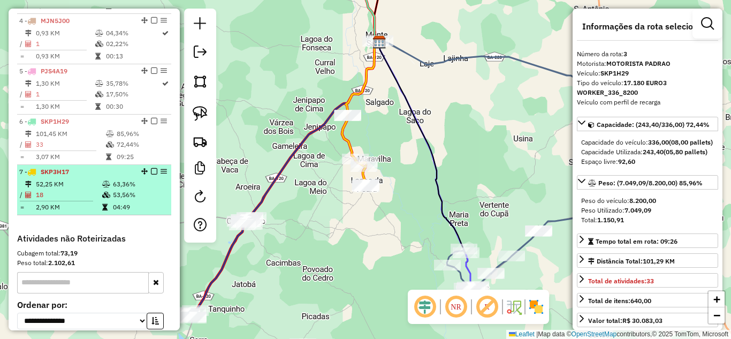
click at [75, 189] on td "52,25 KM" at bounding box center [68, 184] width 66 height 11
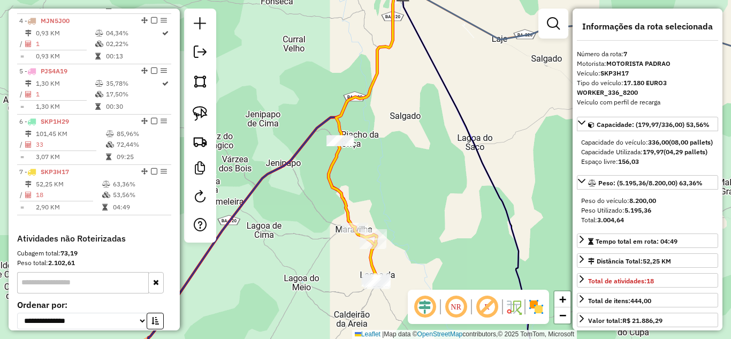
drag, startPoint x: 415, startPoint y: 205, endPoint x: 419, endPoint y: 154, distance: 51.0
click at [419, 154] on div "Janela de atendimento Grade de atendimento Capacidade Transportadoras Veículos …" at bounding box center [365, 169] width 731 height 339
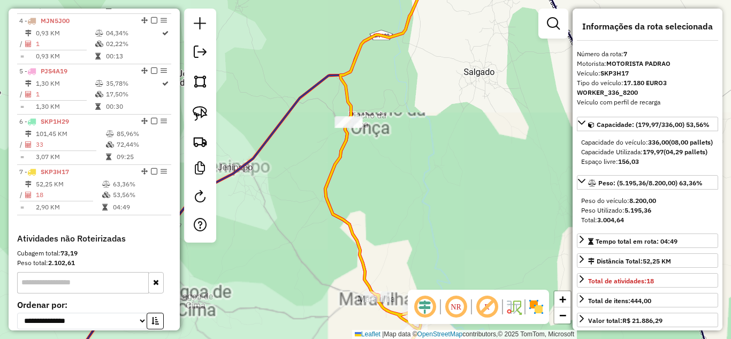
drag, startPoint x: 387, startPoint y: 177, endPoint x: 339, endPoint y: 77, distance: 111.5
click at [341, 80] on div "Janela de atendimento Grade de atendimento Capacidade Transportadoras Veículos …" at bounding box center [365, 169] width 731 height 339
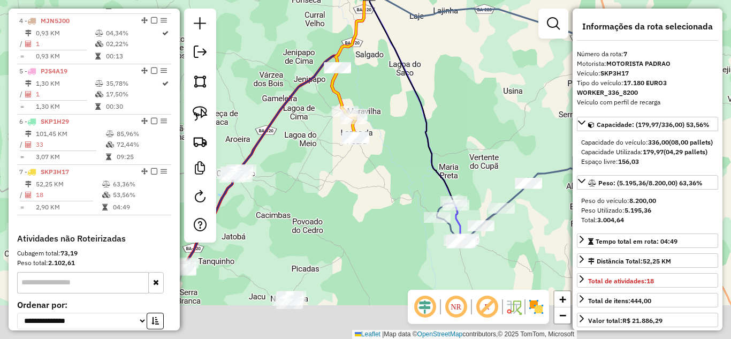
drag, startPoint x: 377, startPoint y: 278, endPoint x: 326, endPoint y: 163, distance: 125.5
click at [326, 163] on div "Janela de atendimento Grade de atendimento Capacidade Transportadoras Veículos …" at bounding box center [365, 169] width 731 height 339
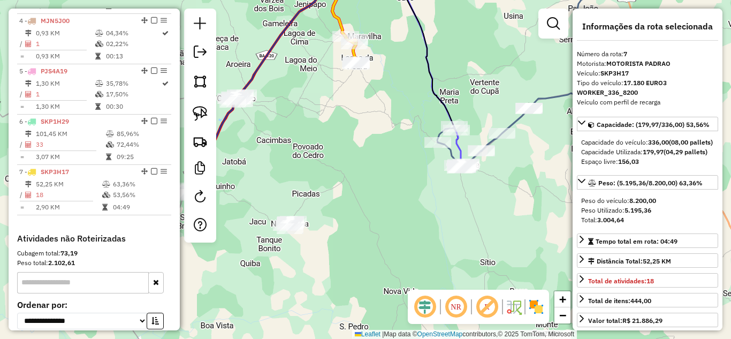
drag, startPoint x: 364, startPoint y: 227, endPoint x: 431, endPoint y: 182, distance: 80.1
click at [434, 178] on div "Janela de atendimento Grade de atendimento Capacidade Transportadoras Veículos …" at bounding box center [365, 169] width 731 height 339
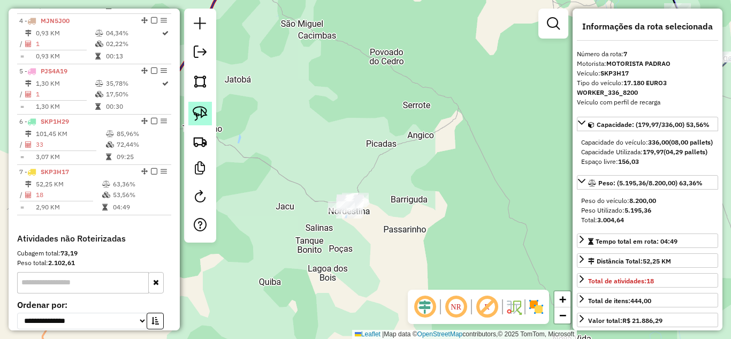
click at [202, 113] on img at bounding box center [200, 113] width 15 height 15
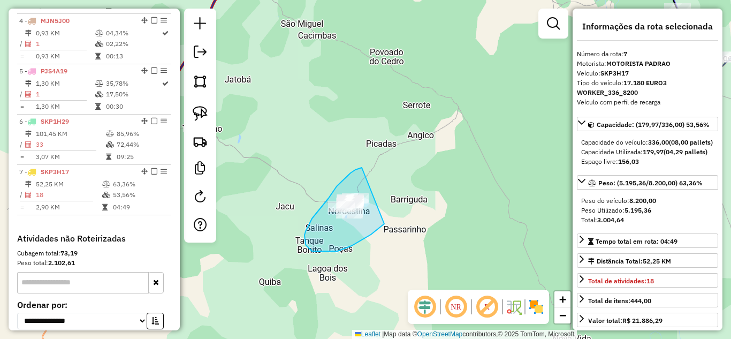
drag, startPoint x: 362, startPoint y: 167, endPoint x: 396, endPoint y: 213, distance: 57.2
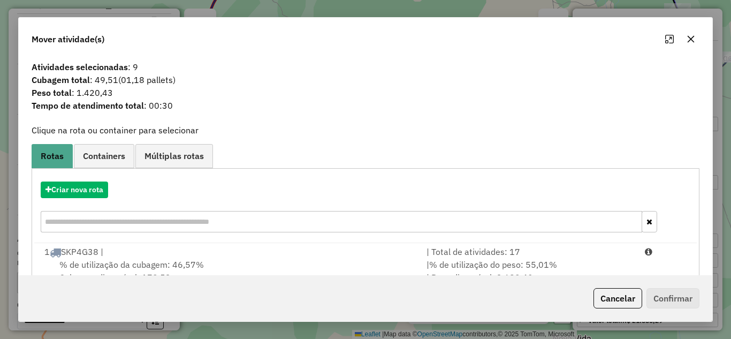
click at [687, 40] on icon "button" at bounding box center [690, 39] width 9 height 9
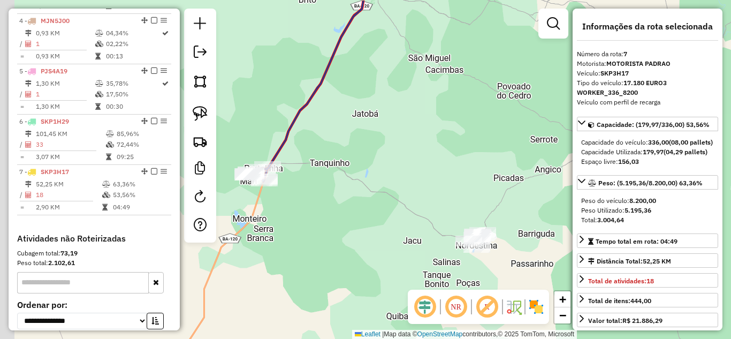
drag, startPoint x: 334, startPoint y: 164, endPoint x: 461, endPoint y: 200, distance: 132.3
click at [461, 200] on div "Janela de atendimento Grade de atendimento Capacidade Transportadoras Veículos …" at bounding box center [365, 169] width 731 height 339
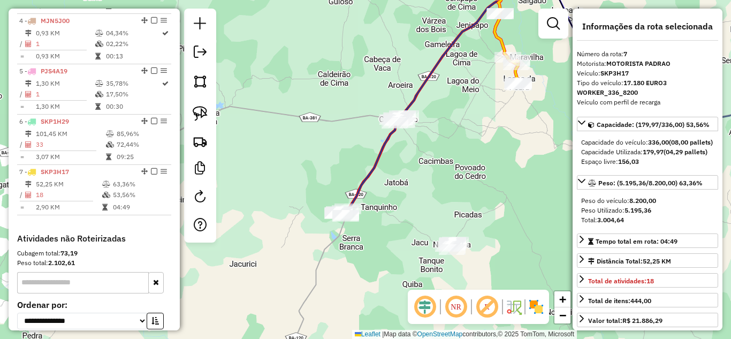
drag, startPoint x: 415, startPoint y: 178, endPoint x: 407, endPoint y: 212, distance: 35.3
click at [407, 212] on div "Janela de atendimento Grade de atendimento Capacidade Transportadoras Veículos …" at bounding box center [365, 169] width 731 height 339
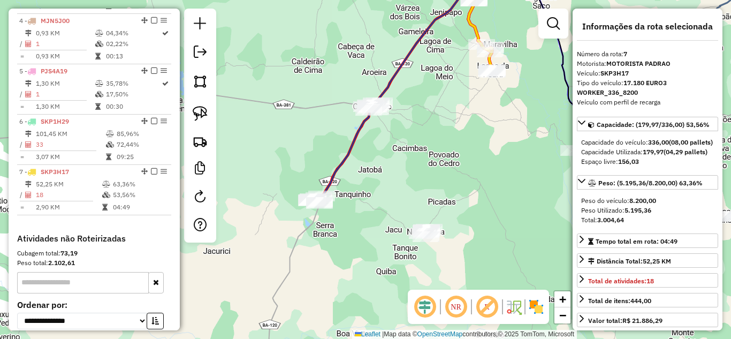
drag, startPoint x: 406, startPoint y: 212, endPoint x: 382, endPoint y: 195, distance: 28.8
click at [382, 195] on div "Janela de atendimento Grade de atendimento Capacidade Transportadoras Veículos …" at bounding box center [365, 169] width 731 height 339
click at [201, 120] on img at bounding box center [200, 113] width 15 height 15
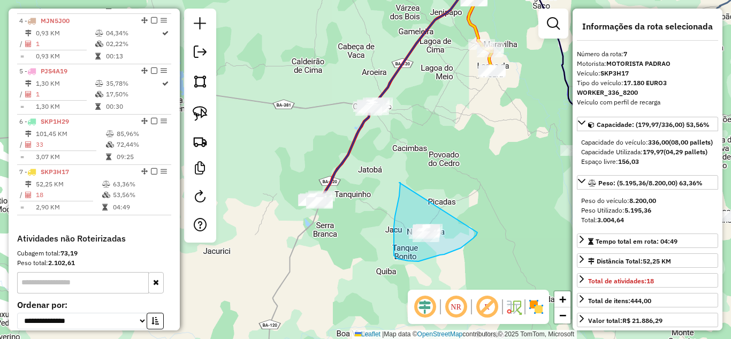
drag, startPoint x: 399, startPoint y: 182, endPoint x: 477, endPoint y: 232, distance: 92.6
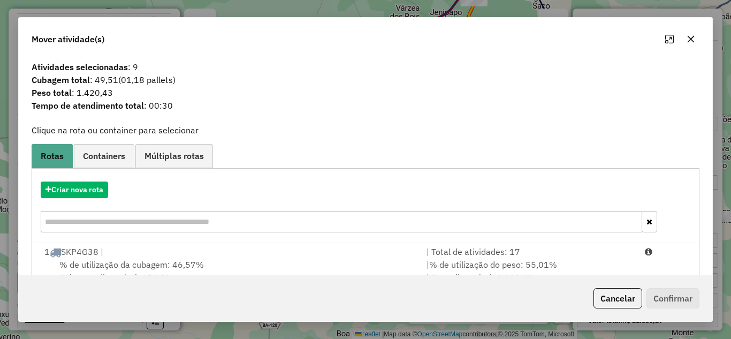
click at [684, 35] on button "button" at bounding box center [690, 38] width 17 height 17
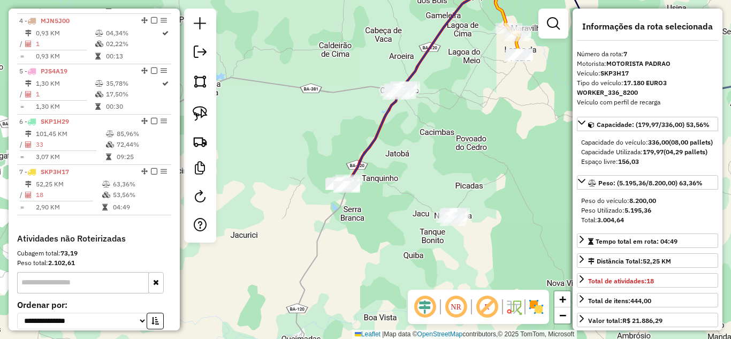
drag, startPoint x: 399, startPoint y: 188, endPoint x: 429, endPoint y: 172, distance: 33.8
click at [429, 172] on div "Janela de atendimento Grade de atendimento Capacidade Transportadoras Veículos …" at bounding box center [365, 169] width 731 height 339
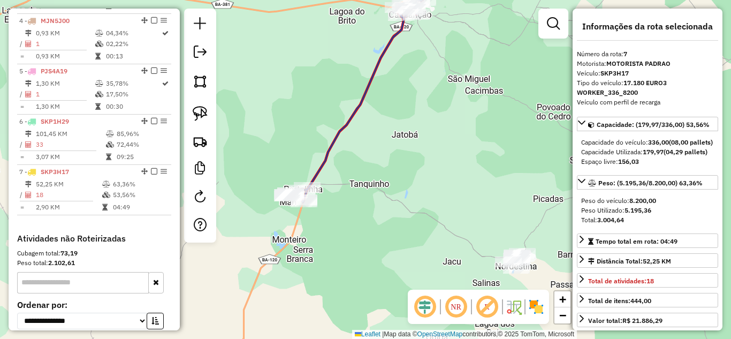
drag, startPoint x: 423, startPoint y: 185, endPoint x: 242, endPoint y: 127, distance: 189.7
click at [361, 147] on div "Janela de atendimento Grade de atendimento Capacidade Transportadoras Veículos …" at bounding box center [365, 169] width 731 height 339
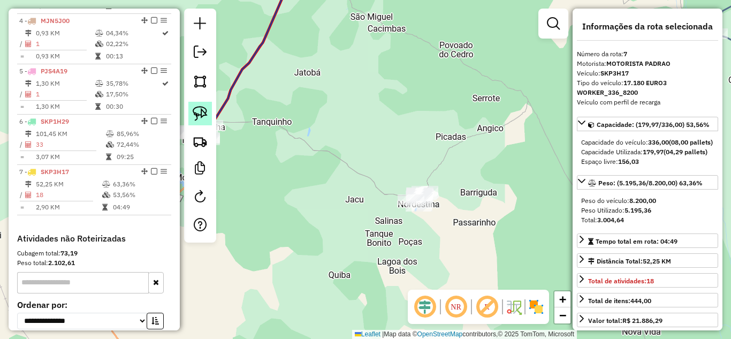
click at [201, 116] on img at bounding box center [200, 113] width 15 height 15
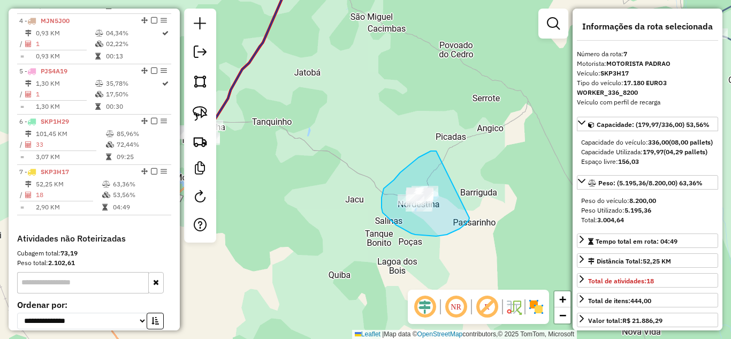
drag, startPoint x: 394, startPoint y: 180, endPoint x: 469, endPoint y: 218, distance: 84.5
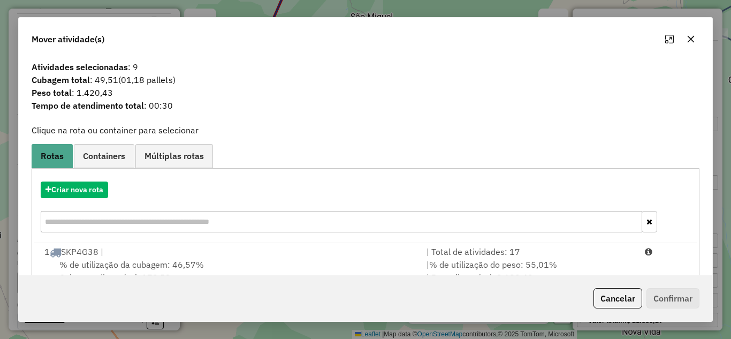
click at [691, 36] on icon "button" at bounding box center [690, 39] width 9 height 9
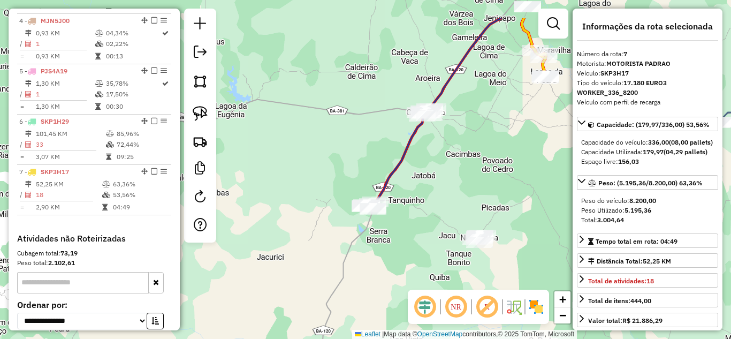
drag, startPoint x: 319, startPoint y: 141, endPoint x: 421, endPoint y: 193, distance: 114.1
click at [421, 193] on div "Janela de atendimento Grade de atendimento Capacidade Transportadoras Veículos …" at bounding box center [365, 169] width 731 height 339
click at [196, 112] on img at bounding box center [200, 113] width 15 height 15
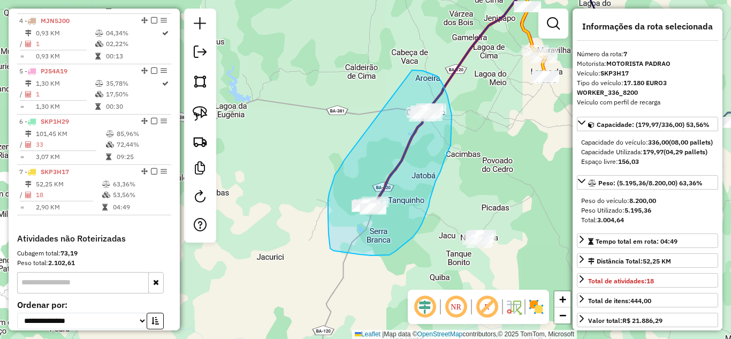
drag, startPoint x: 345, startPoint y: 159, endPoint x: 412, endPoint y: 70, distance: 111.9
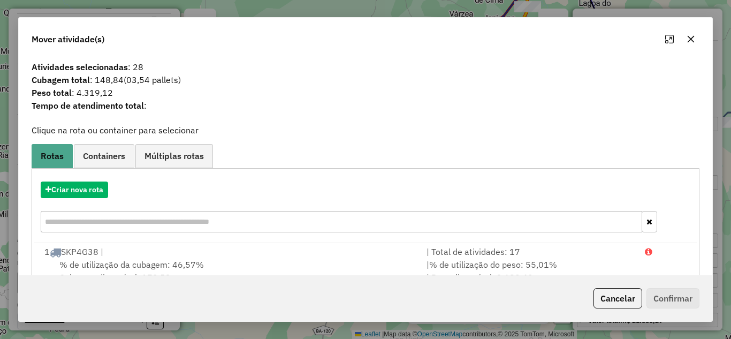
click at [694, 35] on icon "button" at bounding box center [690, 39] width 9 height 9
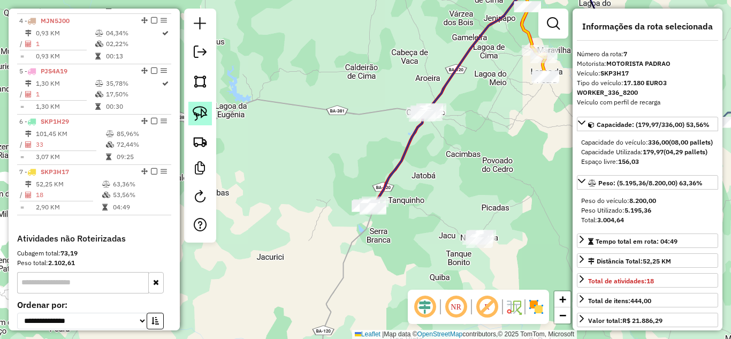
click at [201, 111] on img at bounding box center [200, 113] width 15 height 15
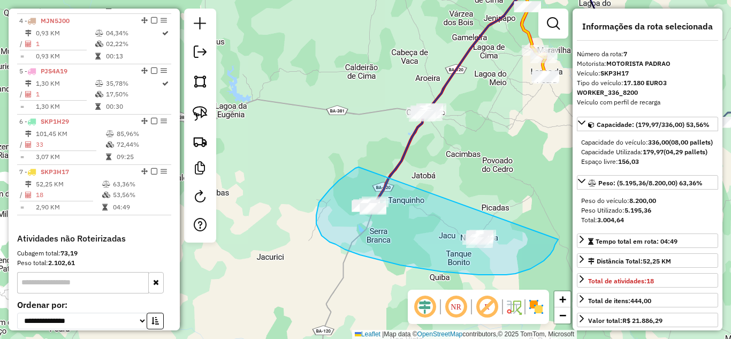
drag, startPoint x: 358, startPoint y: 167, endPoint x: 558, endPoint y: 239, distance: 212.2
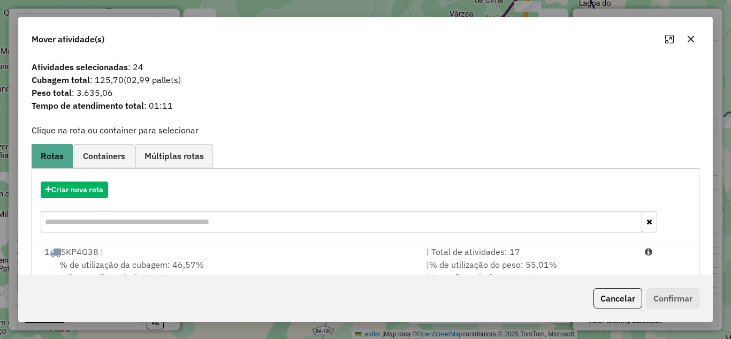
click at [689, 41] on icon "button" at bounding box center [690, 38] width 7 height 7
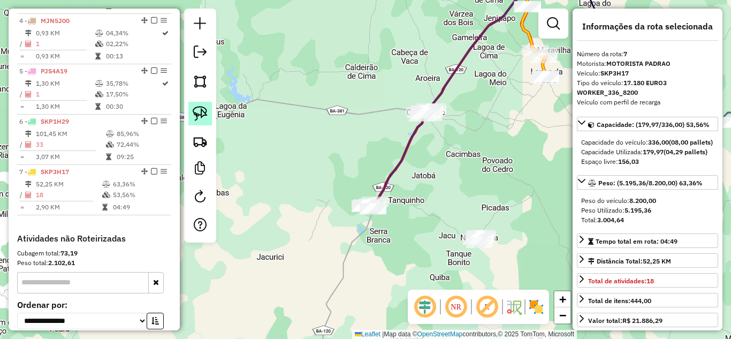
click at [205, 117] on img at bounding box center [200, 113] width 15 height 15
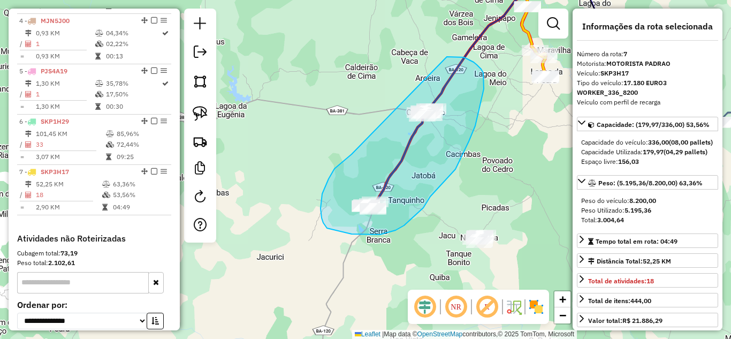
drag, startPoint x: 351, startPoint y: 154, endPoint x: 414, endPoint y: 66, distance: 107.8
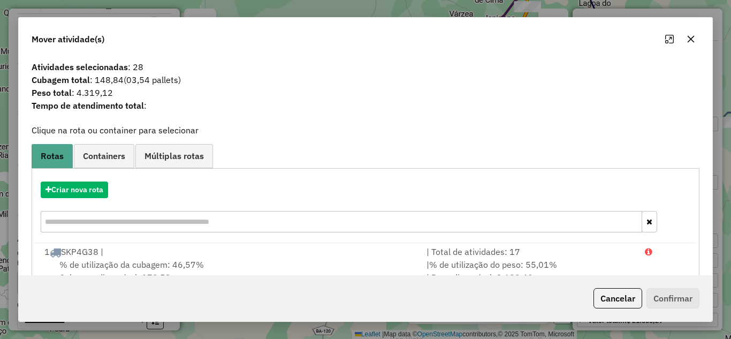
click at [688, 36] on icon "button" at bounding box center [690, 38] width 7 height 7
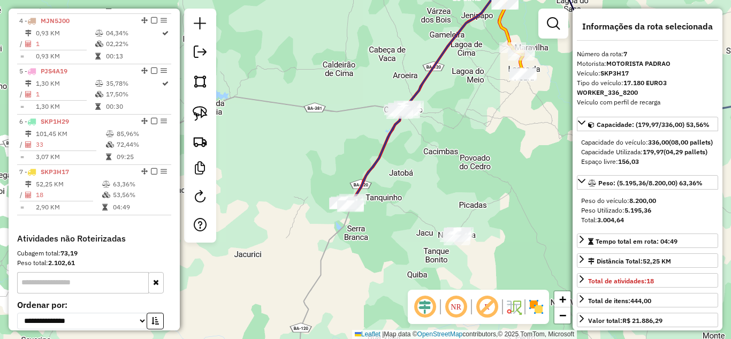
drag, startPoint x: 440, startPoint y: 183, endPoint x: 412, endPoint y: 179, distance: 27.6
click at [414, 180] on div "Janela de atendimento Grade de atendimento Capacidade Transportadoras Veículos …" at bounding box center [365, 169] width 731 height 339
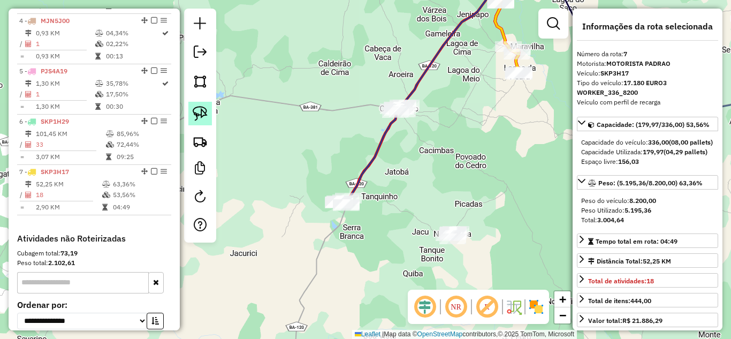
click at [205, 114] on img at bounding box center [200, 113] width 15 height 15
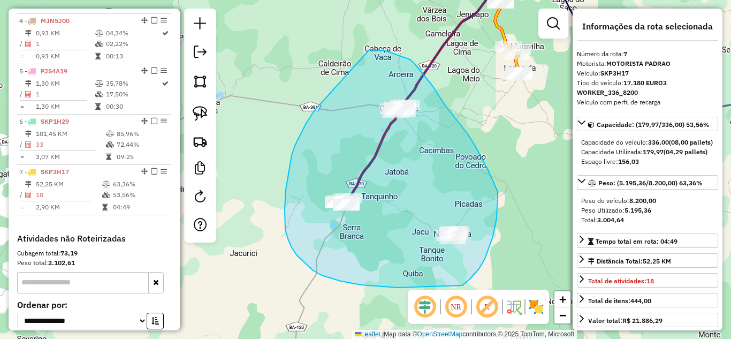
drag, startPoint x: 314, startPoint y: 111, endPoint x: 368, endPoint y: 49, distance: 81.5
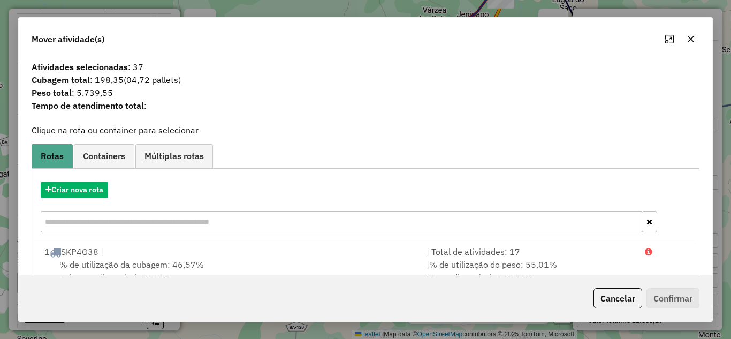
click at [692, 41] on icon "button" at bounding box center [690, 39] width 9 height 9
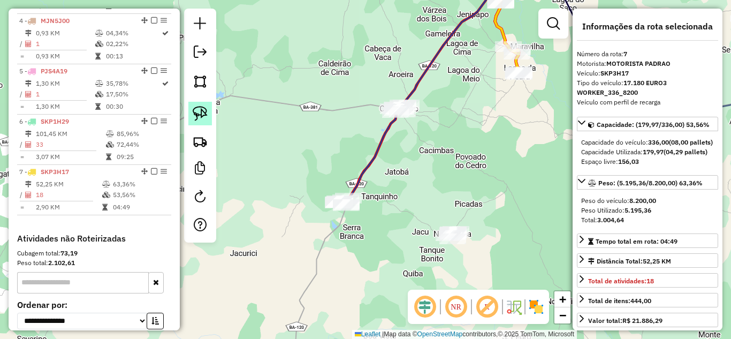
drag, startPoint x: 200, startPoint y: 122, endPoint x: 205, endPoint y: 121, distance: 5.5
click at [200, 122] on link at bounding box center [200, 114] width 24 height 24
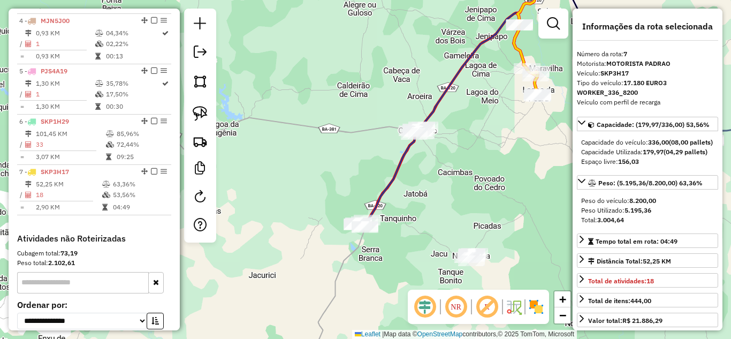
drag, startPoint x: 451, startPoint y: 155, endPoint x: 464, endPoint y: 164, distance: 16.2
click at [464, 164] on div "Janela de atendimento Grade de atendimento Capacidade Transportadoras Veículos …" at bounding box center [365, 169] width 731 height 339
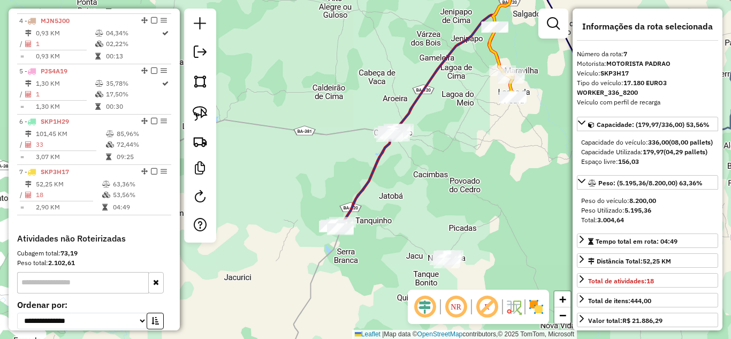
drag, startPoint x: 428, startPoint y: 174, endPoint x: 409, endPoint y: 189, distance: 24.4
click at [409, 189] on div "Janela de atendimento Grade de atendimento Capacidade Transportadoras Veículos …" at bounding box center [365, 169] width 731 height 339
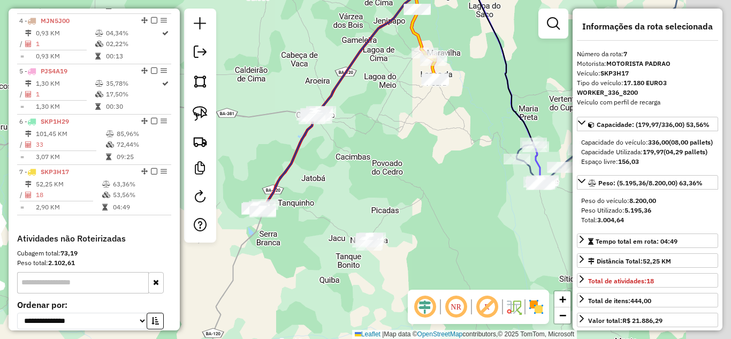
drag, startPoint x: 469, startPoint y: 188, endPoint x: 388, endPoint y: 170, distance: 83.3
click at [388, 170] on div "Janela de atendimento Grade de atendimento Capacidade Transportadoras Veículos …" at bounding box center [365, 169] width 731 height 339
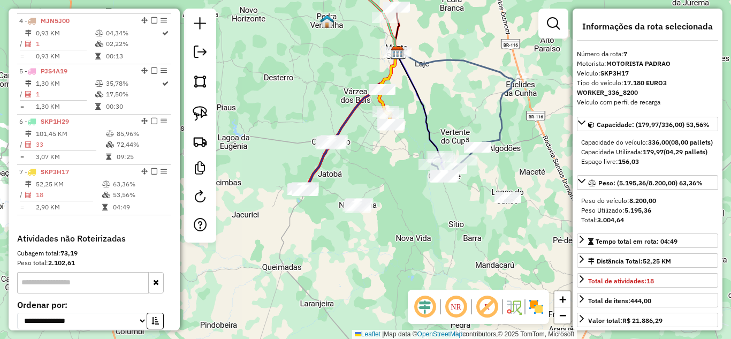
drag, startPoint x: 396, startPoint y: 167, endPoint x: 380, endPoint y: 167, distance: 15.5
click at [380, 167] on div "Janela de atendimento Grade de atendimento Capacidade Transportadoras Veículos …" at bounding box center [365, 169] width 731 height 339
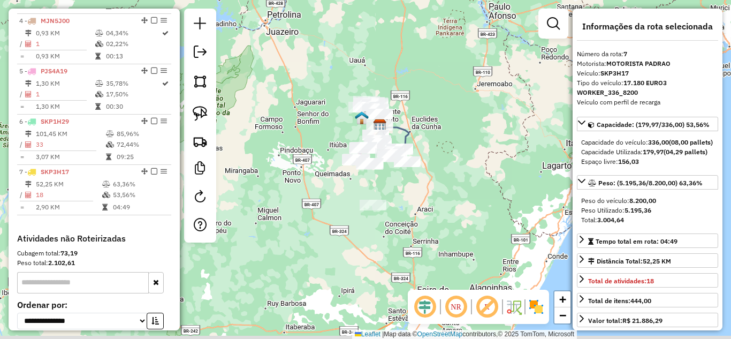
drag, startPoint x: 414, startPoint y: 235, endPoint x: 371, endPoint y: 140, distance: 104.4
click at [375, 147] on div "Janela de atendimento Grade de atendimento Capacidade Transportadoras Veículos …" at bounding box center [365, 169] width 731 height 339
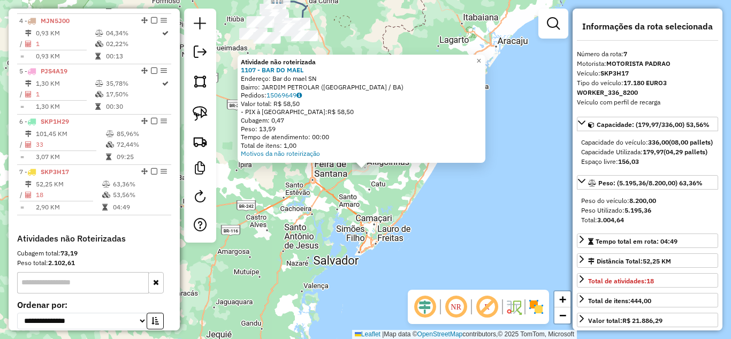
click at [309, 225] on div "Atividade não roteirizada 1107 - BAR DO MAEL Endereço: Bar do mael SN Bairro: J…" at bounding box center [365, 169] width 731 height 339
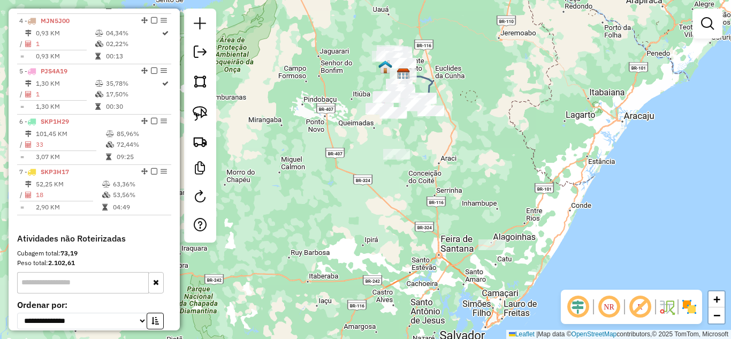
drag, startPoint x: 307, startPoint y: 130, endPoint x: 424, endPoint y: 197, distance: 134.9
click at [424, 197] on div "Janela de atendimento Grade de atendimento Capacidade Transportadoras Veículos …" at bounding box center [365, 169] width 731 height 339
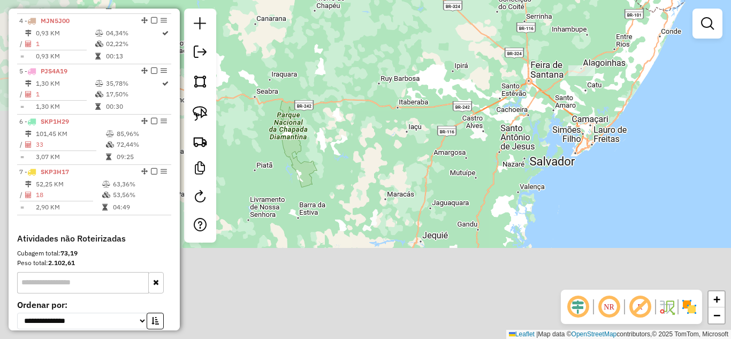
drag, startPoint x: 423, startPoint y: 192, endPoint x: 496, endPoint y: 45, distance: 164.4
click at [511, 2] on div "Janela de atendimento Grade de atendimento Capacidade Transportadoras Veículos …" at bounding box center [365, 169] width 731 height 339
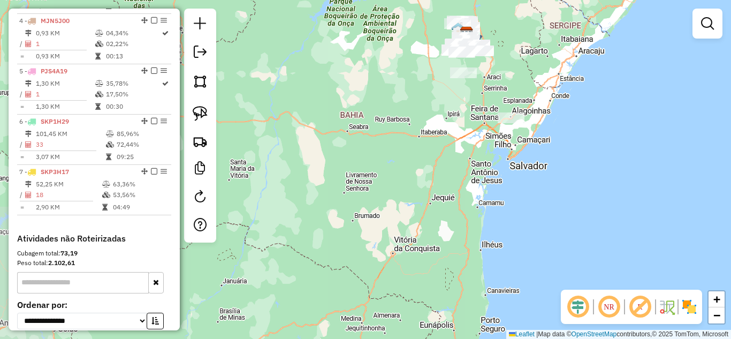
drag, startPoint x: 463, startPoint y: 83, endPoint x: 404, endPoint y: 219, distance: 148.8
click at [404, 219] on div "Janela de atendimento Grade de atendimento Capacidade Transportadoras Veículos …" at bounding box center [365, 169] width 731 height 339
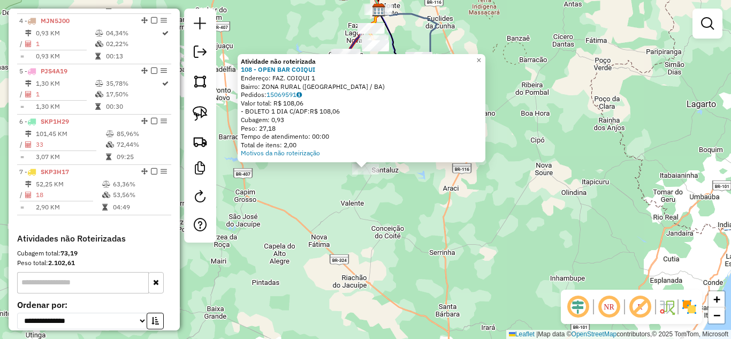
click at [395, 233] on div "Atividade não roteirizada 108 - OPEN BAR COIQUI Endereço: FAZ. COIQUI 1 Bairro:…" at bounding box center [365, 169] width 731 height 339
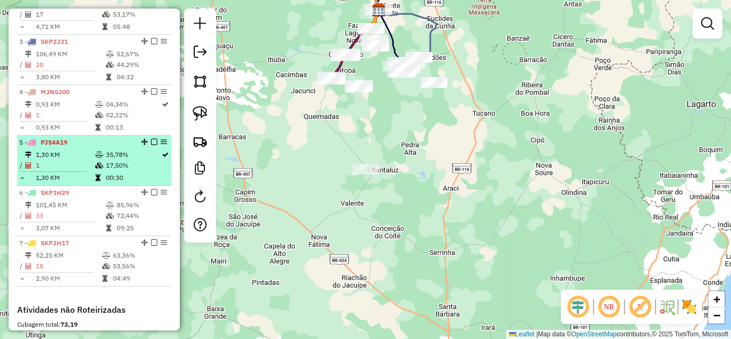
scroll to position [408, 0]
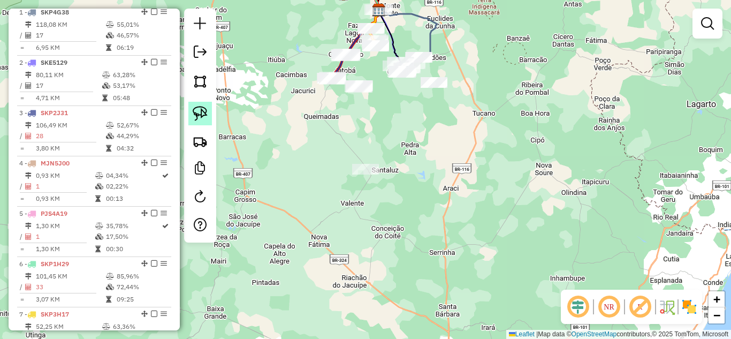
click at [203, 118] on img at bounding box center [200, 113] width 15 height 15
drag, startPoint x: 363, startPoint y: 133, endPoint x: 403, endPoint y: 174, distance: 57.5
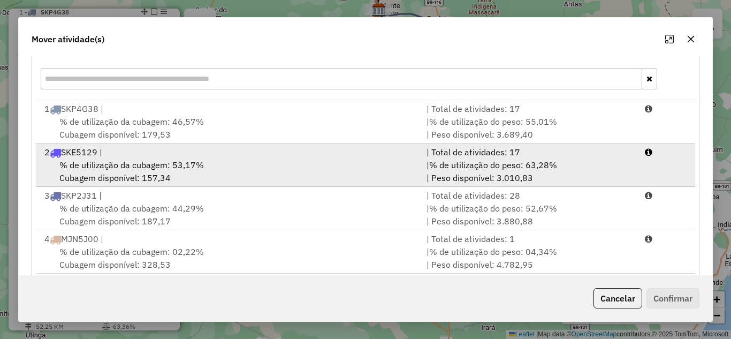
scroll to position [89, 0]
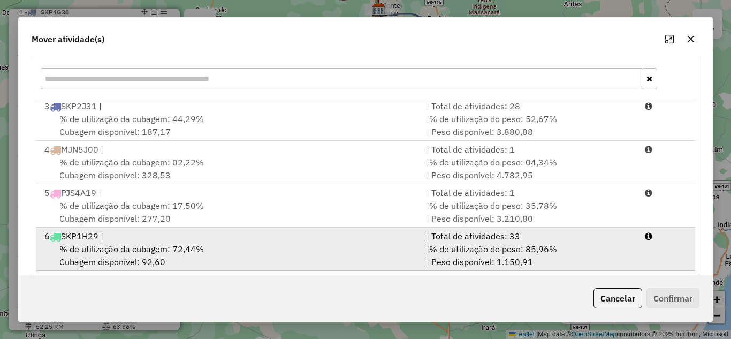
click at [310, 254] on div "% de utilização da cubagem: 72,44% Cubagem disponível: 92,60" at bounding box center [229, 255] width 382 height 26
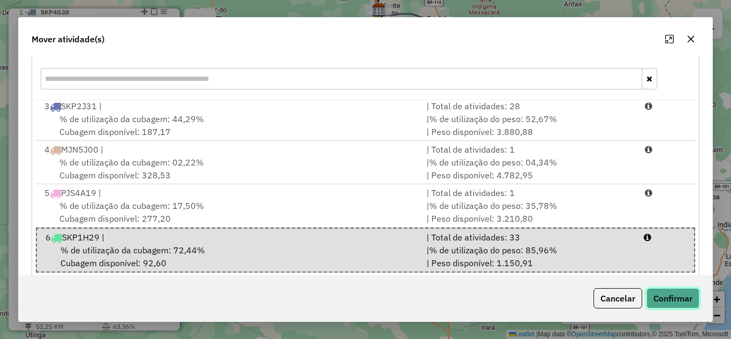
click at [672, 300] on button "Confirmar" at bounding box center [672, 298] width 53 height 20
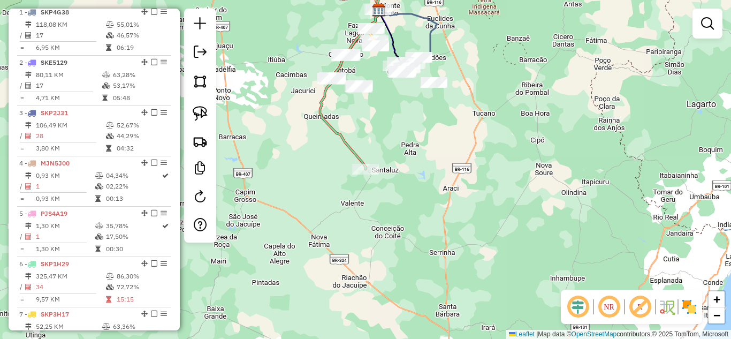
scroll to position [0, 0]
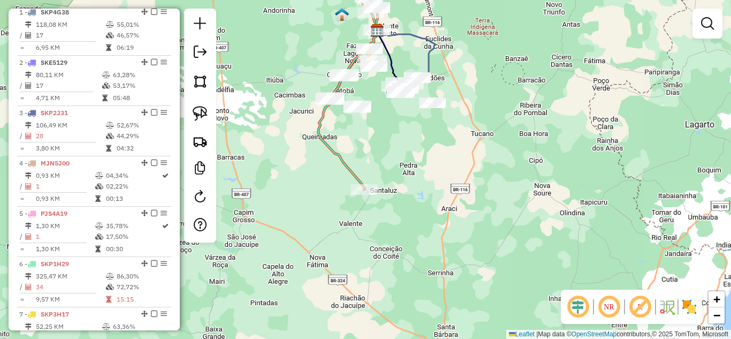
drag, startPoint x: 403, startPoint y: 110, endPoint x: 388, endPoint y: 199, distance: 90.7
click at [390, 194] on div "Janela de atendimento Grade de atendimento Capacidade Transportadoras Veículos …" at bounding box center [365, 169] width 731 height 339
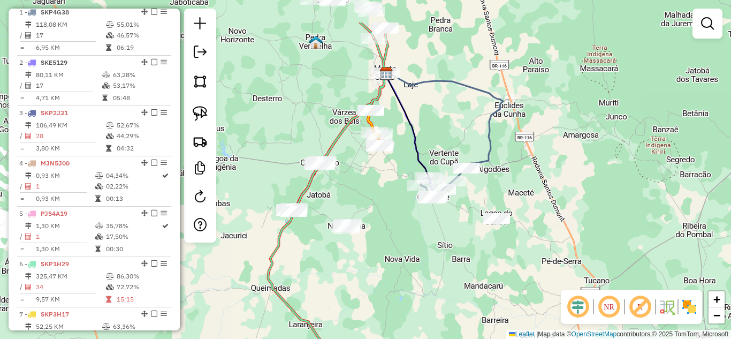
drag, startPoint x: 369, startPoint y: 157, endPoint x: 251, endPoint y: 37, distance: 168.3
click at [391, 224] on div "Janela de atendimento Grade de atendimento Capacidade Transportadoras Veículos …" at bounding box center [365, 169] width 731 height 339
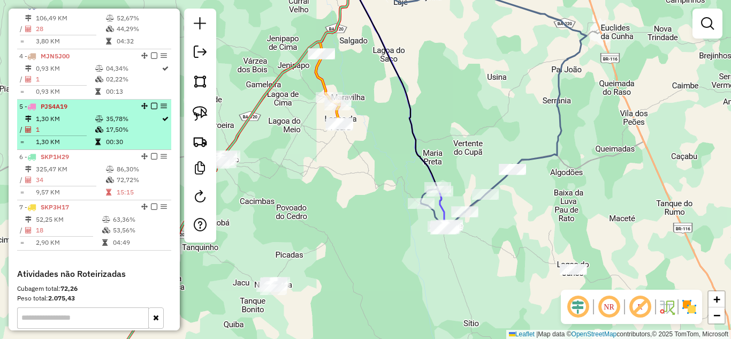
scroll to position [443, 0]
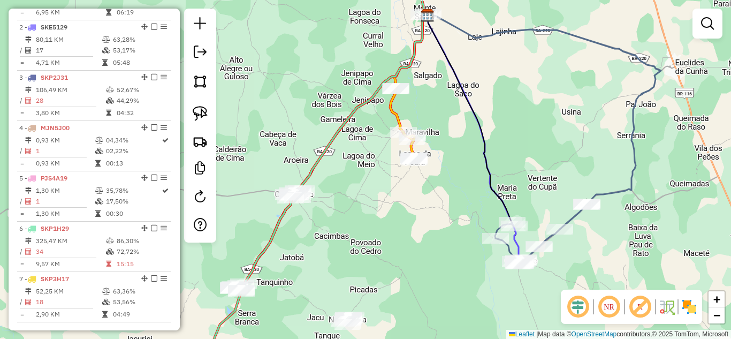
drag, startPoint x: 353, startPoint y: 185, endPoint x: 427, endPoint y: 219, distance: 82.1
click at [427, 219] on div "Janela de atendimento Grade de atendimento Capacidade Transportadoras Veículos …" at bounding box center [365, 169] width 731 height 339
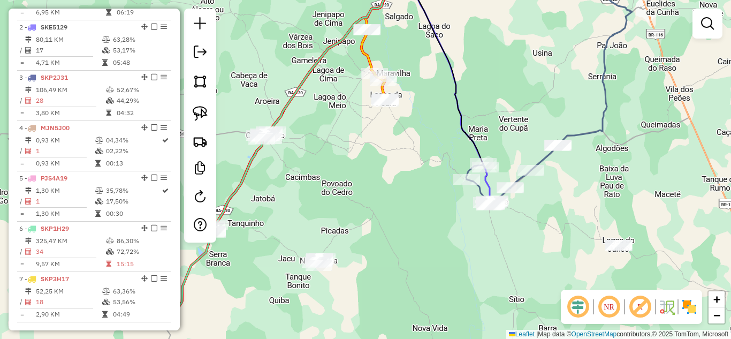
drag, startPoint x: 423, startPoint y: 219, endPoint x: 363, endPoint y: 97, distance: 135.9
click at [373, 112] on div "Janela de atendimento Grade de atendimento Capacidade Transportadoras Veículos …" at bounding box center [365, 169] width 731 height 339
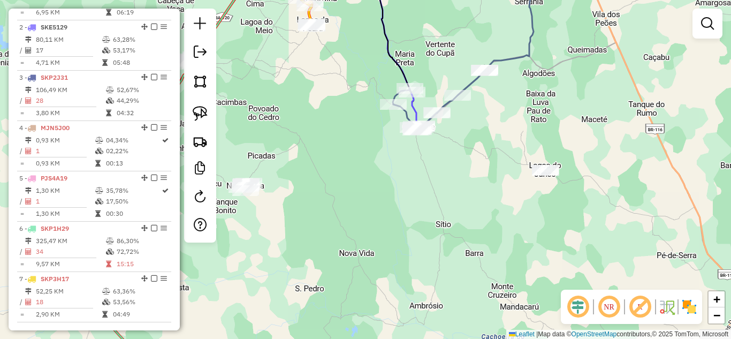
drag, startPoint x: 579, startPoint y: 213, endPoint x: 371, endPoint y: 167, distance: 213.0
click at [407, 177] on div "Janela de atendimento Grade de atendimento Capacidade Transportadoras Veículos …" at bounding box center [365, 169] width 731 height 339
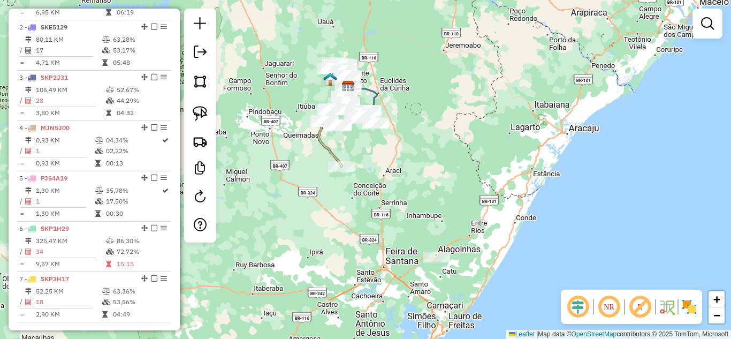
drag, startPoint x: 327, startPoint y: 182, endPoint x: 370, endPoint y: 143, distance: 58.3
click at [370, 143] on div "Janela de atendimento Grade de atendimento Capacidade Transportadoras Veículos …" at bounding box center [365, 169] width 731 height 339
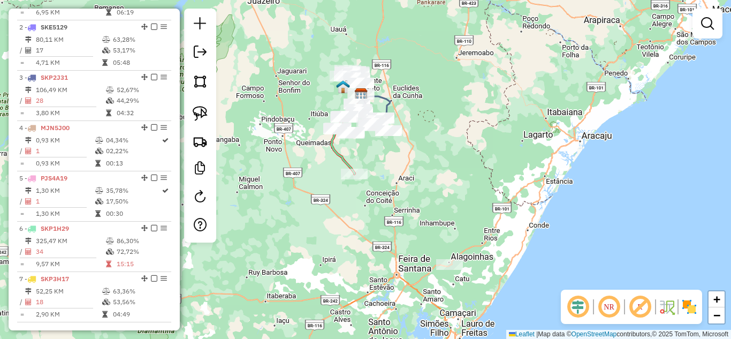
drag, startPoint x: 370, startPoint y: 143, endPoint x: 432, endPoint y: 207, distance: 89.3
click at [432, 207] on div "Janela de atendimento Grade de atendimento Capacidade Transportadoras Veículos …" at bounding box center [365, 169] width 731 height 339
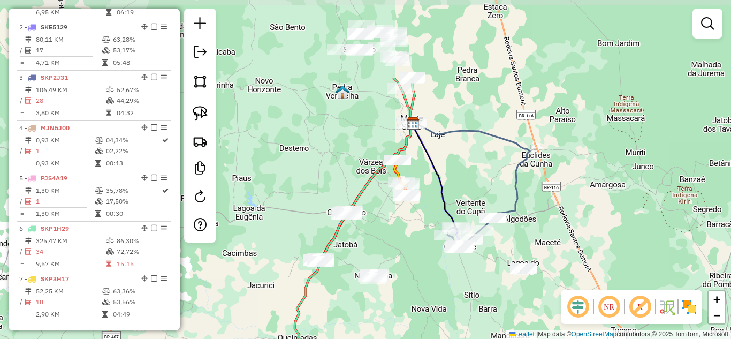
drag, startPoint x: 381, startPoint y: 159, endPoint x: 420, endPoint y: 271, distance: 118.6
click at [420, 271] on div "Janela de atendimento Grade de atendimento Capacidade Transportadoras Veículos …" at bounding box center [365, 169] width 731 height 339
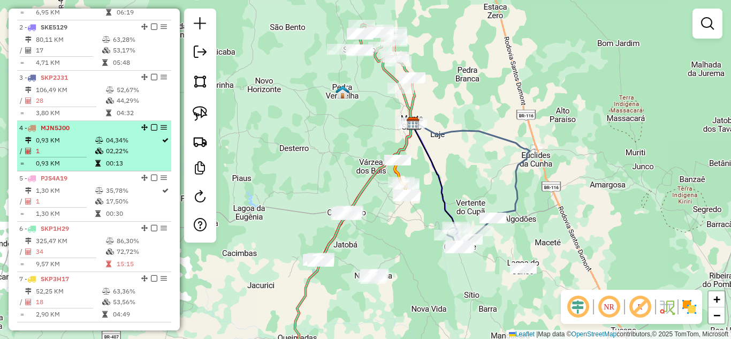
click at [80, 146] on td "0,93 KM" at bounding box center [64, 140] width 59 height 11
select select "*********"
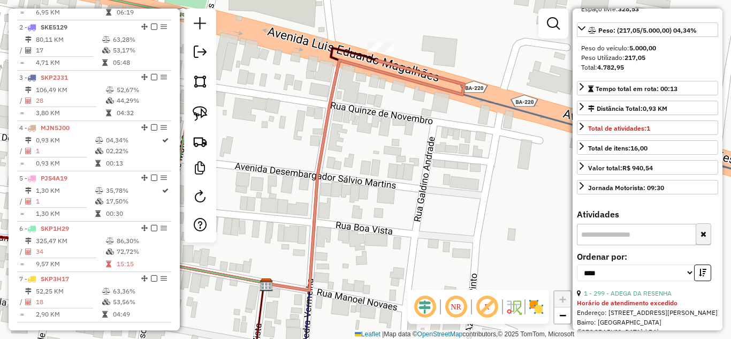
scroll to position [285, 0]
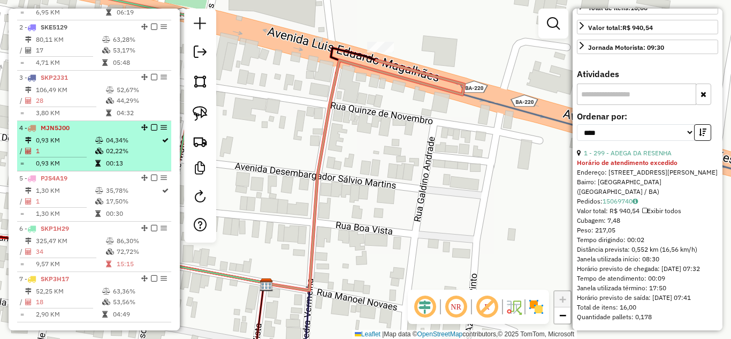
click at [60, 158] on td at bounding box center [56, 157] width 75 height 2
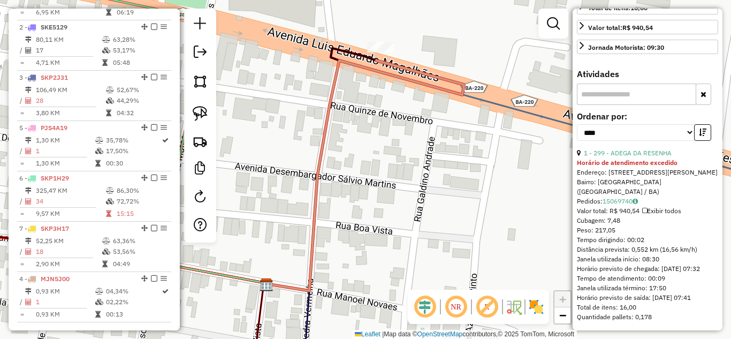
drag, startPoint x: 141, startPoint y: 136, endPoint x: 140, endPoint y: 317, distance: 180.8
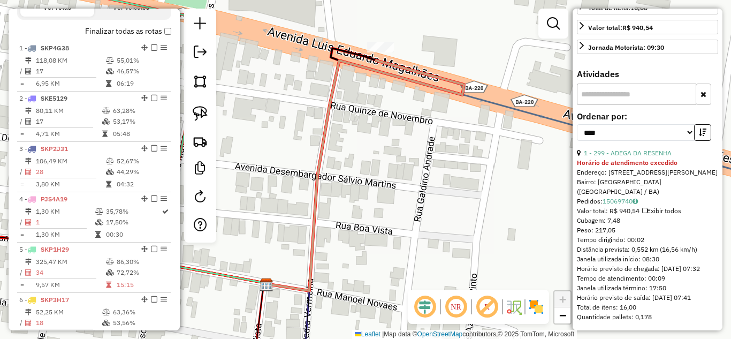
scroll to position [107, 0]
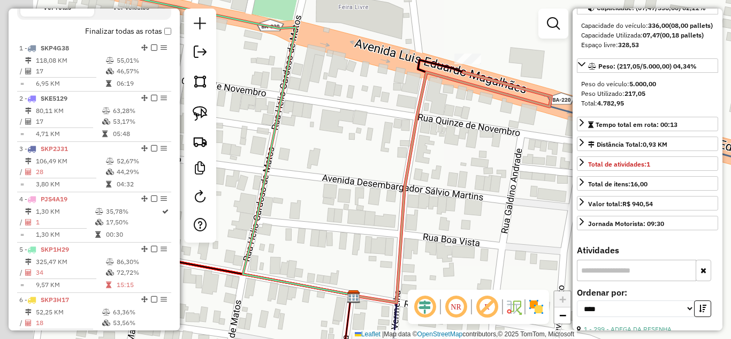
drag, startPoint x: 378, startPoint y: 204, endPoint x: 420, endPoint y: 223, distance: 46.5
click at [463, 216] on div "Janela de atendimento Grade de atendimento Capacidade Transportadoras Veículos …" at bounding box center [365, 169] width 731 height 339
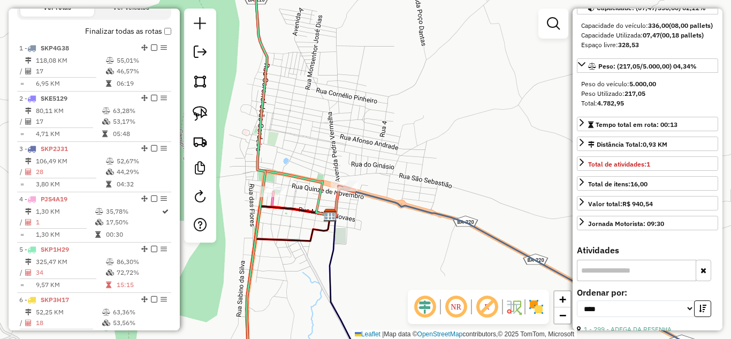
drag, startPoint x: 441, startPoint y: 189, endPoint x: 410, endPoint y: 62, distance: 130.9
click at [416, 74] on div "Janela de atendimento Grade de atendimento Capacidade Transportadoras Veículos …" at bounding box center [365, 169] width 731 height 339
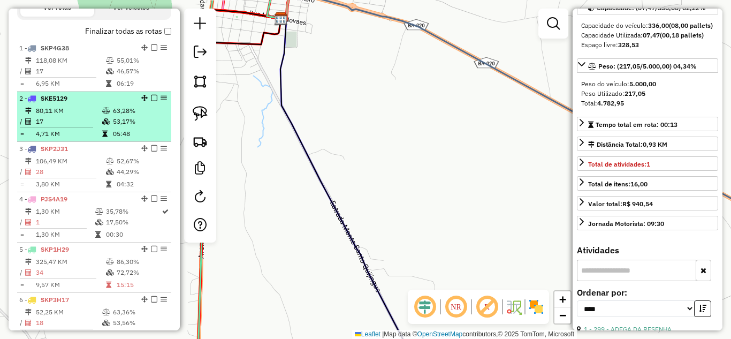
click at [90, 115] on td "80,11 KM" at bounding box center [68, 110] width 66 height 11
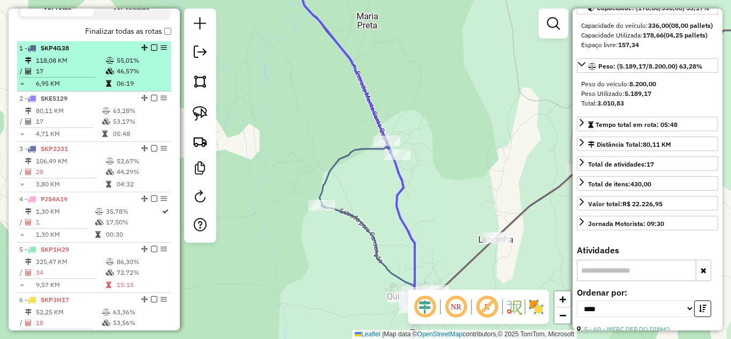
click at [65, 77] on td "17" at bounding box center [70, 71] width 70 height 11
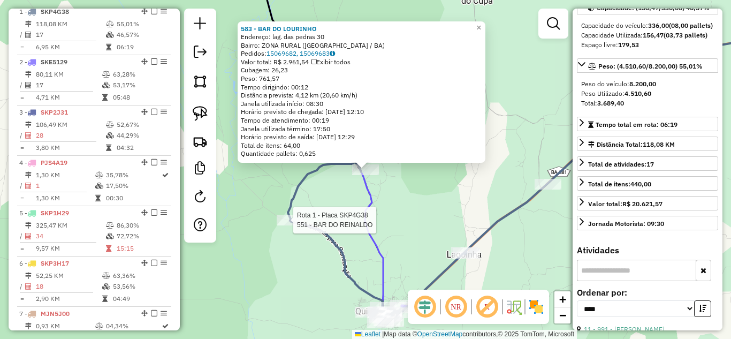
scroll to position [414, 0]
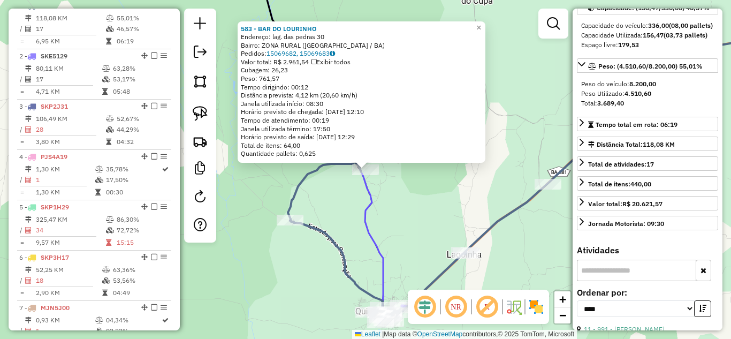
click at [343, 202] on div "583 - BAR DO LOURINHO Endereço: lag. das pedras 30 Bairro: ZONA RURAL (QUIJINGU…" at bounding box center [365, 169] width 731 height 339
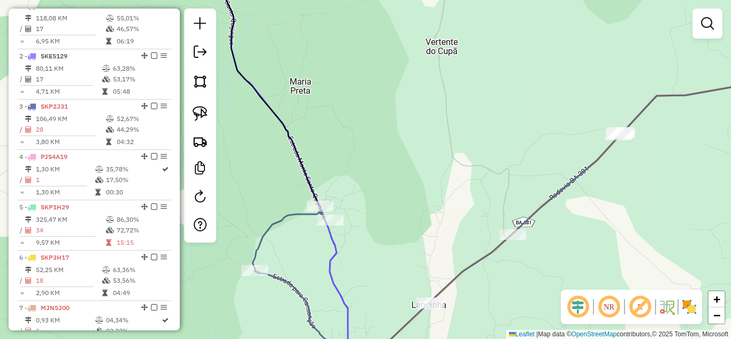
drag, startPoint x: 300, startPoint y: 262, endPoint x: 270, endPoint y: 185, distance: 82.7
click at [271, 193] on div "Janela de atendimento Grade de atendimento Capacidade Transportadoras Veículos …" at bounding box center [365, 169] width 731 height 339
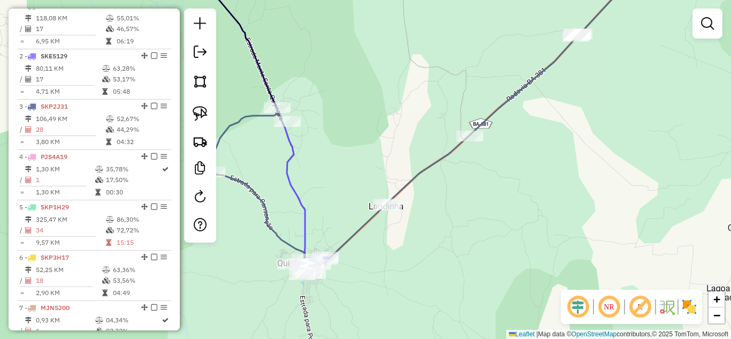
drag, startPoint x: 528, startPoint y: 132, endPoint x: 459, endPoint y: 233, distance: 122.4
click at [471, 220] on div "Janela de atendimento Grade de atendimento Capacidade Transportadoras Veículos …" at bounding box center [365, 169] width 731 height 339
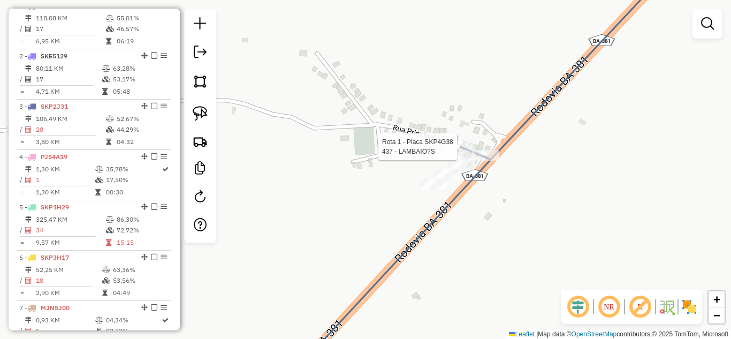
select select "*********"
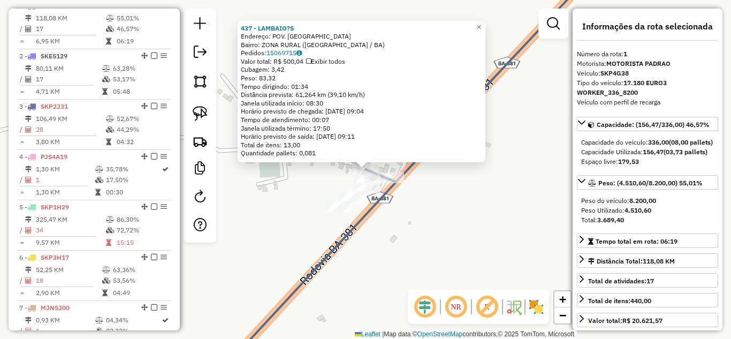
click at [425, 204] on div "437 - LAMBAIO?S Endereço: POV. LAGOA DA EMA 1 Bairro: ZONA RURAL (QUIJINGUE / B…" at bounding box center [365, 169] width 731 height 339
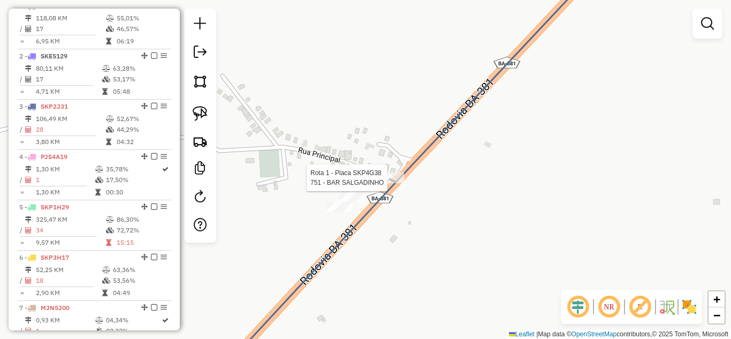
select select "*********"
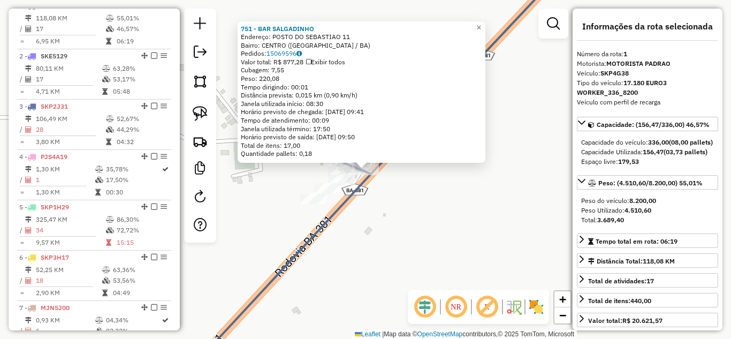
click at [370, 246] on div "751 - BAR SALGADINHO Endereço: POSTO DO SEBASTIAO 11 Bairro: CENTRO (QUIJINGUE …" at bounding box center [365, 169] width 731 height 339
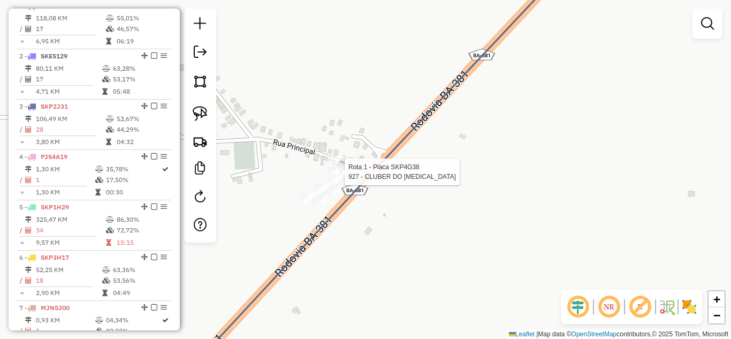
select select "*********"
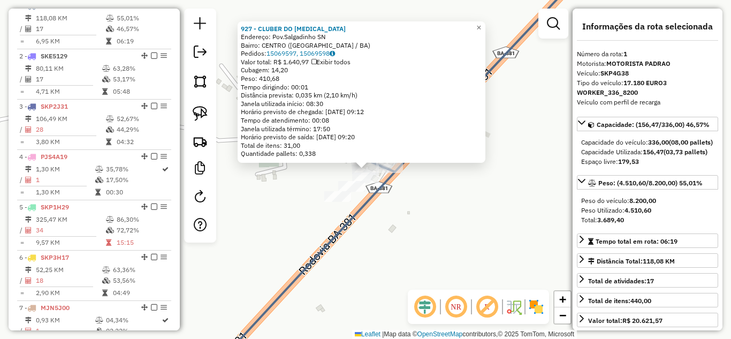
click at [303, 179] on div "927 - CLUBER DO GARROTE Endereço: Pov.Salgadinho SN Bairro: CENTRO (QUIJINGUE /…" at bounding box center [365, 169] width 731 height 339
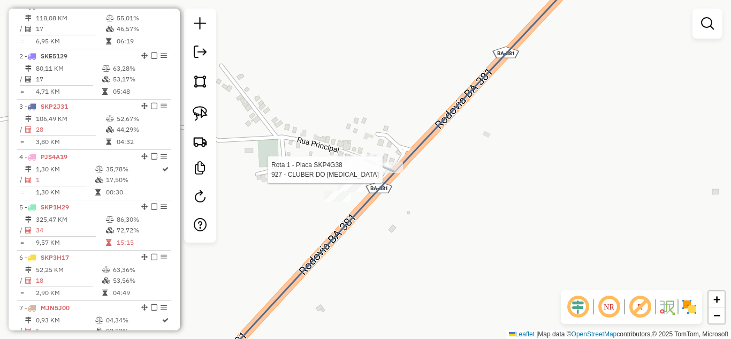
select select "*********"
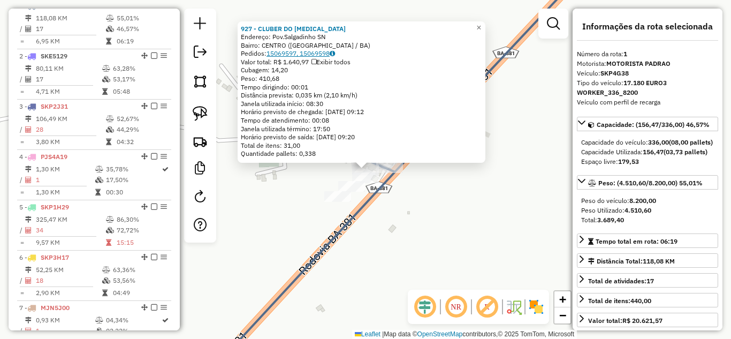
click at [335, 50] on icon at bounding box center [332, 53] width 5 height 6
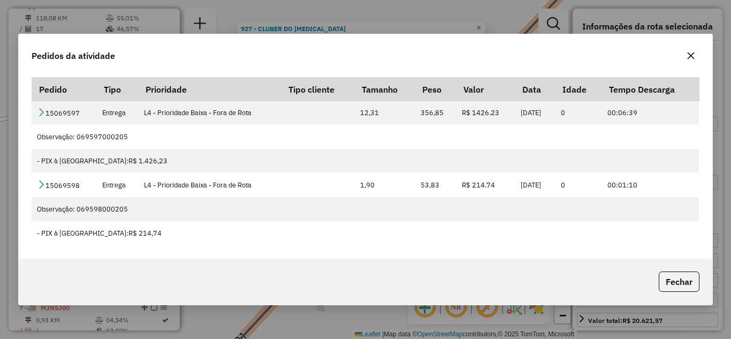
click at [687, 58] on icon "button" at bounding box center [690, 55] width 9 height 9
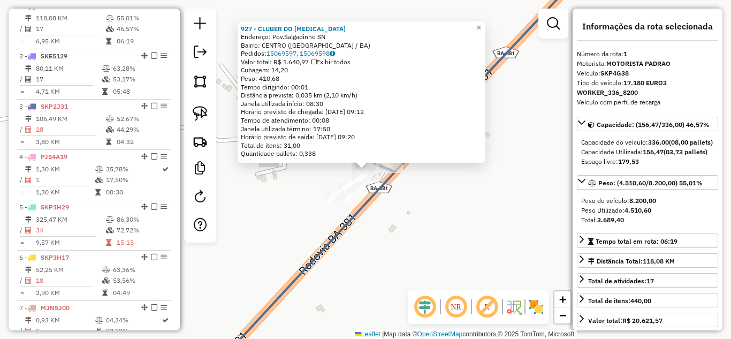
click at [417, 225] on div "927 - CLUBER DO GARROTE Endereço: Pov.Salgadinho SN Bairro: CENTRO (QUIJINGUE /…" at bounding box center [365, 169] width 731 height 339
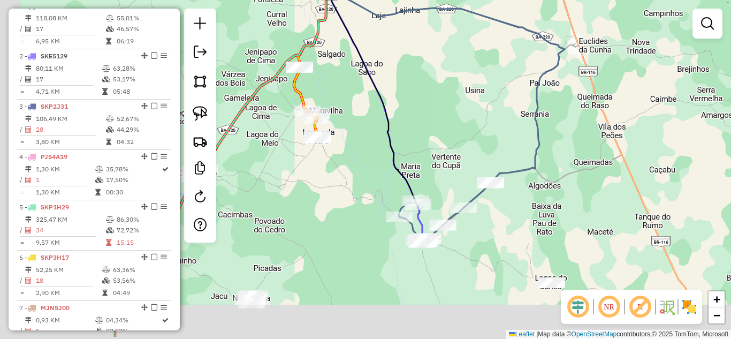
drag, startPoint x: 490, startPoint y: 224, endPoint x: 555, endPoint y: 182, distance: 77.2
click at [539, 196] on div "Janela de atendimento Grade de atendimento Capacidade Transportadoras Veículos …" at bounding box center [365, 169] width 731 height 339
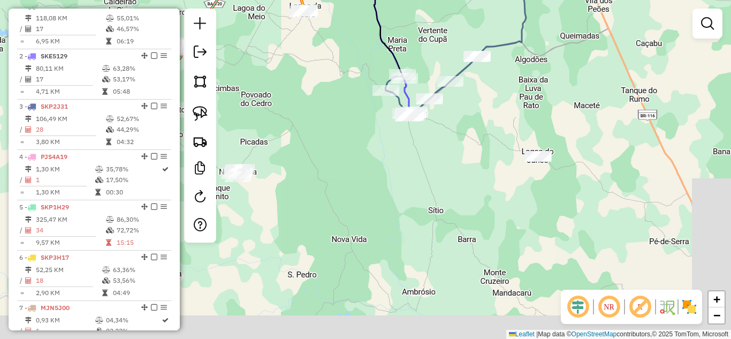
drag, startPoint x: 521, startPoint y: 268, endPoint x: 391, endPoint y: 180, distance: 157.6
click at [391, 180] on div "Janela de atendimento Grade de atendimento Capacidade Transportadoras Veículos …" at bounding box center [365, 169] width 731 height 339
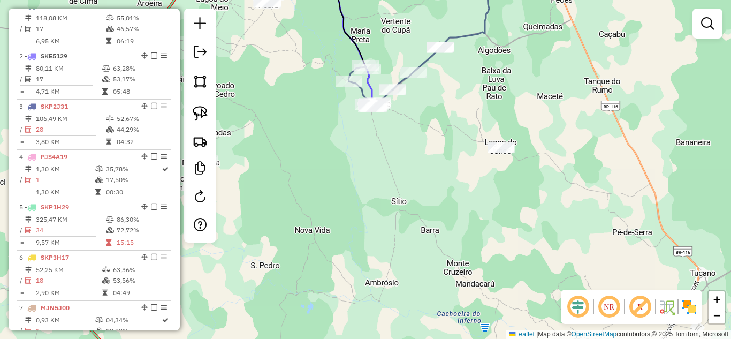
drag, startPoint x: 391, startPoint y: 180, endPoint x: 514, endPoint y: 149, distance: 126.8
click at [506, 151] on div "Janela de atendimento Grade de atendimento Capacidade Transportadoras Veículos …" at bounding box center [365, 169] width 731 height 339
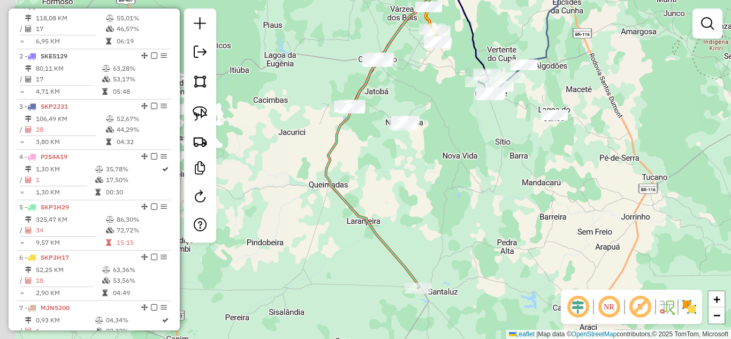
drag, startPoint x: 366, startPoint y: 151, endPoint x: 462, endPoint y: 108, distance: 105.6
click at [462, 108] on div "Janela de atendimento Grade de atendimento Capacidade Transportadoras Veículos …" at bounding box center [365, 169] width 731 height 339
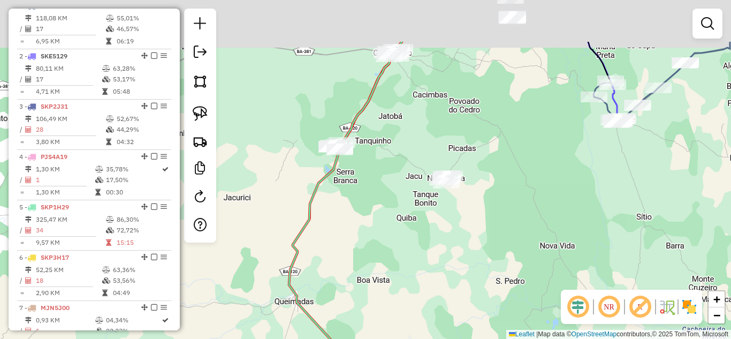
drag, startPoint x: 418, startPoint y: 150, endPoint x: 404, endPoint y: 233, distance: 83.6
click at [414, 230] on div "Janela de atendimento Grade de atendimento Capacidade Transportadoras Veículos …" at bounding box center [365, 169] width 731 height 339
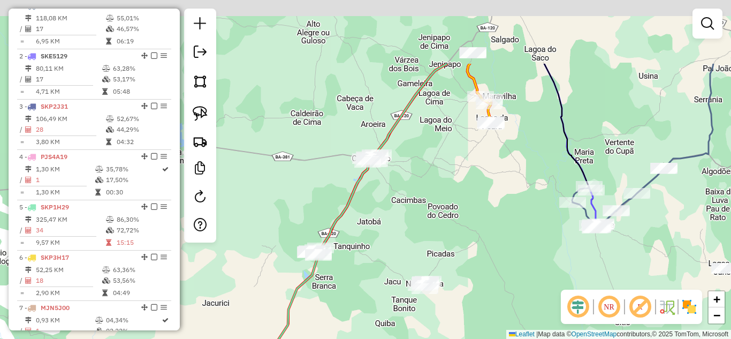
drag, startPoint x: 387, startPoint y: 165, endPoint x: 337, endPoint y: 294, distance: 139.1
click at [342, 286] on div "Janela de atendimento Grade de atendimento Capacidade Transportadoras Veículos …" at bounding box center [365, 169] width 731 height 339
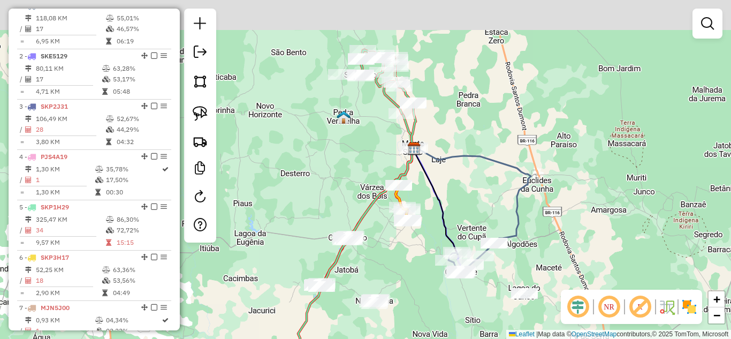
drag, startPoint x: 345, startPoint y: 116, endPoint x: 348, endPoint y: 218, distance: 101.7
click at [348, 215] on div "Janela de atendimento Grade de atendimento Capacidade Transportadoras Veículos …" at bounding box center [365, 169] width 731 height 339
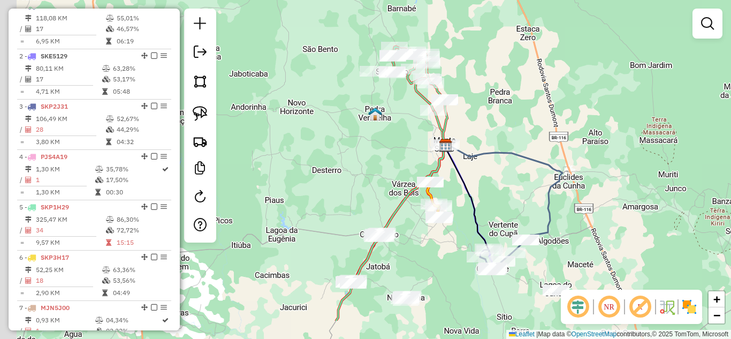
drag, startPoint x: 502, startPoint y: 156, endPoint x: 534, endPoint y: 101, distance: 63.5
click at [534, 101] on div "Janela de atendimento Grade de atendimento Capacidade Transportadoras Veículos …" at bounding box center [365, 169] width 731 height 339
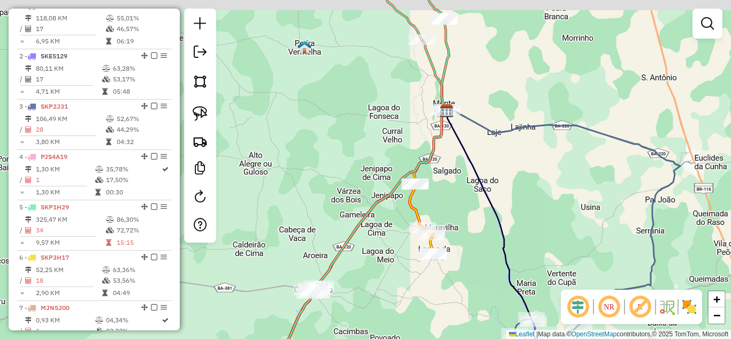
drag, startPoint x: 506, startPoint y: 104, endPoint x: 488, endPoint y: 248, distance: 145.0
click at [489, 244] on icon at bounding box center [563, 204] width 233 height 189
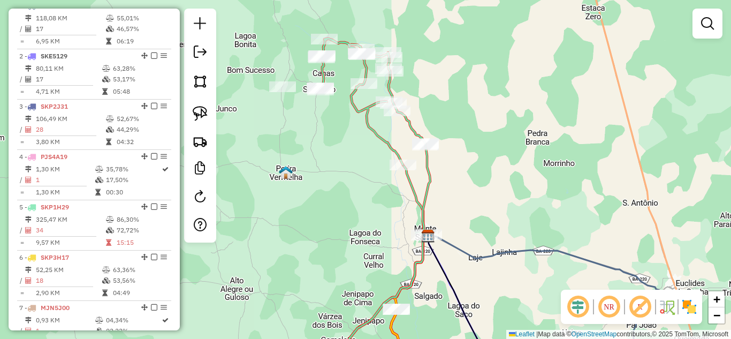
drag, startPoint x: 514, startPoint y: 178, endPoint x: 421, endPoint y: 46, distance: 161.2
click at [447, 71] on div "Janela de atendimento Grade de atendimento Capacidade Transportadoras Veículos …" at bounding box center [365, 169] width 731 height 339
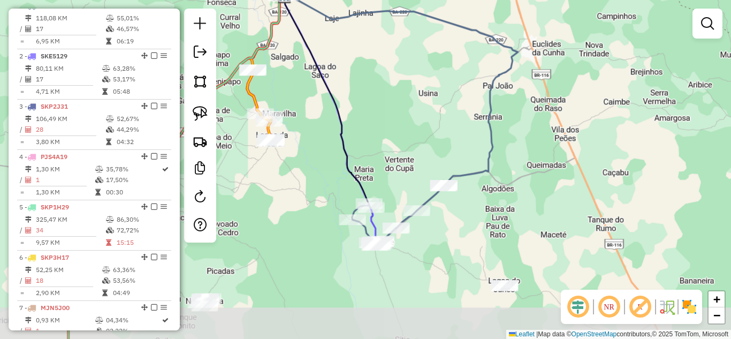
drag, startPoint x: 427, startPoint y: 131, endPoint x: 446, endPoint y: 66, distance: 68.0
click at [440, 84] on div "Janela de atendimento Grade de atendimento Capacidade Transportadoras Veículos …" at bounding box center [365, 169] width 731 height 339
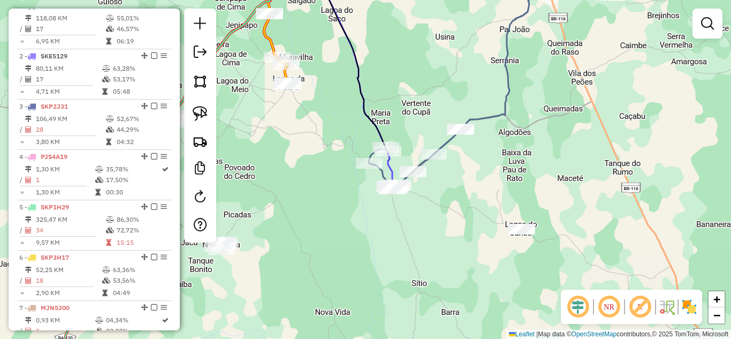
drag, startPoint x: 465, startPoint y: 219, endPoint x: 450, endPoint y: 163, distance: 58.8
click at [450, 165] on div "Janela de atendimento Grade de atendimento Capacidade Transportadoras Veículos …" at bounding box center [365, 169] width 731 height 339
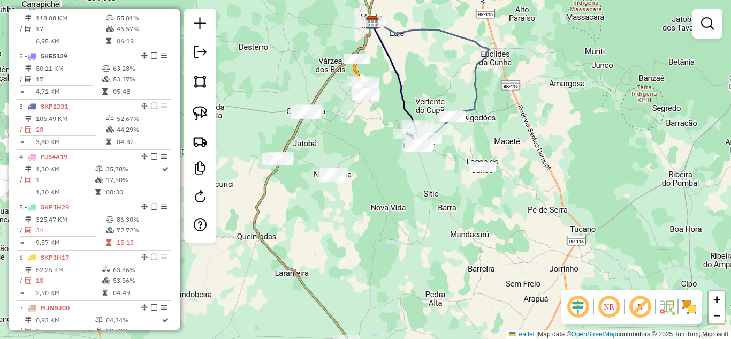
drag, startPoint x: 430, startPoint y: 158, endPoint x: 462, endPoint y: 217, distance: 67.8
click at [462, 217] on div "Janela de atendimento Grade de atendimento Capacidade Transportadoras Veículos …" at bounding box center [365, 169] width 731 height 339
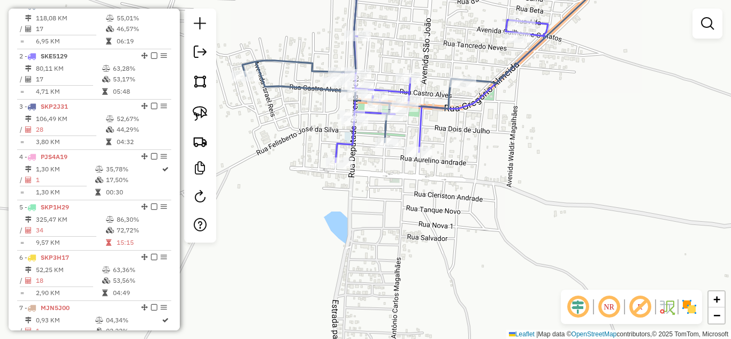
drag, startPoint x: 477, startPoint y: 175, endPoint x: 477, endPoint y: 200, distance: 24.6
click at [477, 200] on div "Janela de atendimento Grade de atendimento Capacidade Transportadoras Veículos …" at bounding box center [365, 169] width 731 height 339
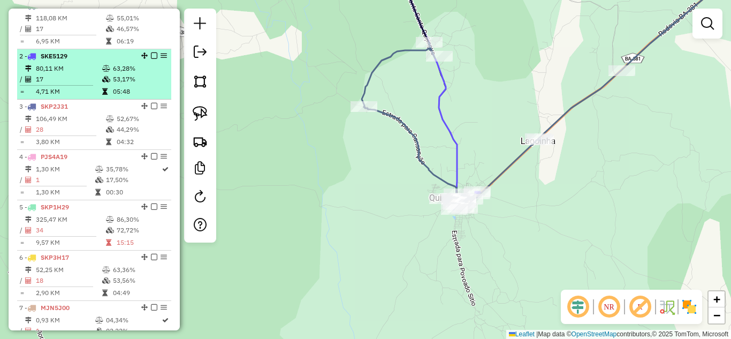
click at [67, 85] on td "17" at bounding box center [68, 79] width 66 height 11
select select "*********"
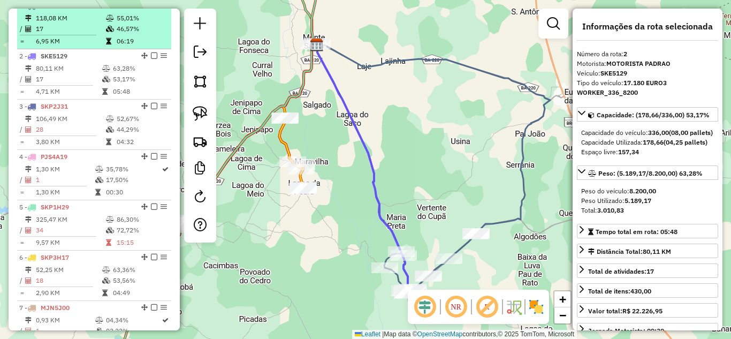
click at [52, 24] on td "118,08 KM" at bounding box center [70, 18] width 70 height 11
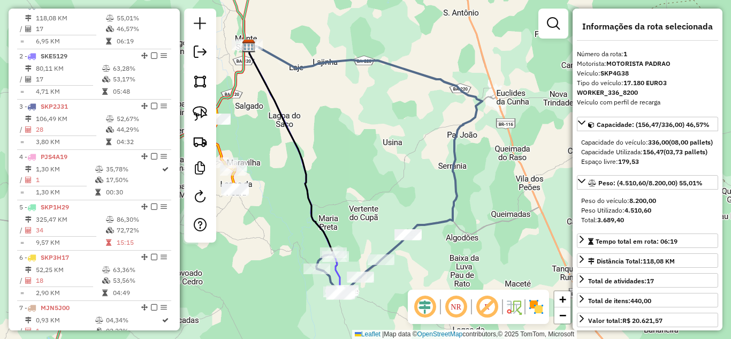
drag, startPoint x: 374, startPoint y: 148, endPoint x: 494, endPoint y: 167, distance: 120.9
click at [490, 166] on div "Janela de atendimento Grade de atendimento Capacidade Transportadoras Veículos …" at bounding box center [365, 169] width 731 height 339
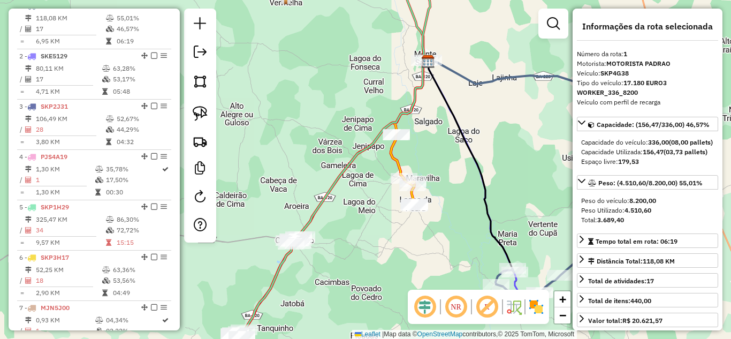
drag, startPoint x: 373, startPoint y: 163, endPoint x: 435, endPoint y: 159, distance: 62.7
click at [435, 159] on div "Janela de atendimento Grade de atendimento Capacidade Transportadoras Veículos …" at bounding box center [365, 169] width 731 height 339
drag, startPoint x: 329, startPoint y: 186, endPoint x: 316, endPoint y: 144, distance: 43.3
click at [317, 153] on div "Janela de atendimento Grade de atendimento Capacidade Transportadoras Veículos …" at bounding box center [365, 169] width 731 height 339
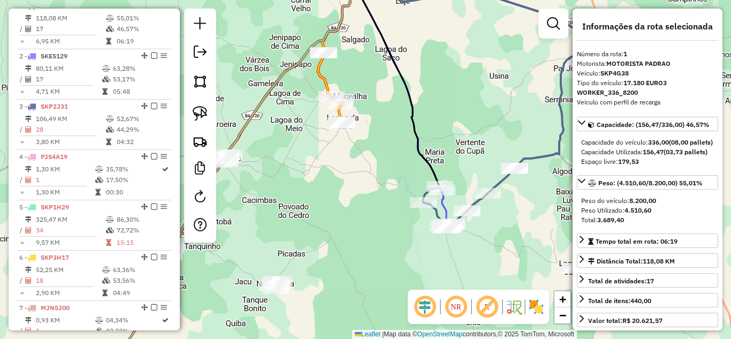
drag, startPoint x: 375, startPoint y: 226, endPoint x: 332, endPoint y: 146, distance: 90.5
click at [335, 155] on div "Janela de atendimento Grade de atendimento Capacidade Transportadoras Veículos …" at bounding box center [365, 169] width 731 height 339
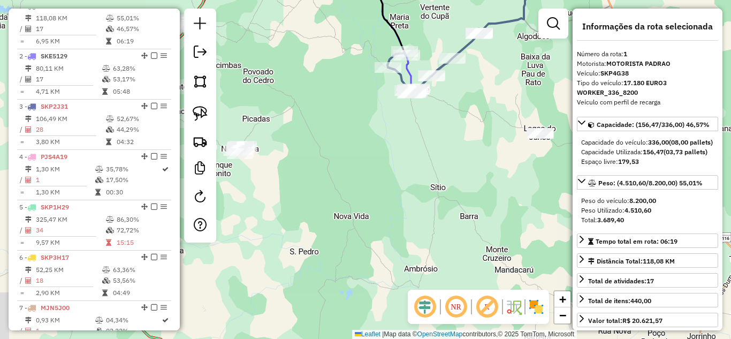
drag, startPoint x: 376, startPoint y: 141, endPoint x: 426, endPoint y: 132, distance: 50.7
click at [416, 134] on div "Janela de atendimento Grade de atendimento Capacidade Transportadoras Veículos …" at bounding box center [365, 169] width 731 height 339
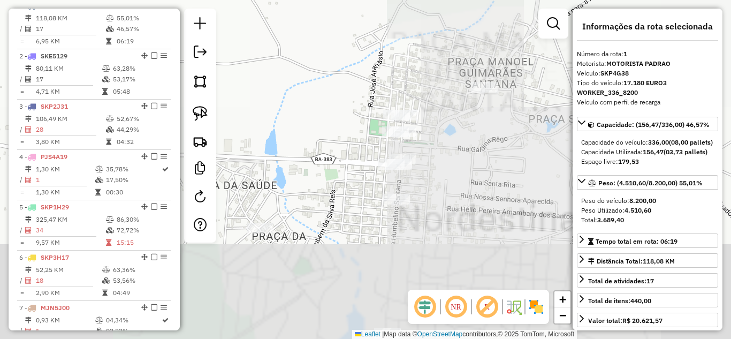
drag, startPoint x: 374, startPoint y: 240, endPoint x: 332, endPoint y: 134, distance: 113.8
click at [332, 134] on div "Janela de atendimento Grade de atendimento Capacidade Transportadoras Veículos …" at bounding box center [365, 169] width 731 height 339
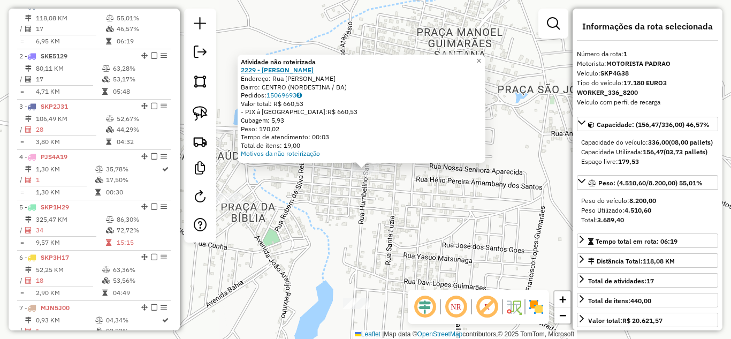
drag, startPoint x: 417, startPoint y: 220, endPoint x: 289, endPoint y: 70, distance: 197.7
click at [419, 220] on div "Atividade não roteirizada 2229 - MERCADINHO EMANUEL Endereço: Rua Umbelino Sant…" at bounding box center [365, 169] width 731 height 339
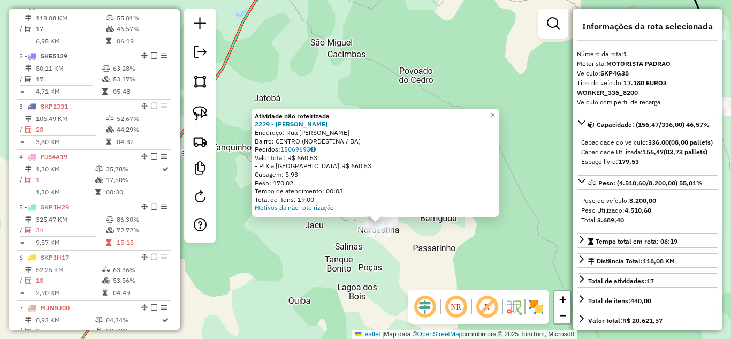
click at [403, 251] on div "Atividade não roteirizada 2229 - MERCADINHO EMANUEL Endereço: Rua Umbelino Sant…" at bounding box center [365, 169] width 731 height 339
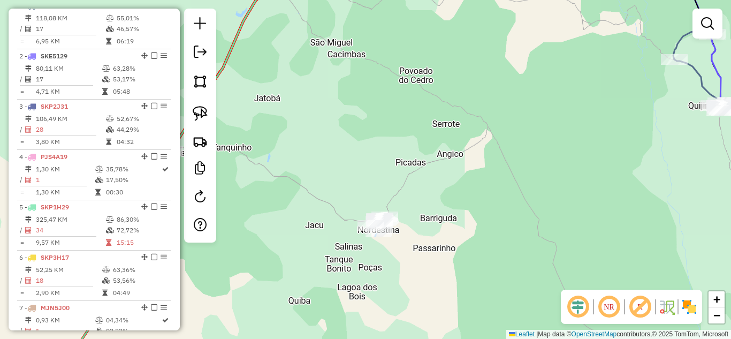
drag, startPoint x: 364, startPoint y: 152, endPoint x: 447, endPoint y: 194, distance: 92.8
click at [438, 192] on div "Janela de atendimento Grade de atendimento Capacidade Transportadoras Veículos …" at bounding box center [365, 169] width 731 height 339
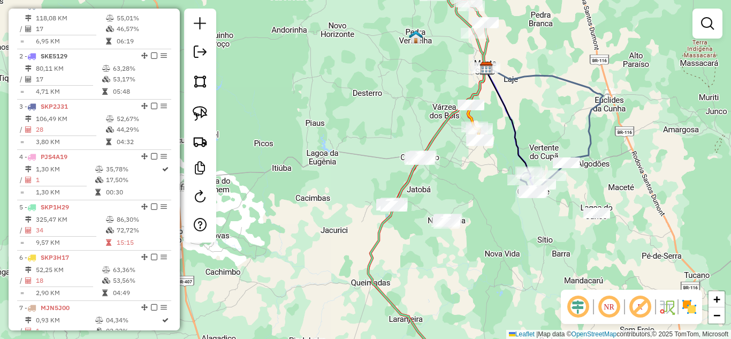
drag, startPoint x: 438, startPoint y: 187, endPoint x: 385, endPoint y: 186, distance: 53.5
click at [387, 186] on div "Janela de atendimento Grade de atendimento Capacidade Transportadoras Veículos …" at bounding box center [365, 169] width 731 height 339
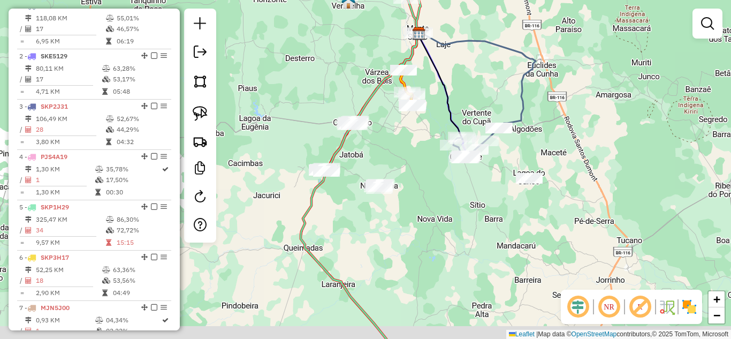
drag, startPoint x: 408, startPoint y: 189, endPoint x: 393, endPoint y: 147, distance: 44.3
click at [393, 152] on div "Janela de atendimento Grade de atendimento Capacidade Transportadoras Veículos …" at bounding box center [365, 169] width 731 height 339
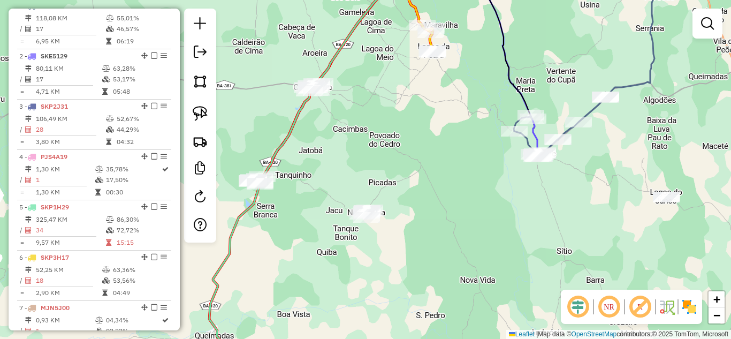
drag, startPoint x: 403, startPoint y: 141, endPoint x: 422, endPoint y: 178, distance: 41.4
click at [422, 178] on div "Janela de atendimento Grade de atendimento Capacidade Transportadoras Veículos …" at bounding box center [365, 169] width 731 height 339
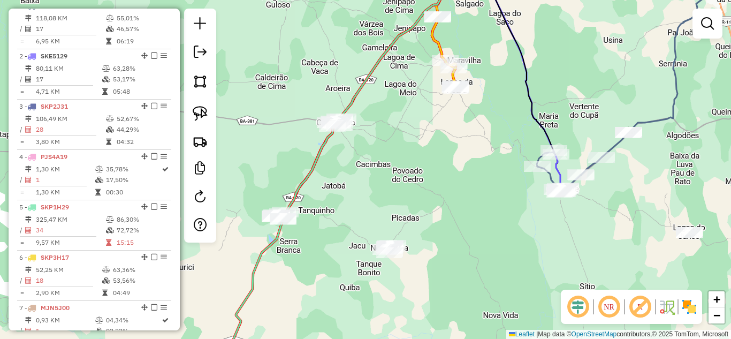
drag, startPoint x: 390, startPoint y: 163, endPoint x: 453, endPoint y: 194, distance: 70.3
click at [453, 194] on div "Janela de atendimento Grade de atendimento Capacidade Transportadoras Veículos …" at bounding box center [365, 169] width 731 height 339
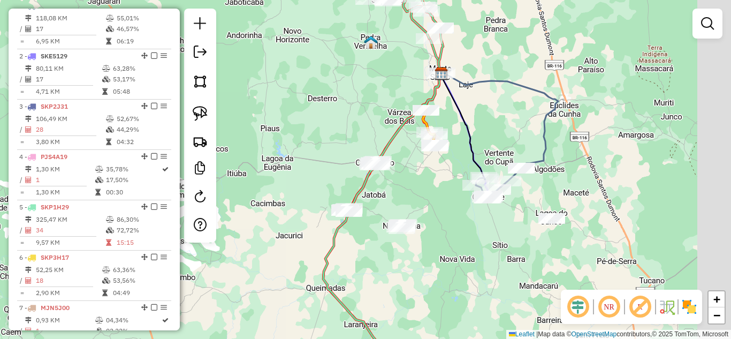
drag, startPoint x: 452, startPoint y: 194, endPoint x: 401, endPoint y: 177, distance: 53.6
click at [404, 183] on div "Janela de atendimento Grade de atendimento Capacidade Transportadoras Veículos …" at bounding box center [365, 169] width 731 height 339
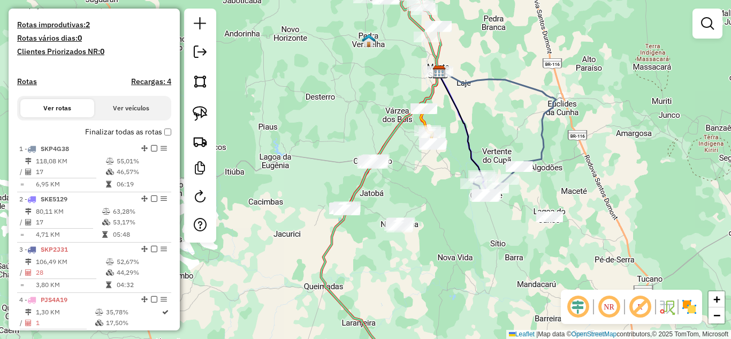
scroll to position [236, 0]
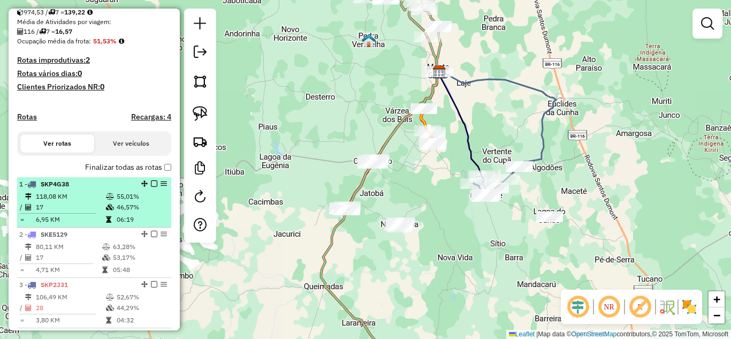
click at [82, 189] on div "1 - SKP4G38" at bounding box center [75, 184] width 113 height 10
select select "*********"
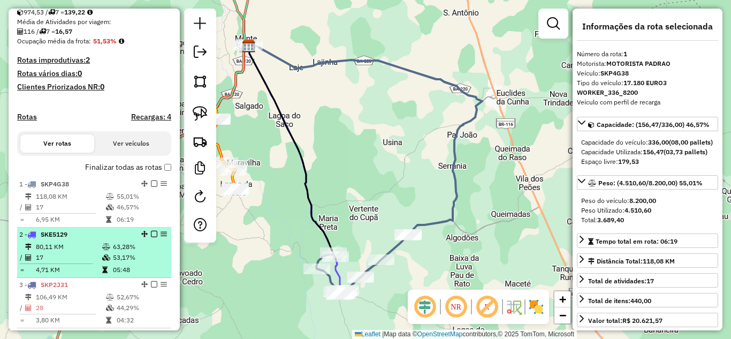
click at [72, 252] on td "80,11 KM" at bounding box center [68, 246] width 66 height 11
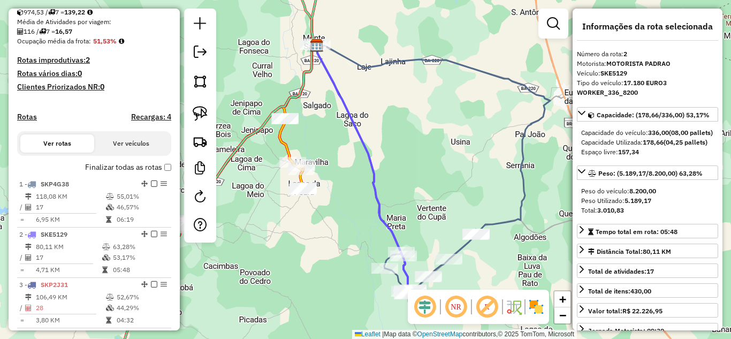
drag, startPoint x: 444, startPoint y: 157, endPoint x: 418, endPoint y: 126, distance: 40.7
click at [420, 127] on div "Rota 1 - Placa SKP4G38 669 - BAR DO JOAOZINHO Janela de atendimento Grade de at…" at bounding box center [365, 169] width 731 height 339
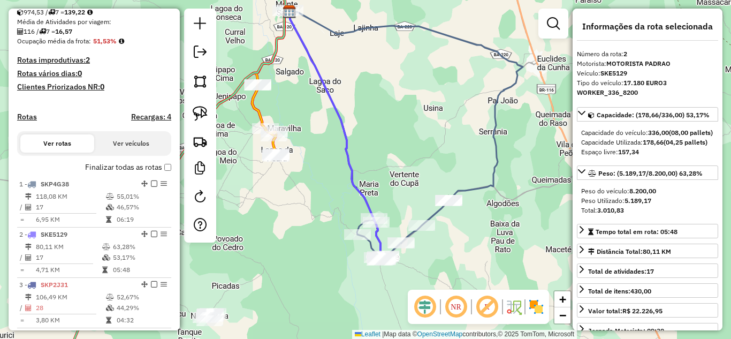
drag, startPoint x: 202, startPoint y: 115, endPoint x: 243, endPoint y: 144, distance: 51.1
click at [202, 115] on img at bounding box center [200, 113] width 15 height 15
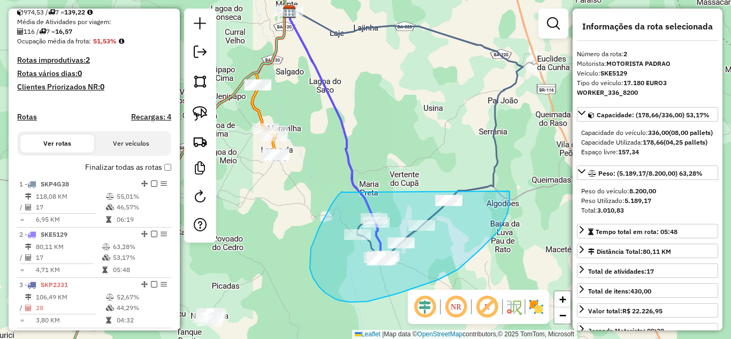
drag, startPoint x: 338, startPoint y: 195, endPoint x: 509, endPoint y: 178, distance: 172.0
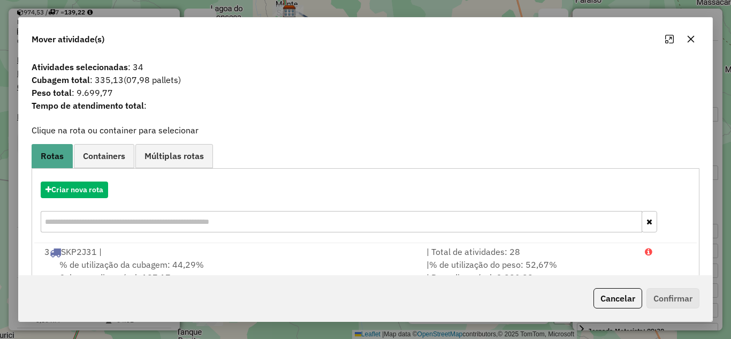
click at [693, 40] on icon "button" at bounding box center [690, 39] width 9 height 9
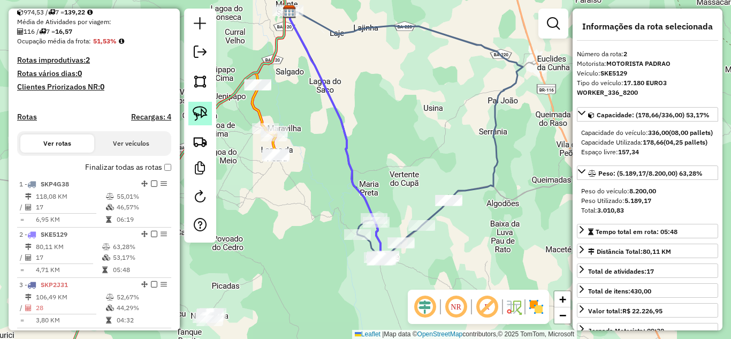
click at [201, 112] on img at bounding box center [200, 113] width 15 height 15
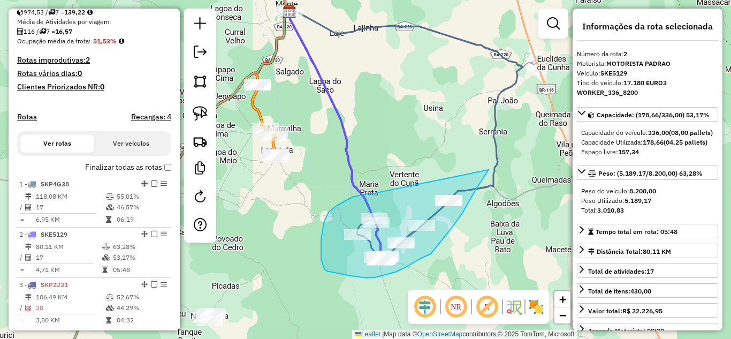
drag, startPoint x: 371, startPoint y: 194, endPoint x: 494, endPoint y: 141, distance: 133.5
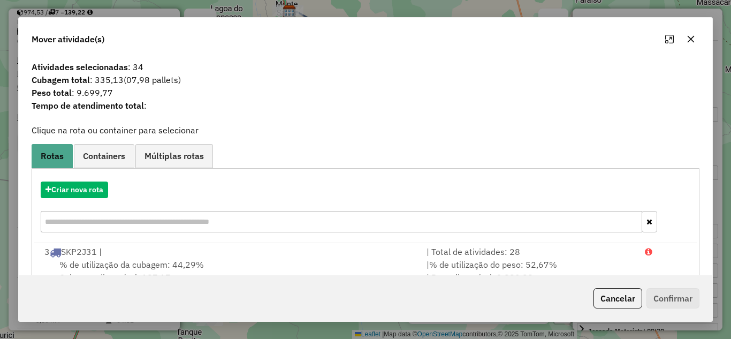
click at [692, 40] on icon "button" at bounding box center [690, 38] width 7 height 7
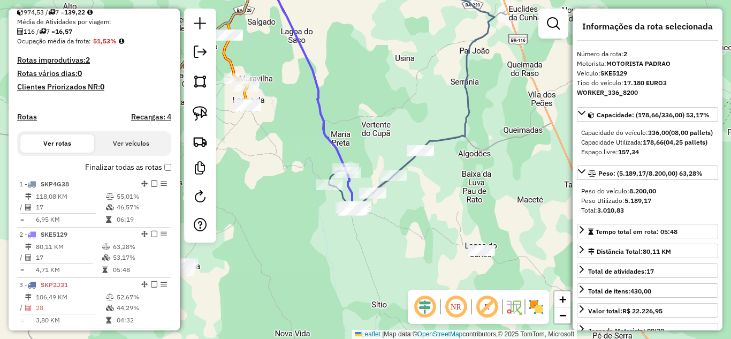
drag, startPoint x: 396, startPoint y: 206, endPoint x: 379, endPoint y: 144, distance: 63.7
click at [379, 145] on div "Janela de atendimento Grade de atendimento Capacidade Transportadoras Veículos …" at bounding box center [365, 169] width 731 height 339
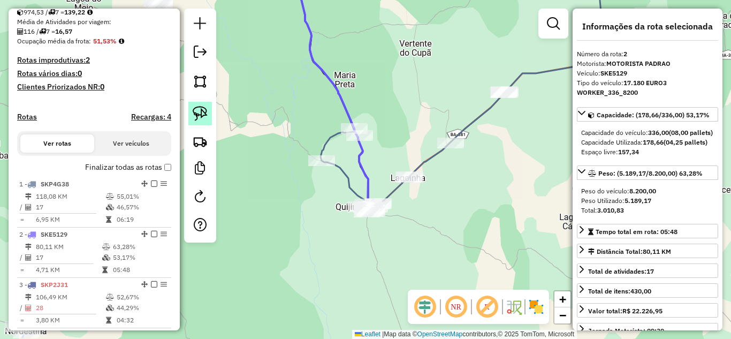
click at [204, 115] on img at bounding box center [200, 113] width 15 height 15
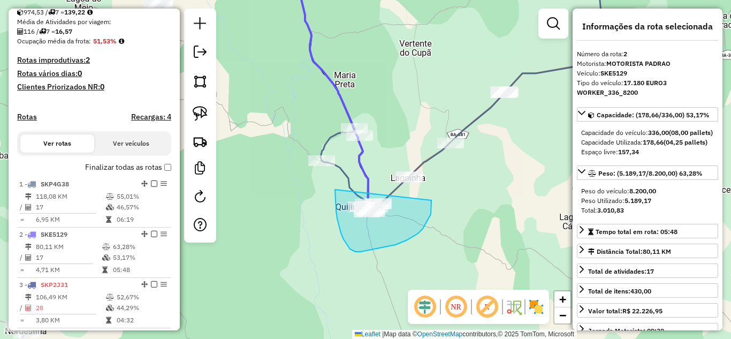
drag, startPoint x: 335, startPoint y: 189, endPoint x: 431, endPoint y: 200, distance: 96.9
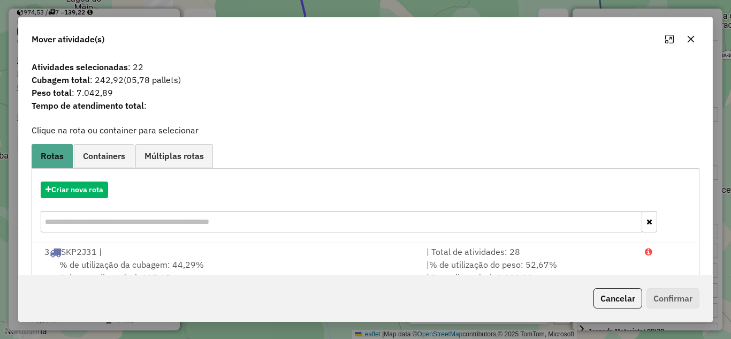
click at [693, 39] on icon "button" at bounding box center [690, 39] width 9 height 9
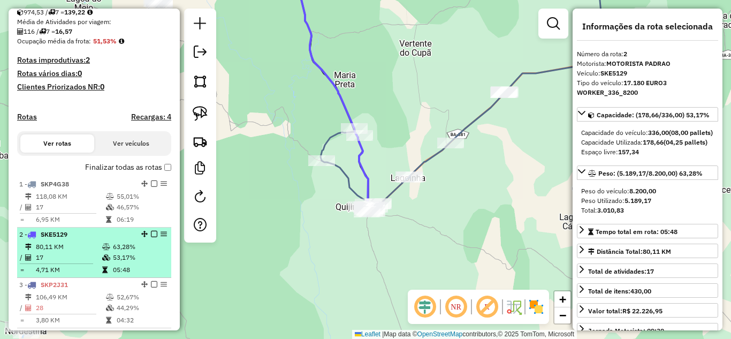
click at [66, 252] on td "80,11 KM" at bounding box center [68, 246] width 66 height 11
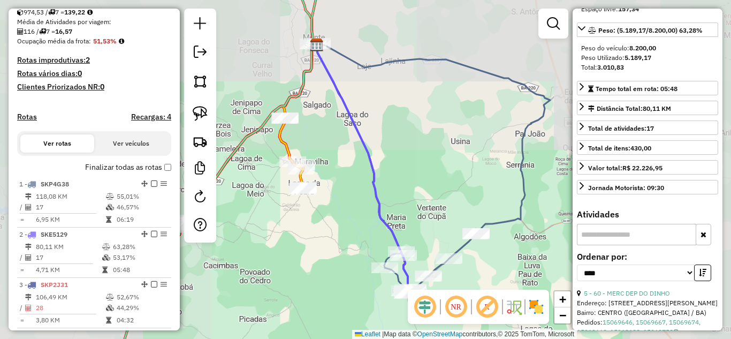
scroll to position [285, 0]
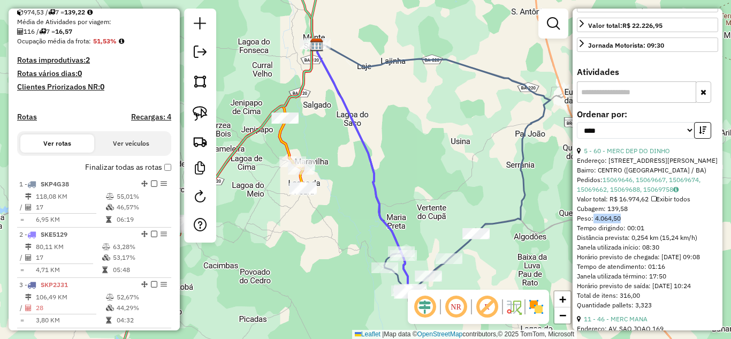
drag, startPoint x: 593, startPoint y: 240, endPoint x: 625, endPoint y: 236, distance: 31.8
click at [625, 223] on div "Peso: 4.064,50" at bounding box center [647, 218] width 141 height 10
click at [420, 180] on div "Janela de atendimento Grade de atendimento Capacidade Transportadoras Veículos …" at bounding box center [365, 169] width 731 height 339
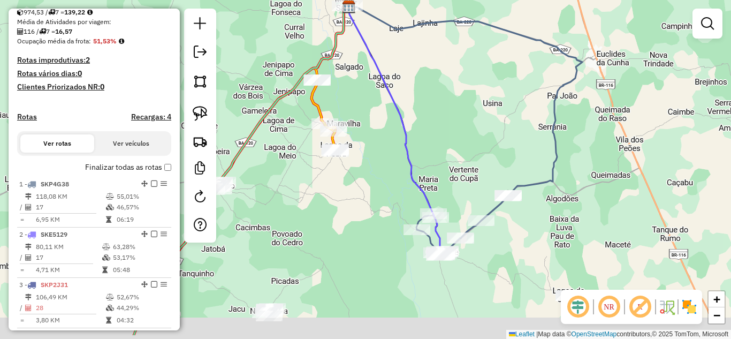
drag, startPoint x: 425, startPoint y: 170, endPoint x: 476, endPoint y: 83, distance: 100.7
click at [475, 88] on div "Janela de atendimento Grade de atendimento Capacidade Transportadoras Veículos …" at bounding box center [365, 169] width 731 height 339
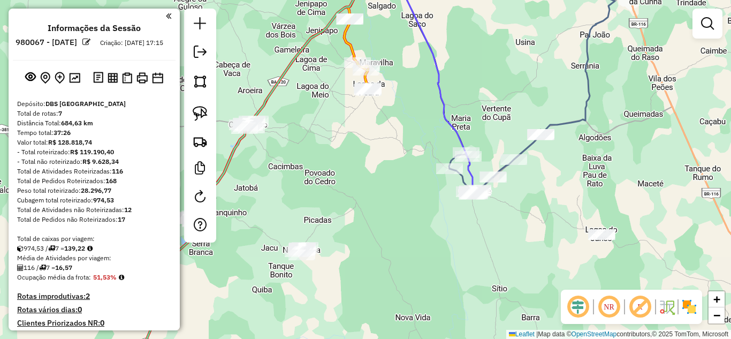
scroll to position [236, 0]
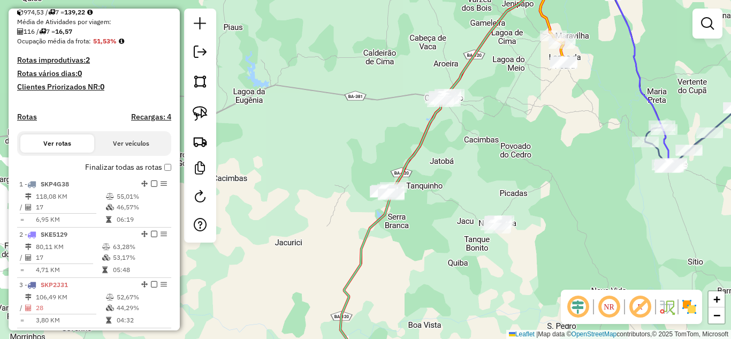
drag, startPoint x: 342, startPoint y: 185, endPoint x: 535, endPoint y: 158, distance: 194.4
click at [535, 158] on div "Janela de atendimento Grade de atendimento Capacidade Transportadoras Veículos …" at bounding box center [365, 169] width 731 height 339
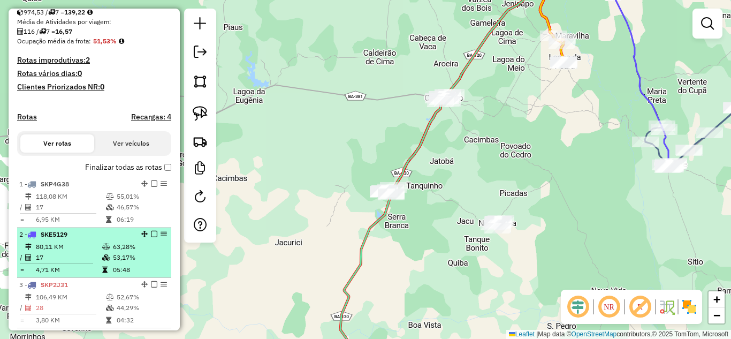
scroll to position [343, 0]
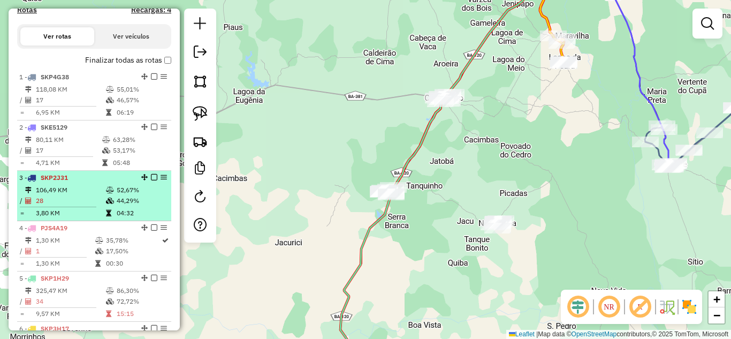
click at [67, 195] on td "106,49 KM" at bounding box center [70, 190] width 70 height 11
select select "*********"
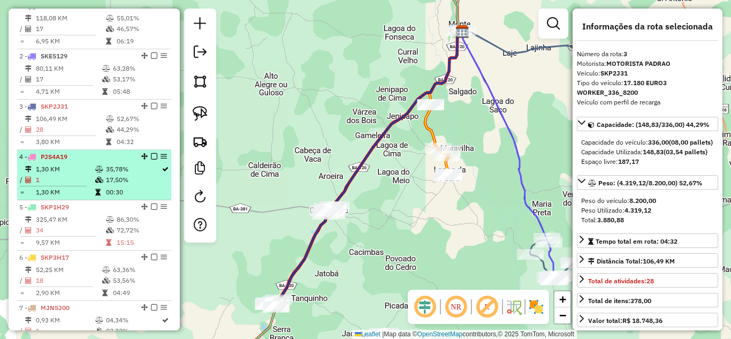
scroll to position [485, 0]
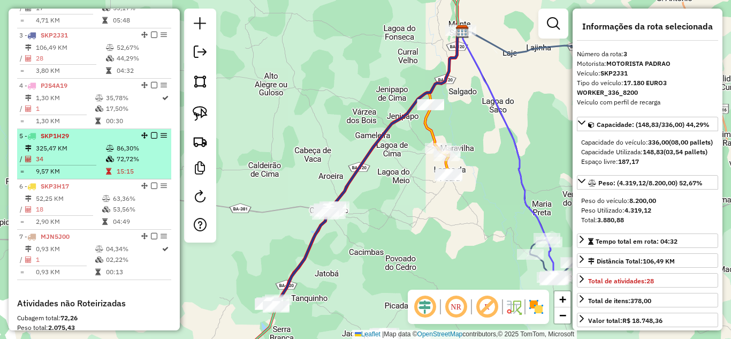
click at [55, 154] on td "325,47 KM" at bounding box center [70, 148] width 70 height 11
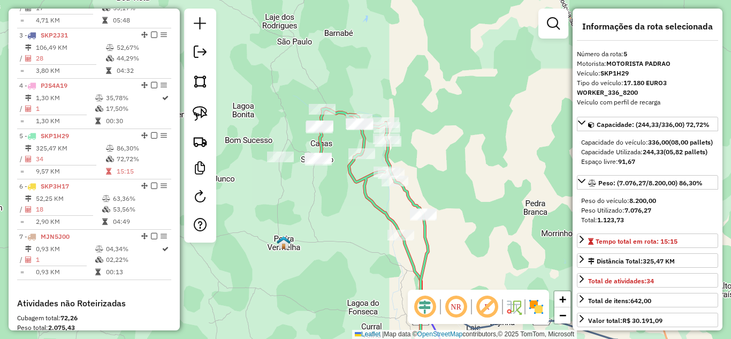
drag, startPoint x: 325, startPoint y: 86, endPoint x: 354, endPoint y: 236, distance: 153.6
click at [354, 236] on div "Janela de atendimento Grade de atendimento Capacidade Transportadoras Veículos …" at bounding box center [365, 169] width 731 height 339
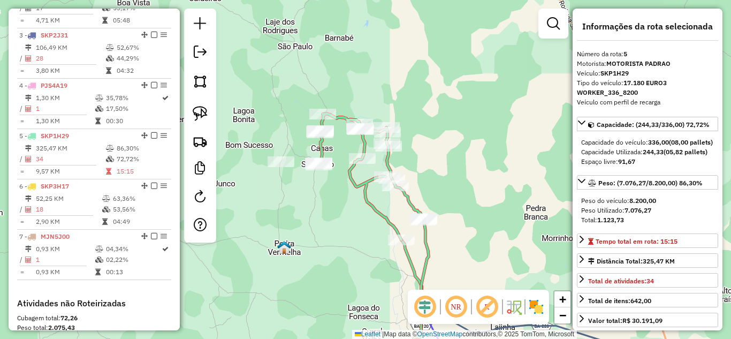
drag, startPoint x: 337, startPoint y: 235, endPoint x: 329, endPoint y: 210, distance: 26.2
click at [329, 210] on div "Janela de atendimento Grade de atendimento Capacidade Transportadoras Veículos …" at bounding box center [365, 169] width 731 height 339
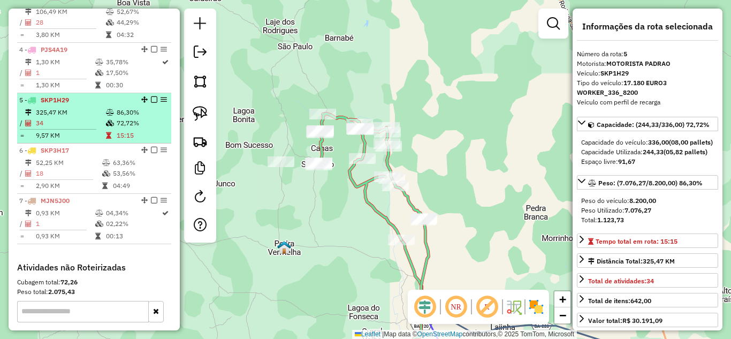
scroll to position [557, 0]
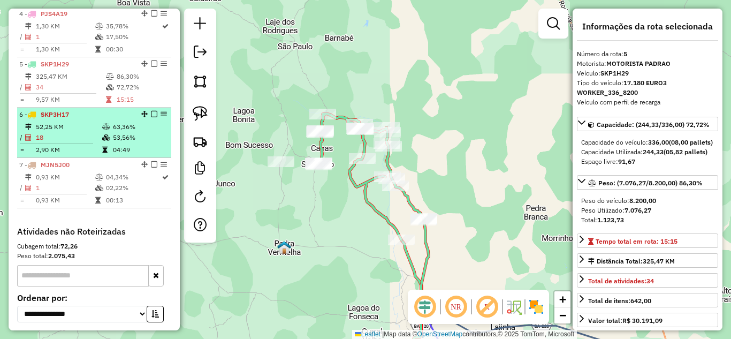
click at [72, 143] on td "18" at bounding box center [68, 137] width 66 height 11
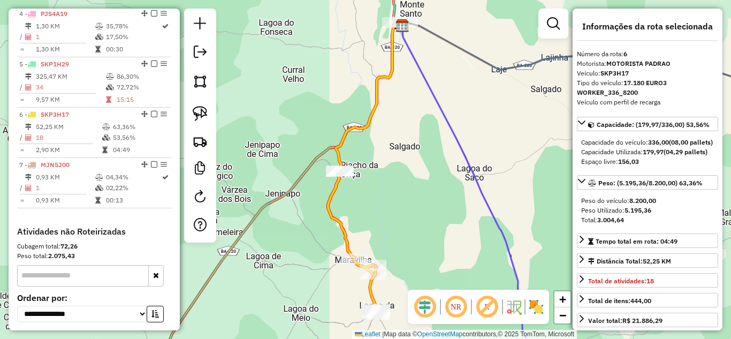
drag, startPoint x: 400, startPoint y: 206, endPoint x: 356, endPoint y: 85, distance: 128.6
click at [357, 90] on div "Janela de atendimento Grade de atendimento Capacidade Transportadoras Veículos …" at bounding box center [365, 169] width 731 height 339
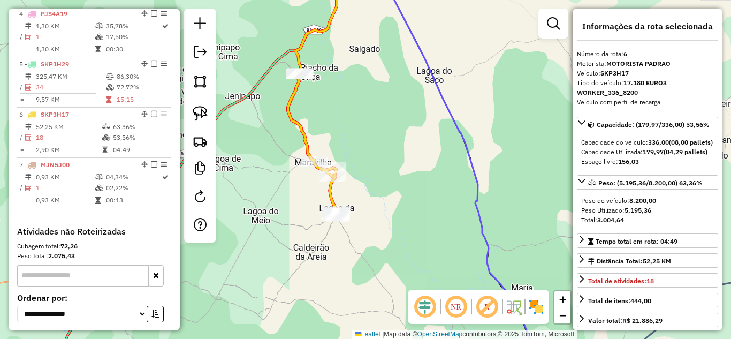
drag, startPoint x: 346, startPoint y: 88, endPoint x: 360, endPoint y: 127, distance: 41.3
click at [360, 127] on div "Janela de atendimento Grade de atendimento Capacidade Transportadoras Veículos …" at bounding box center [365, 169] width 731 height 339
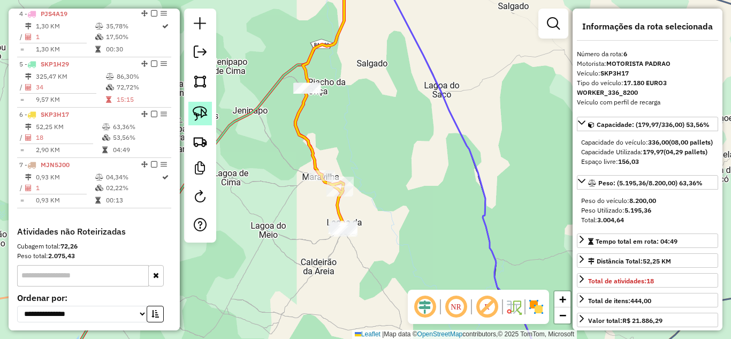
click at [194, 116] on img at bounding box center [200, 113] width 15 height 15
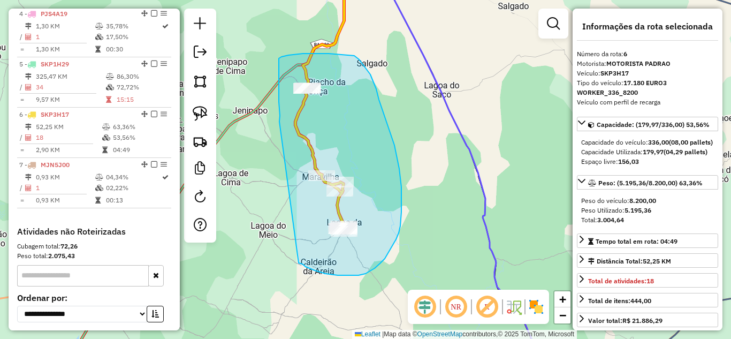
drag, startPoint x: 279, startPoint y: 121, endPoint x: 299, endPoint y: 263, distance: 142.5
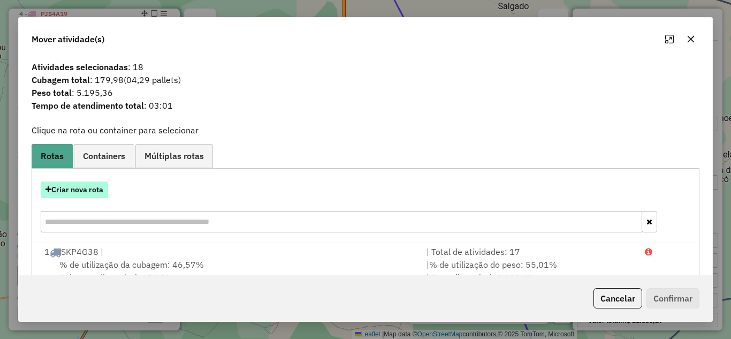
click at [92, 187] on button "Criar nova rota" at bounding box center [74, 189] width 67 height 17
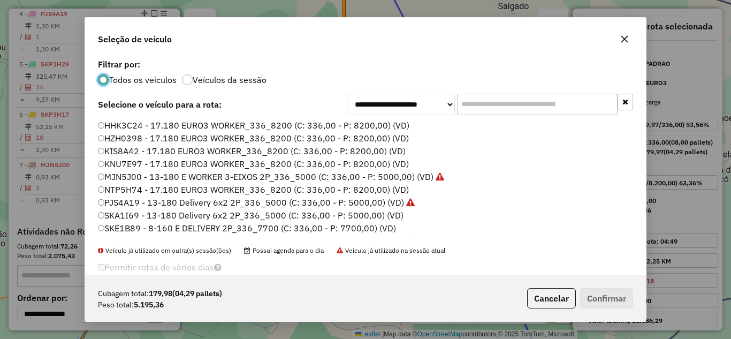
scroll to position [101, 0]
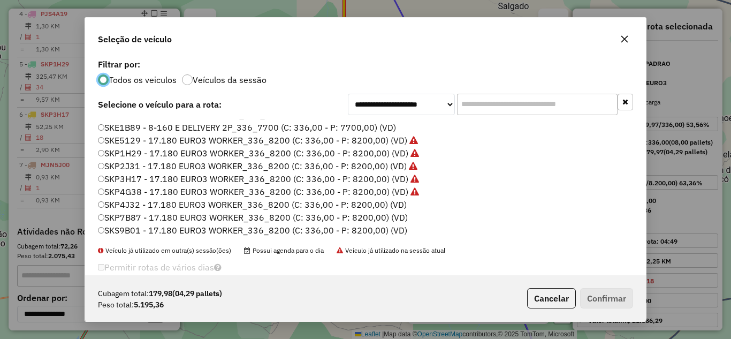
click at [267, 218] on label "SKP7B87 - 17.180 EURO3 WORKER_336_8200 (C: 336,00 - P: 8200,00) (VD)" at bounding box center [253, 217] width 310 height 13
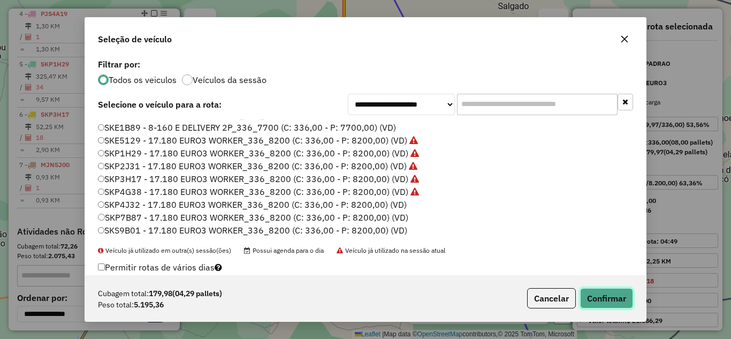
click at [588, 290] on button "Confirmar" at bounding box center [606, 298] width 53 height 20
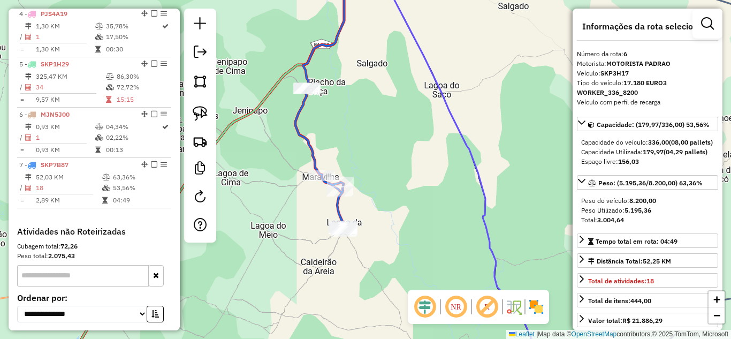
scroll to position [205, 0]
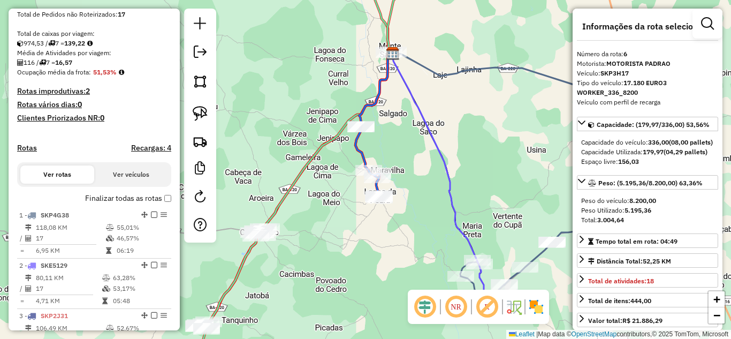
drag, startPoint x: 426, startPoint y: 170, endPoint x: 424, endPoint y: 120, distance: 49.8
click at [423, 126] on div "Janela de atendimento Grade de atendimento Capacidade Transportadoras Veículos …" at bounding box center [365, 169] width 731 height 339
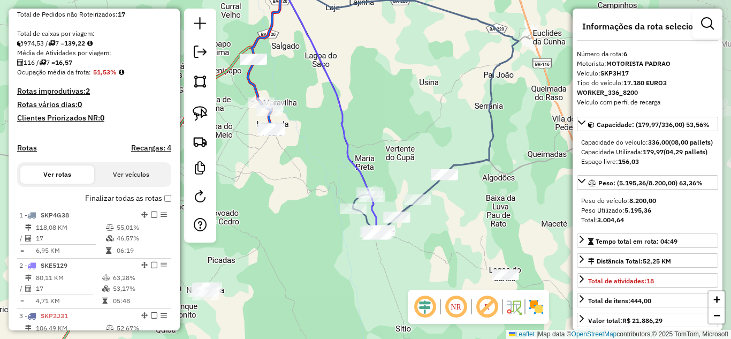
drag, startPoint x: 407, startPoint y: 225, endPoint x: 260, endPoint y: 198, distance: 149.1
click at [299, 206] on div "Janela de atendimento Grade de atendimento Capacidade Transportadoras Veículos …" at bounding box center [365, 169] width 731 height 339
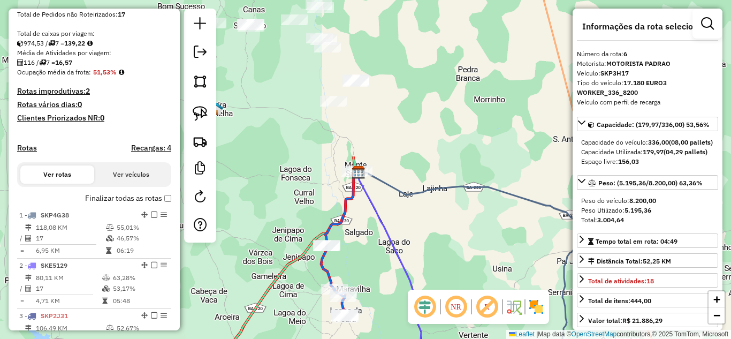
drag, startPoint x: 347, startPoint y: 108, endPoint x: 423, endPoint y: 293, distance: 200.6
click at [423, 293] on hb-router-mapa "Informações da Sessão 980067 - [DATE] Criação: [DATE] 17:15 Depósito: DBS MONTE…" at bounding box center [365, 169] width 731 height 339
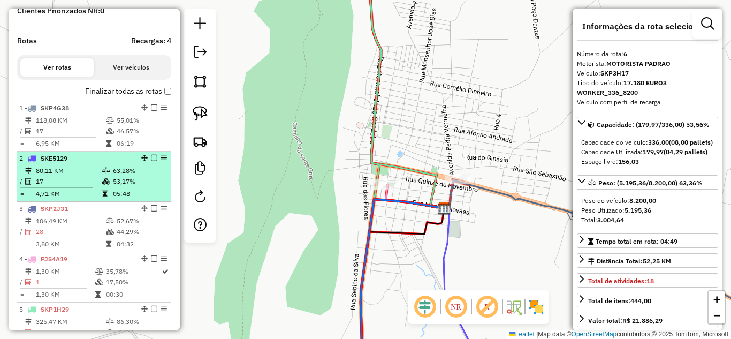
scroll to position [347, 0]
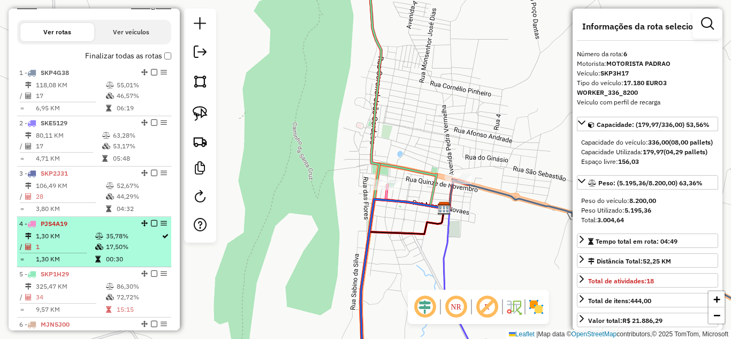
click at [74, 241] on td "1,30 KM" at bounding box center [64, 236] width 59 height 11
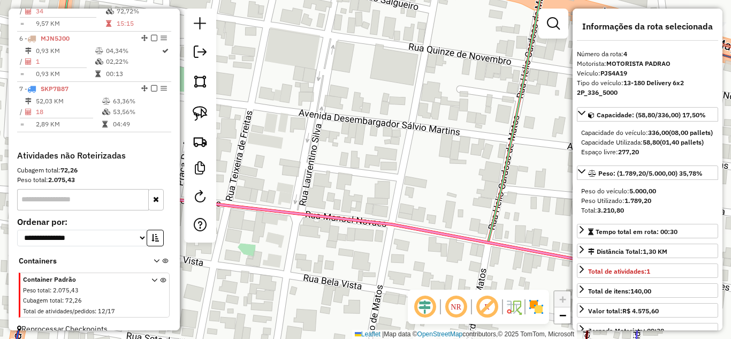
scroll to position [655, 0]
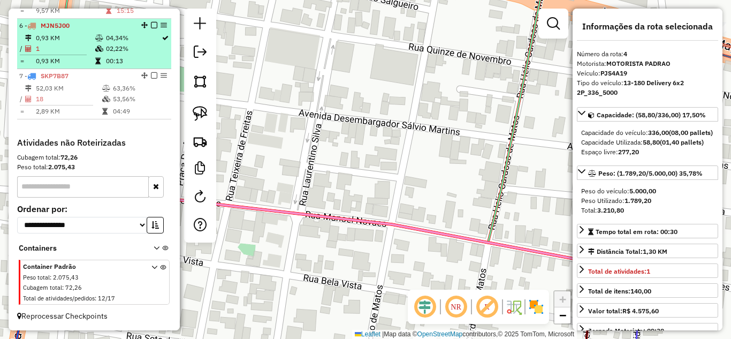
click at [72, 46] on td "1" at bounding box center [64, 48] width 59 height 11
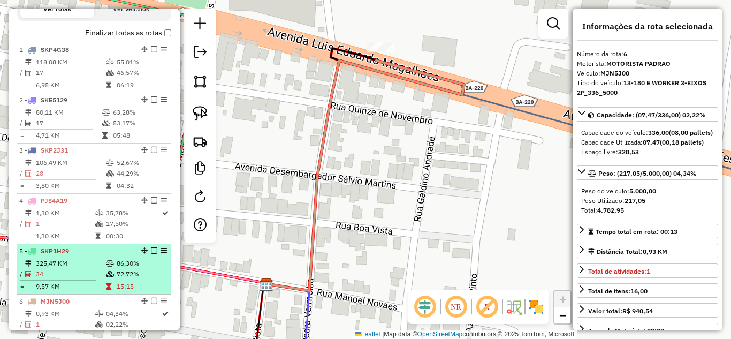
scroll to position [334, 0]
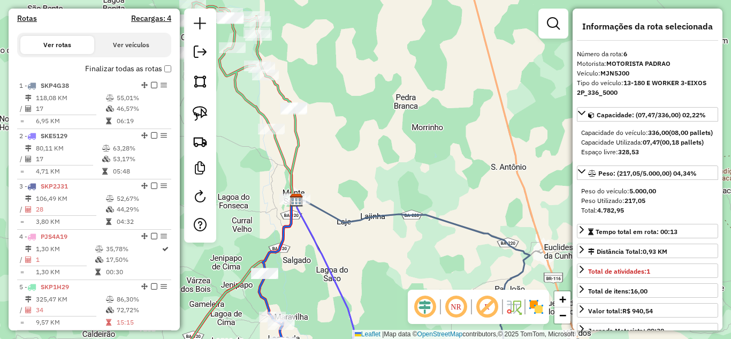
drag, startPoint x: 362, startPoint y: 163, endPoint x: 372, endPoint y: 75, distance: 88.3
click at [372, 75] on div "Janela de atendimento Grade de atendimento Capacidade Transportadoras Veículos …" at bounding box center [365, 169] width 731 height 339
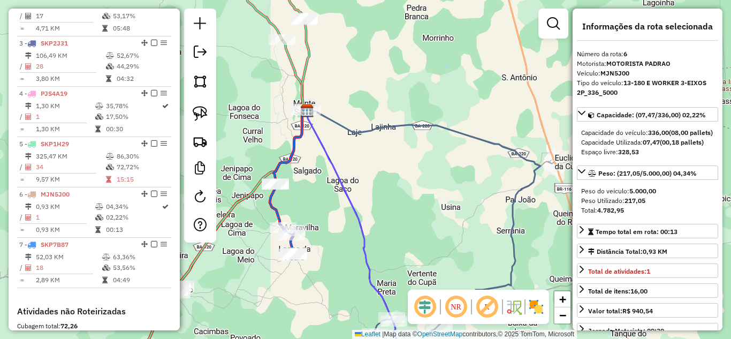
scroll to position [584, 0]
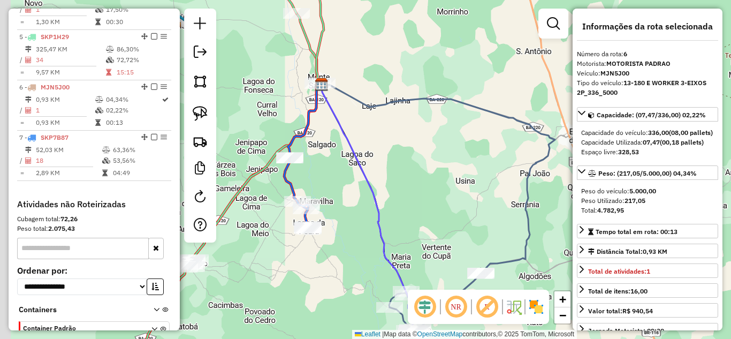
drag, startPoint x: 401, startPoint y: 186, endPoint x: 488, endPoint y: 87, distance: 132.3
click at [467, 104] on div "Janela de atendimento Grade de atendimento Capacidade Transportadoras Veículos …" at bounding box center [365, 169] width 731 height 339
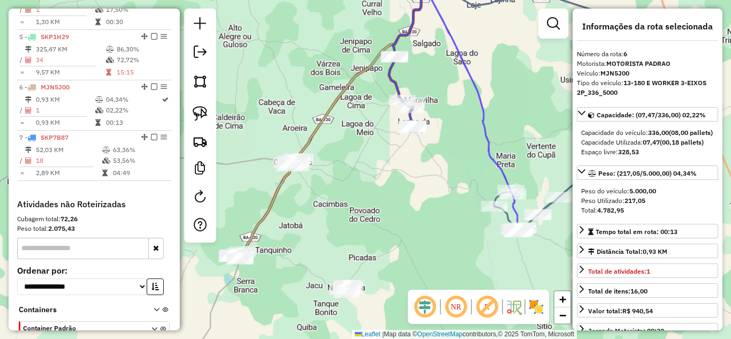
drag, startPoint x: 422, startPoint y: 215, endPoint x: 384, endPoint y: 172, distance: 57.2
click at [384, 173] on div "Janela de atendimento Grade de atendimento Capacidade Transportadoras Veículos …" at bounding box center [365, 169] width 731 height 339
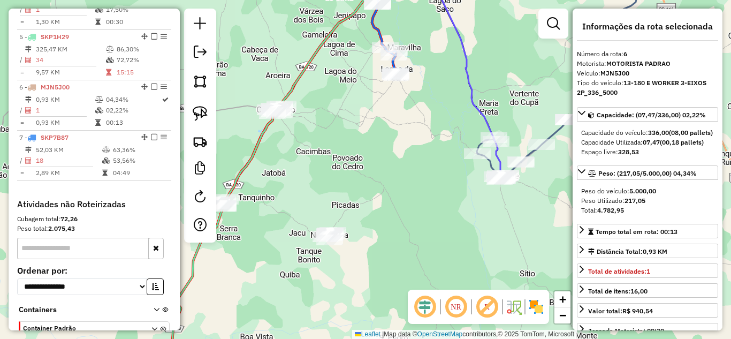
drag, startPoint x: 327, startPoint y: 208, endPoint x: 429, endPoint y: 150, distance: 116.5
click at [429, 150] on div "Janela de atendimento Grade de atendimento Capacidade Transportadoras Veículos …" at bounding box center [365, 169] width 731 height 339
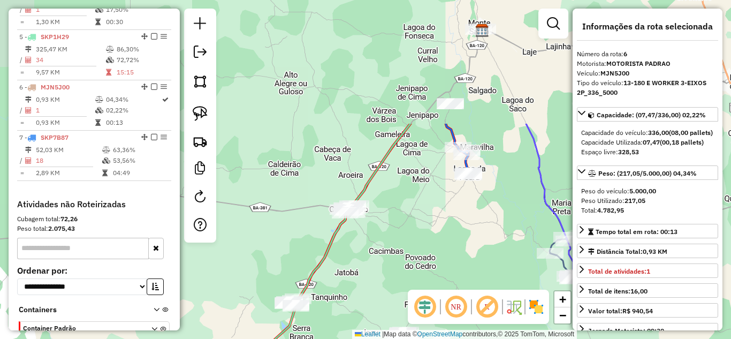
drag, startPoint x: 439, startPoint y: 123, endPoint x: 417, endPoint y: 261, distance: 139.8
click at [409, 282] on div "Janela de atendimento Grade de atendimento Capacidade Transportadoras Veículos …" at bounding box center [365, 169] width 731 height 339
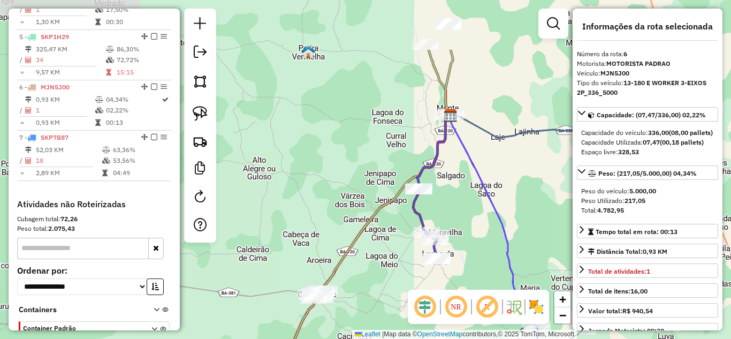
drag, startPoint x: 431, startPoint y: 183, endPoint x: 399, endPoint y: 266, distance: 89.2
click at [399, 266] on div "Janela de atendimento Grade de atendimento Capacidade Transportadoras Veículos …" at bounding box center [365, 169] width 731 height 339
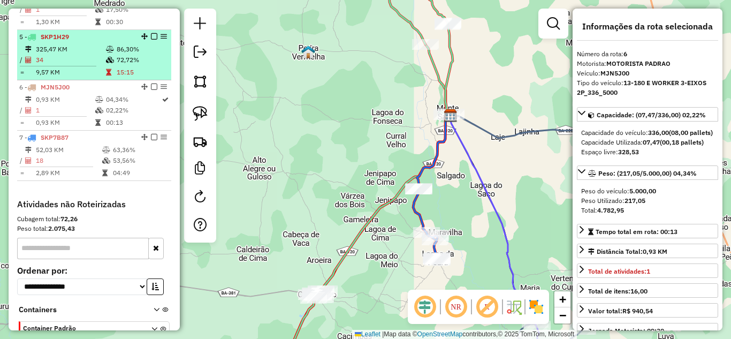
scroll to position [441, 0]
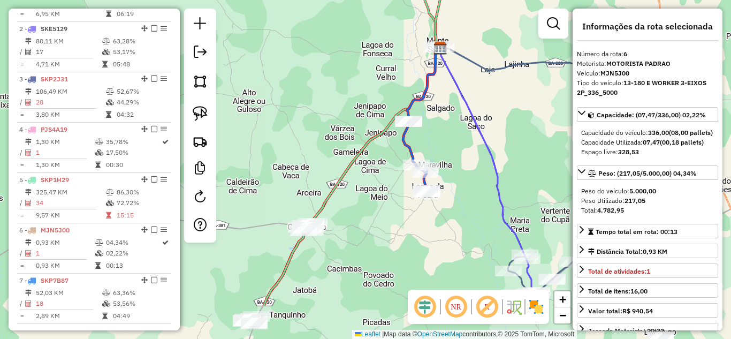
drag, startPoint x: 318, startPoint y: 188, endPoint x: 305, endPoint y: 102, distance: 87.5
click at [307, 110] on div "Janela de atendimento Grade de atendimento Capacidade Transportadoras Veículos …" at bounding box center [365, 169] width 731 height 339
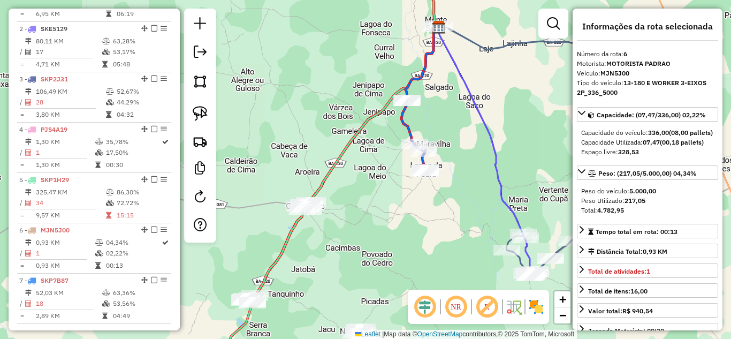
drag, startPoint x: 402, startPoint y: 244, endPoint x: 320, endPoint y: 206, distance: 90.2
click at [322, 207] on div "Janela de atendimento Grade de atendimento Capacidade Transportadoras Veículos …" at bounding box center [365, 169] width 731 height 339
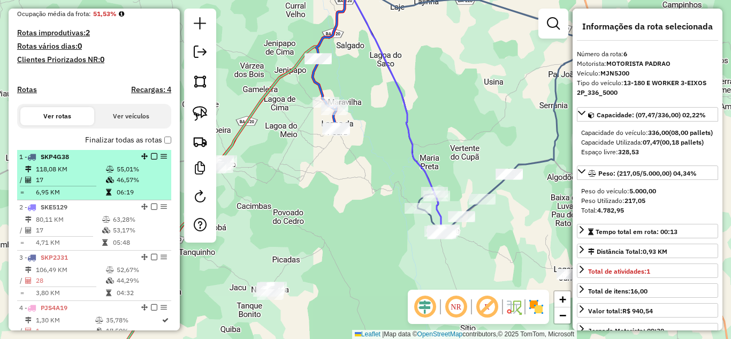
scroll to position [406, 0]
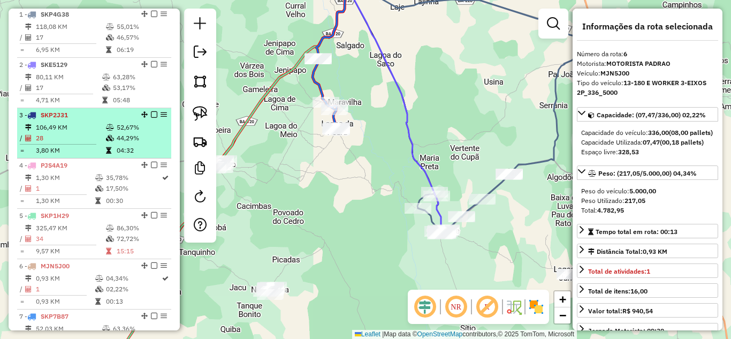
click at [81, 133] on td "106,49 KM" at bounding box center [70, 127] width 70 height 11
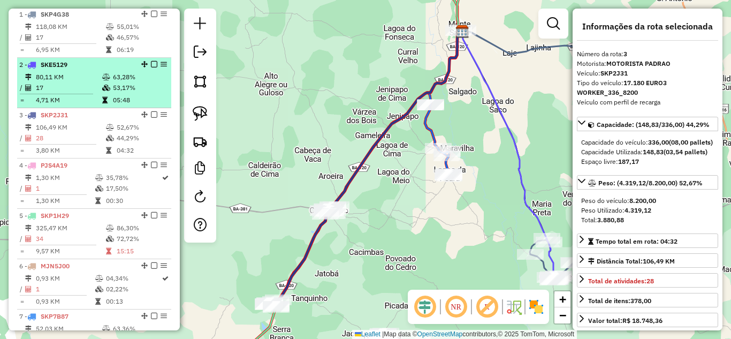
scroll to position [299, 0]
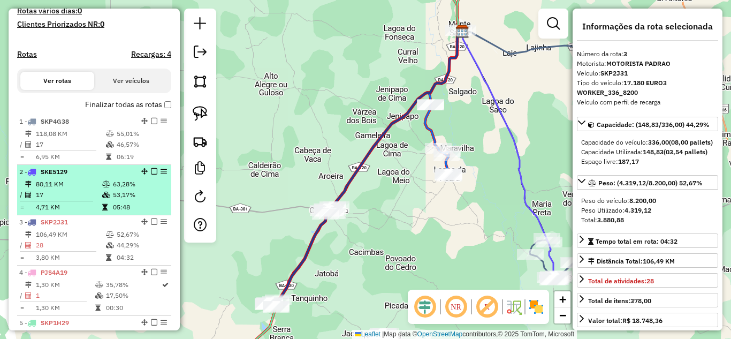
click at [91, 200] on td "17" at bounding box center [68, 194] width 66 height 11
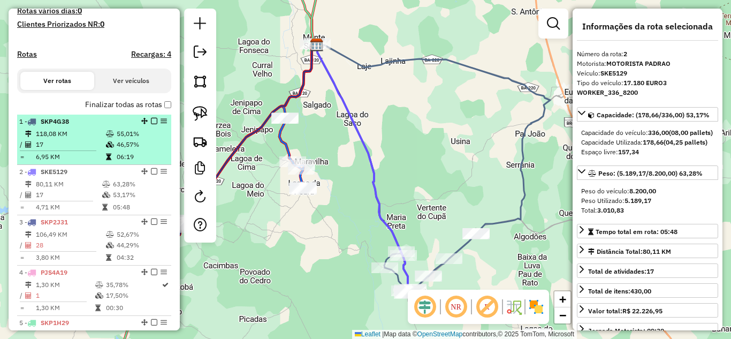
click at [85, 150] on td "17" at bounding box center [70, 144] width 70 height 11
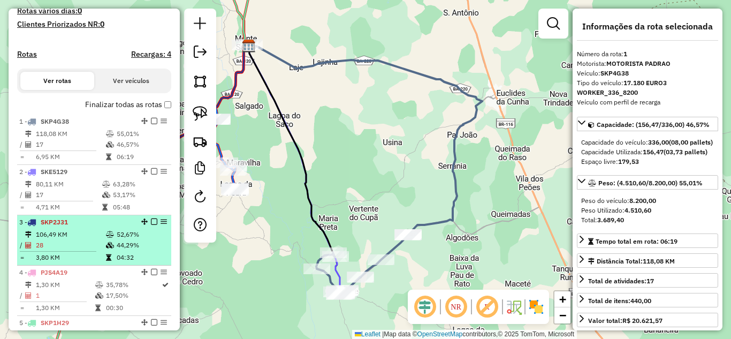
drag, startPoint x: 66, startPoint y: 211, endPoint x: 66, endPoint y: 233, distance: 21.4
click at [66, 212] on td "4,71 KM" at bounding box center [68, 207] width 66 height 11
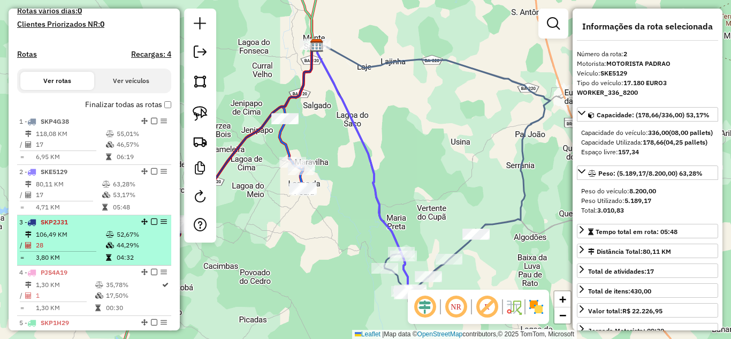
click at [71, 250] on td "28" at bounding box center [70, 245] width 70 height 11
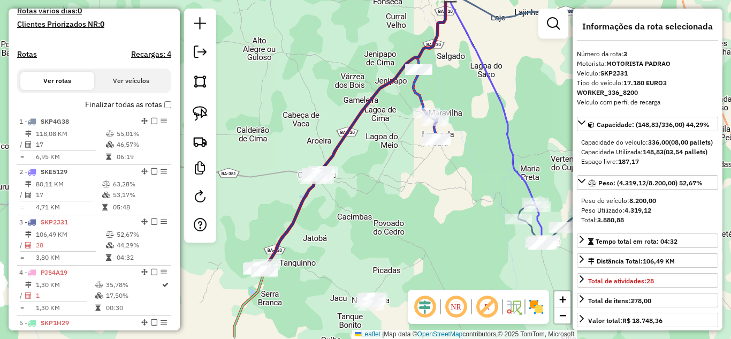
drag, startPoint x: 376, startPoint y: 243, endPoint x: 332, endPoint y: 97, distance: 152.5
click at [333, 98] on div "Janela de atendimento Grade de atendimento Capacidade Transportadoras Veículos …" at bounding box center [365, 169] width 731 height 339
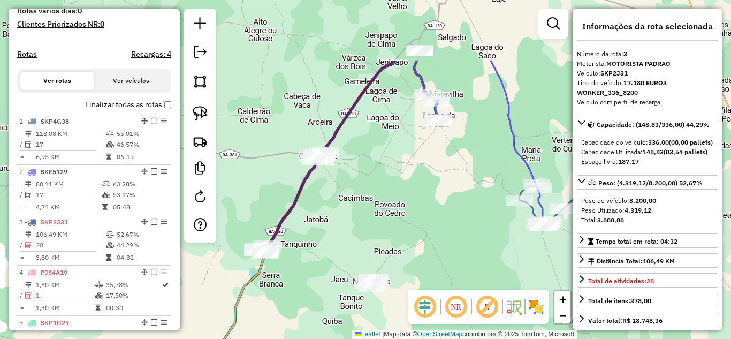
drag, startPoint x: 345, startPoint y: 128, endPoint x: 367, endPoint y: 205, distance: 80.8
click at [367, 205] on div "Janela de atendimento Grade de atendimento Capacidade Transportadoras Veículos …" at bounding box center [365, 169] width 731 height 339
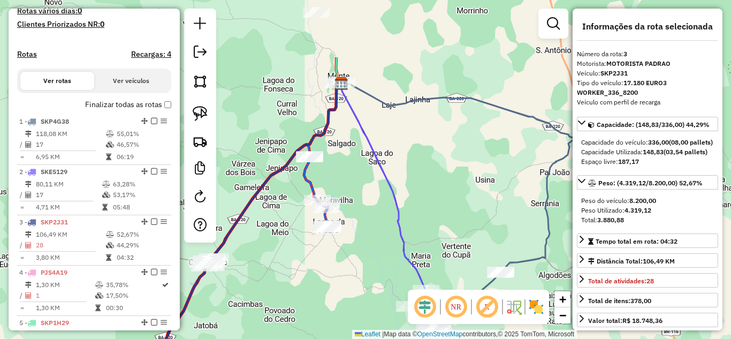
drag, startPoint x: 396, startPoint y: 212, endPoint x: 284, endPoint y: 265, distance: 123.7
click at [284, 266] on div "Janela de atendimento Grade de atendimento Capacidade Transportadoras Veículos …" at bounding box center [365, 169] width 731 height 339
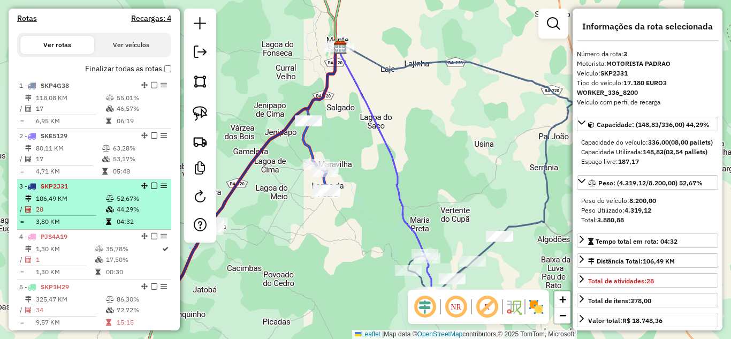
scroll to position [263, 0]
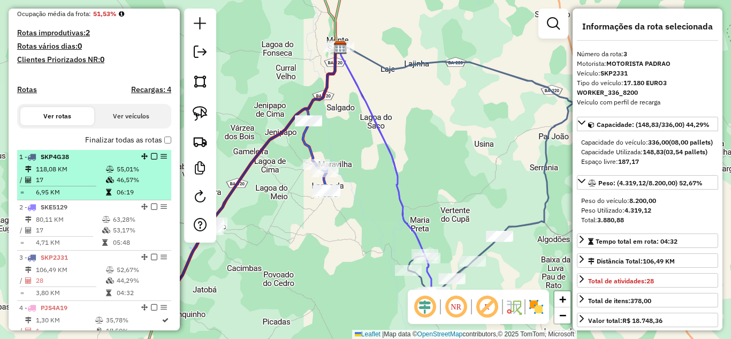
click at [68, 174] on td "118,08 KM" at bounding box center [70, 169] width 70 height 11
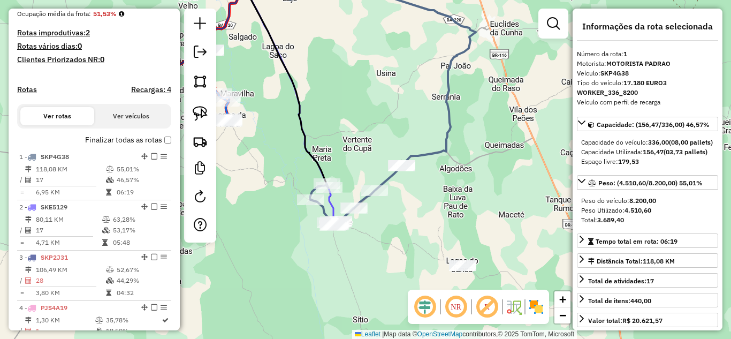
drag, startPoint x: 363, startPoint y: 218, endPoint x: 357, endPoint y: 149, distance: 69.8
click at [357, 149] on div "Janela de atendimento Grade de atendimento Capacidade Transportadoras Veículos …" at bounding box center [365, 169] width 731 height 339
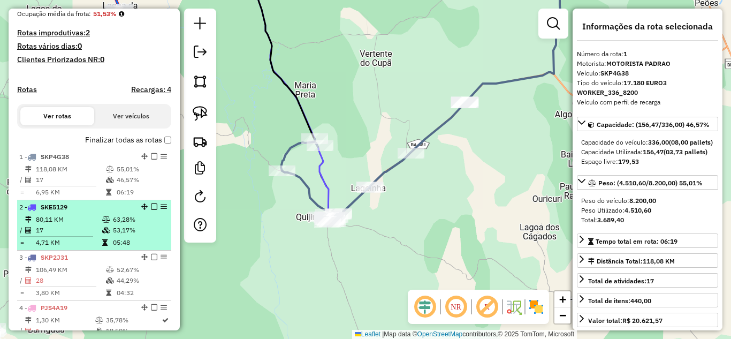
click at [81, 212] on div "2 - SKE5129" at bounding box center [75, 207] width 113 height 10
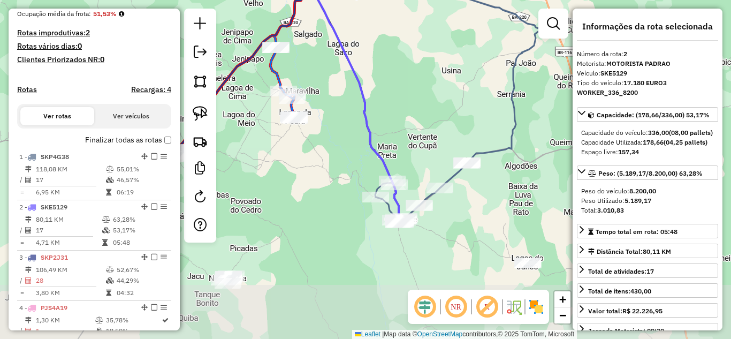
drag, startPoint x: 281, startPoint y: 274, endPoint x: 272, endPoint y: 203, distance: 71.7
click at [272, 203] on div "Janela de atendimento Grade de atendimento Capacidade Transportadoras Veículos …" at bounding box center [365, 169] width 731 height 339
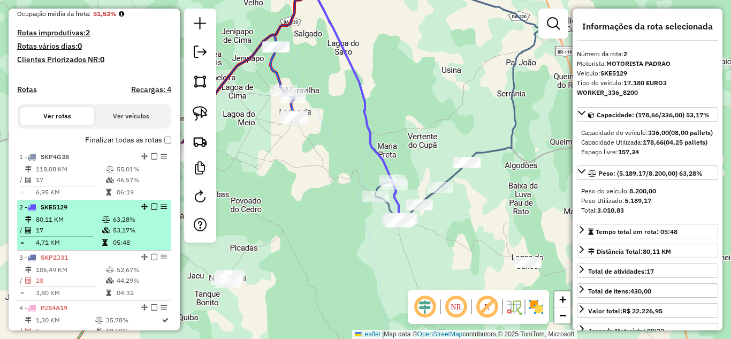
click at [72, 225] on td "80,11 KM" at bounding box center [68, 219] width 66 height 11
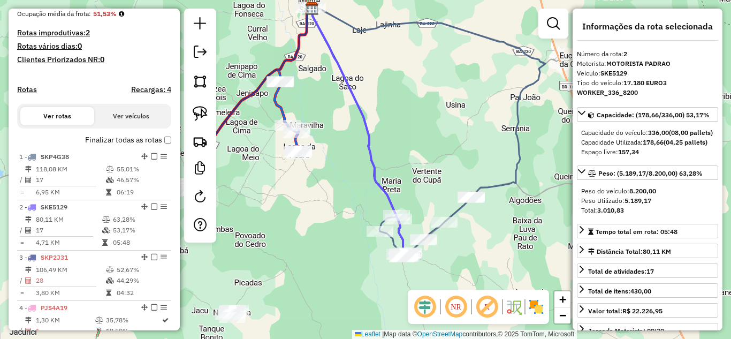
drag, startPoint x: 412, startPoint y: 156, endPoint x: 402, endPoint y: 94, distance: 62.4
click at [402, 94] on div "Janela de atendimento Grade de atendimento Capacidade Transportadoras Veículos …" at bounding box center [365, 169] width 731 height 339
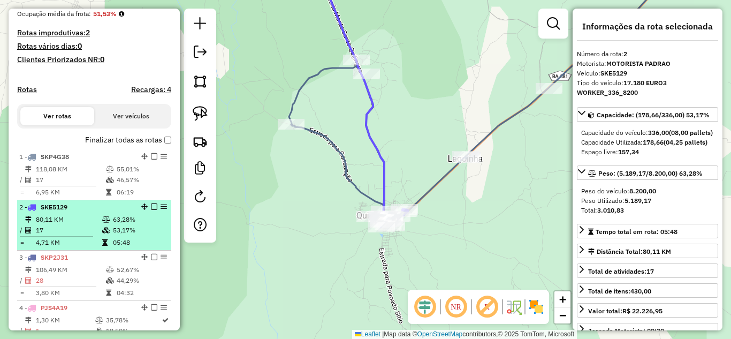
scroll to position [334, 0]
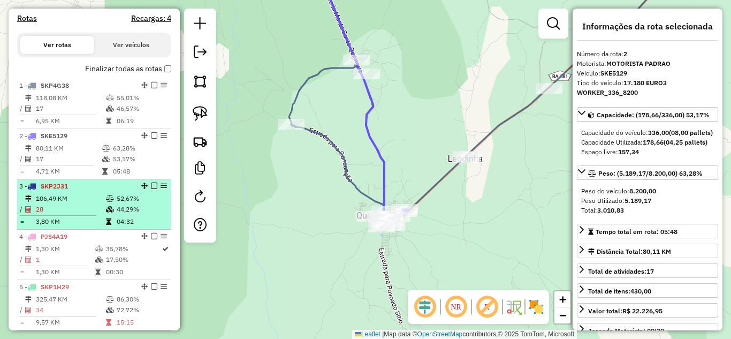
click at [92, 204] on td "106,49 KM" at bounding box center [70, 198] width 70 height 11
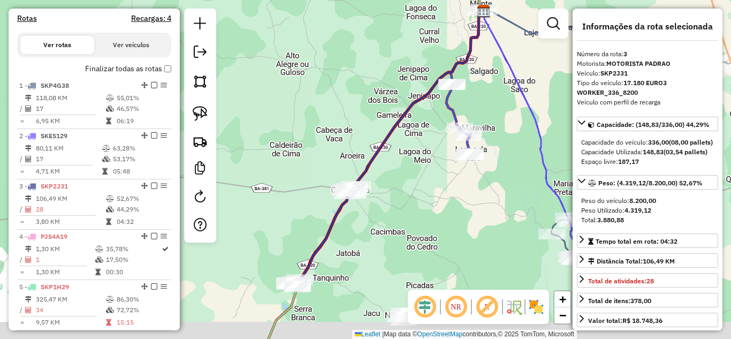
drag, startPoint x: 371, startPoint y: 250, endPoint x: 438, endPoint y: 159, distance: 113.3
click at [438, 159] on div "Janela de atendimento Grade de atendimento Capacidade Transportadoras Veículos …" at bounding box center [365, 169] width 731 height 339
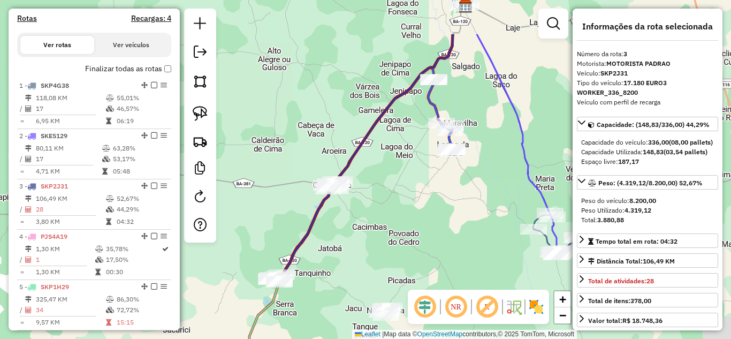
drag, startPoint x: 447, startPoint y: 173, endPoint x: 346, endPoint y: 265, distance: 136.0
click at [348, 265] on div "Janela de atendimento Grade de atendimento Capacidade Transportadoras Veículos …" at bounding box center [365, 169] width 731 height 339
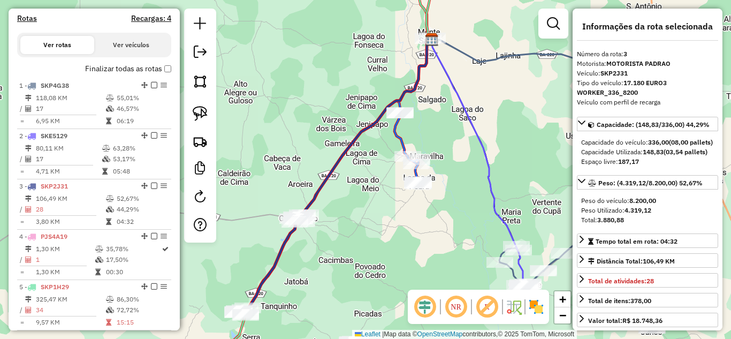
drag, startPoint x: 361, startPoint y: 210, endPoint x: 359, endPoint y: 224, distance: 14.1
click at [359, 224] on div "Janela de atendimento Grade de atendimento Capacidade Transportadoras Veículos …" at bounding box center [365, 169] width 731 height 339
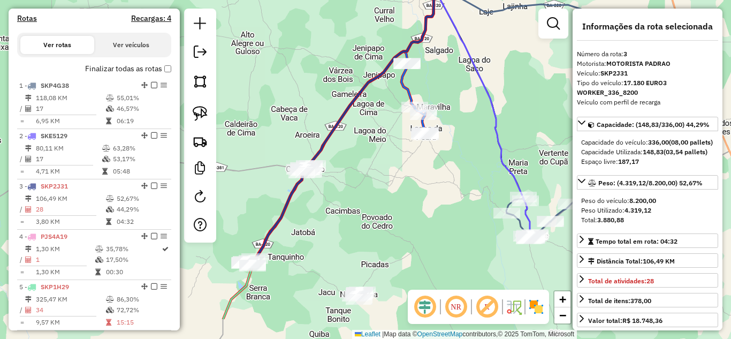
drag, startPoint x: 358, startPoint y: 253, endPoint x: 367, endPoint y: 199, distance: 54.8
click at [367, 199] on div "Janela de atendimento Grade de atendimento Capacidade Transportadoras Veículos …" at bounding box center [365, 169] width 731 height 339
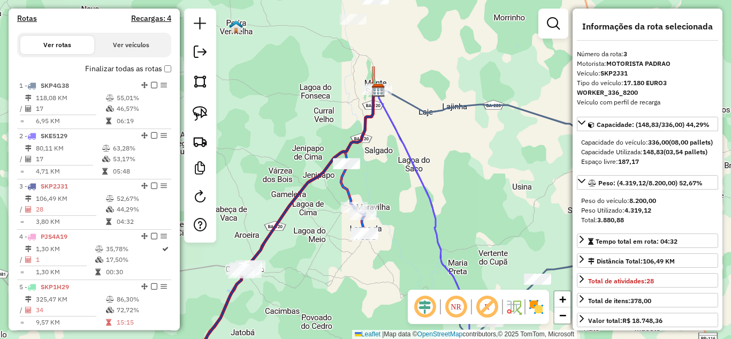
drag, startPoint x: 394, startPoint y: 197, endPoint x: 334, endPoint y: 297, distance: 116.9
click at [334, 297] on div "Janela de atendimento Grade de atendimento Capacidade Transportadoras Veículos …" at bounding box center [365, 169] width 731 height 339
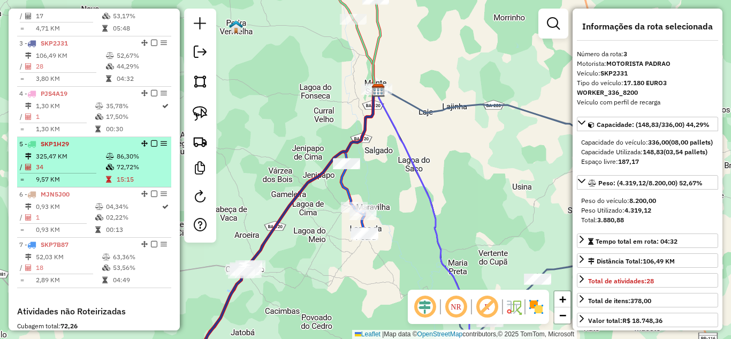
click at [71, 162] on td "325,47 KM" at bounding box center [70, 156] width 70 height 11
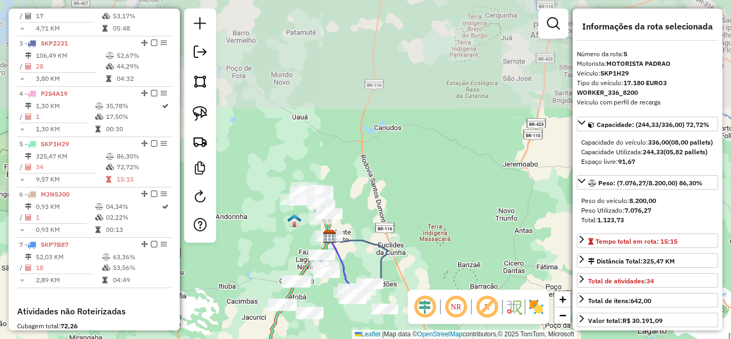
drag, startPoint x: 340, startPoint y: 130, endPoint x: 281, endPoint y: 236, distance: 121.6
click at [280, 236] on div "Janela de atendimento Grade de atendimento Capacidade Transportadoras Veículos …" at bounding box center [365, 169] width 731 height 339
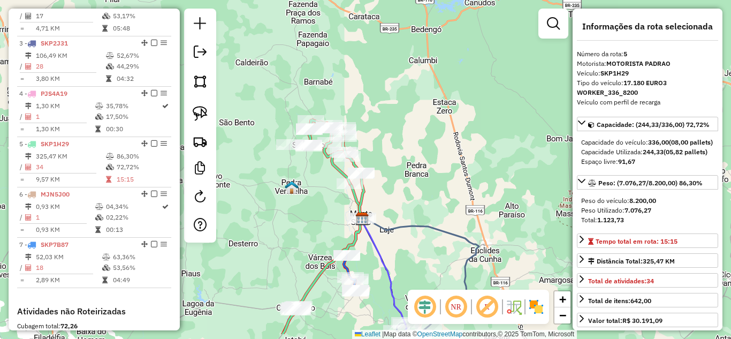
drag, startPoint x: 473, startPoint y: 228, endPoint x: 502, endPoint y: 164, distance: 70.4
click at [502, 164] on div "Janela de atendimento Grade de atendimento Capacidade Transportadoras Veículos …" at bounding box center [365, 169] width 731 height 339
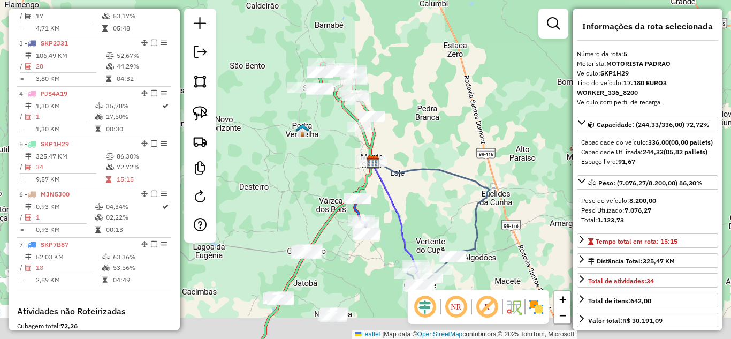
drag, startPoint x: 455, startPoint y: 235, endPoint x: 456, endPoint y: 199, distance: 35.9
click at [456, 199] on div "Janela de atendimento Grade de atendimento Capacidade Transportadoras Veículos …" at bounding box center [365, 169] width 731 height 339
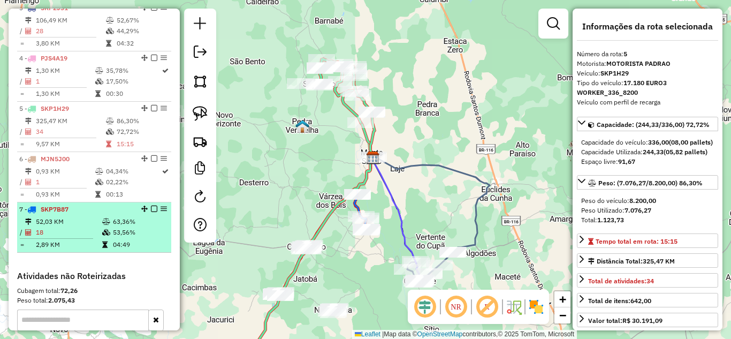
scroll to position [584, 0]
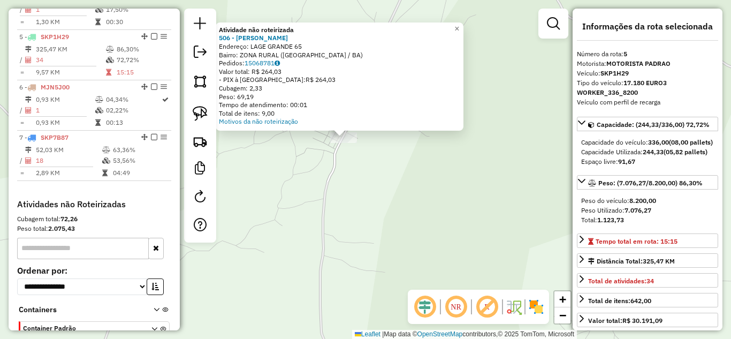
click at [280, 192] on div "Atividade não roteirizada 506 - MERCADINHO RODRIGUES Endereço: [GEOGRAPHIC_DATA…" at bounding box center [365, 169] width 731 height 339
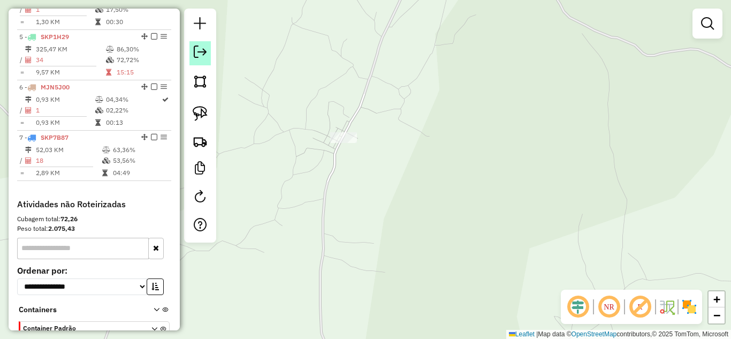
click at [201, 53] on em at bounding box center [200, 51] width 13 height 13
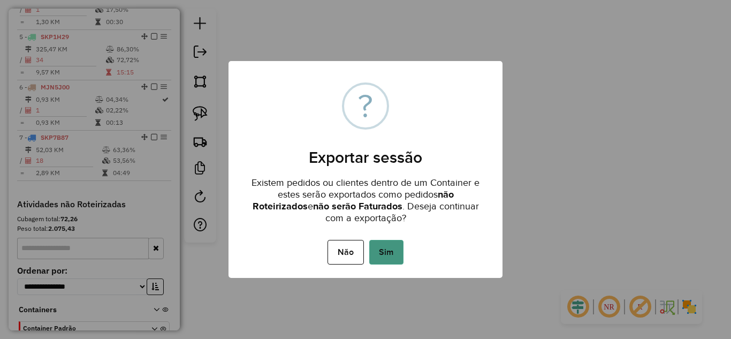
drag, startPoint x: 393, startPoint y: 250, endPoint x: 424, endPoint y: 250, distance: 30.5
click at [392, 250] on button "Sim" at bounding box center [386, 252] width 34 height 25
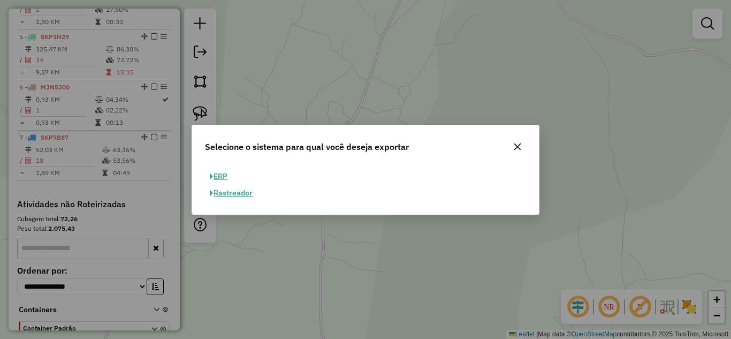
click at [225, 178] on button "ERP" at bounding box center [218, 176] width 27 height 17
select select "**"
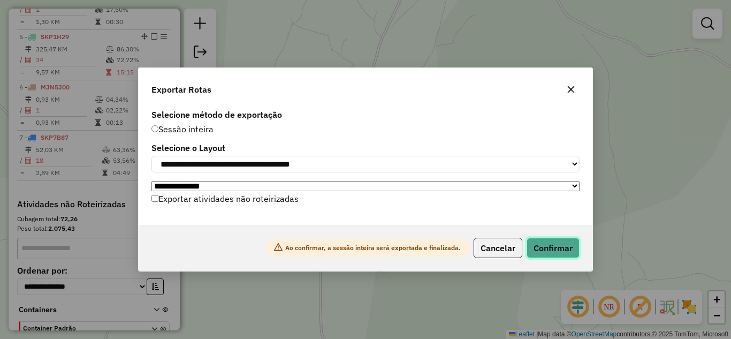
click at [569, 256] on button "Confirmar" at bounding box center [552, 248] width 53 height 20
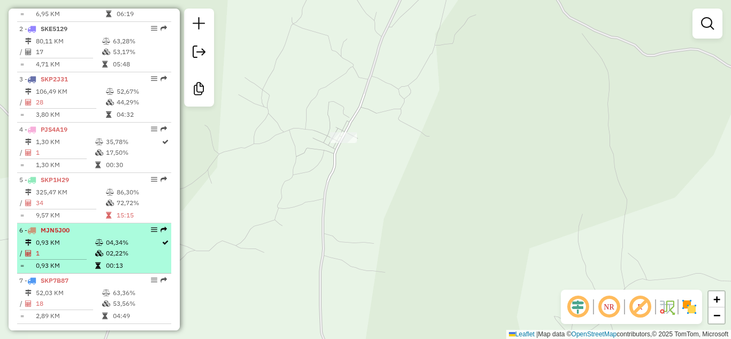
scroll to position [342, 0]
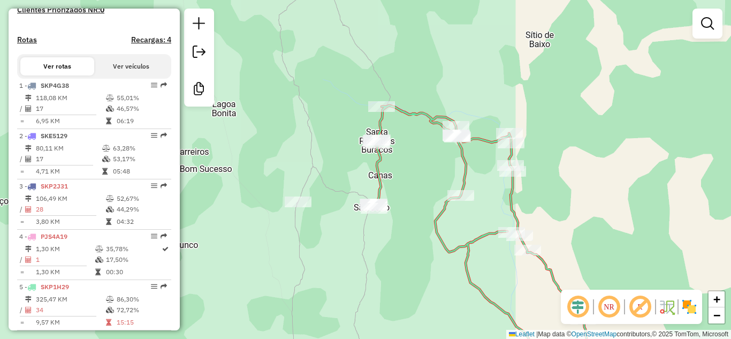
drag, startPoint x: 333, startPoint y: 202, endPoint x: 300, endPoint y: 150, distance: 61.8
click at [326, 187] on div "Janela de atendimento Grade de atendimento Capacidade Transportadoras Veículos …" at bounding box center [365, 169] width 731 height 339
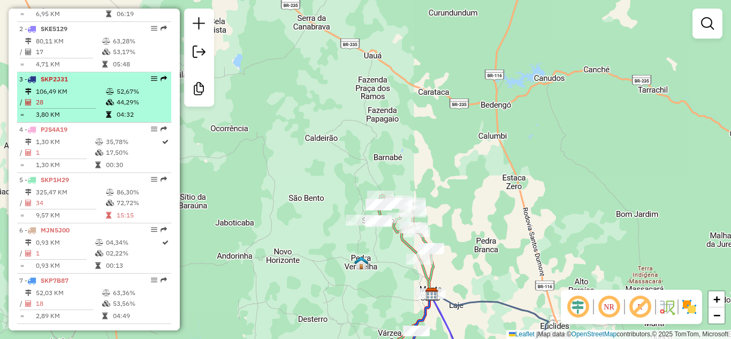
scroll to position [485, 0]
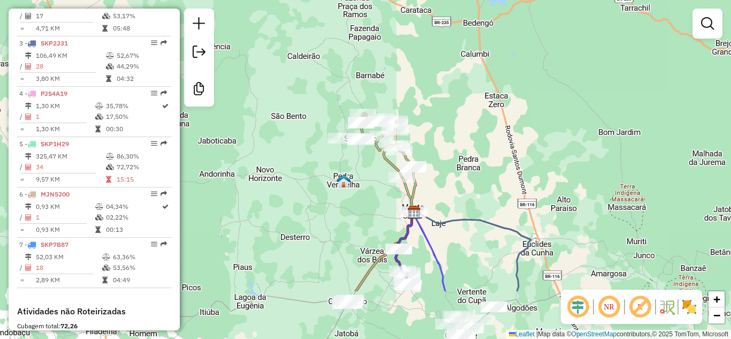
drag, startPoint x: 270, startPoint y: 212, endPoint x: 244, endPoint y: 97, distance: 117.2
click at [247, 113] on div "Janela de atendimento Grade de atendimento Capacidade Transportadoras Veículos …" at bounding box center [365, 169] width 731 height 339
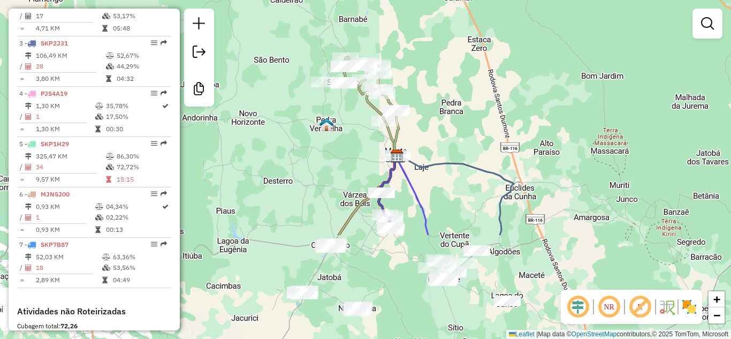
drag, startPoint x: 279, startPoint y: 210, endPoint x: 231, endPoint y: 106, distance: 114.6
click at [249, 146] on div "Janela de atendimento Grade de atendimento Capacidade Transportadoras Veículos …" at bounding box center [365, 169] width 731 height 339
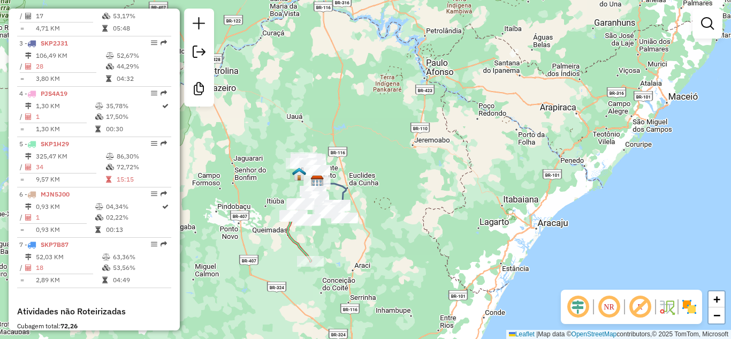
drag, startPoint x: 355, startPoint y: 275, endPoint x: 336, endPoint y: 186, distance: 90.9
click at [340, 215] on div "Janela de atendimento Grade de atendimento Capacidade Transportadoras Veículos …" at bounding box center [365, 169] width 731 height 339
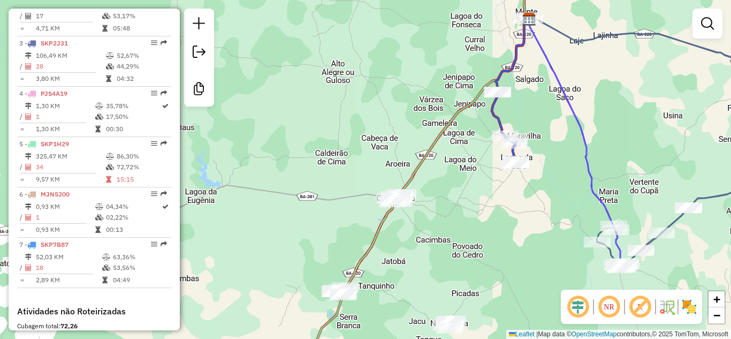
drag, startPoint x: 407, startPoint y: 248, endPoint x: 404, endPoint y: 193, distance: 55.2
click at [404, 196] on div "Janela de atendimento Grade de atendimento Capacidade Transportadoras Veículos …" at bounding box center [365, 169] width 731 height 339
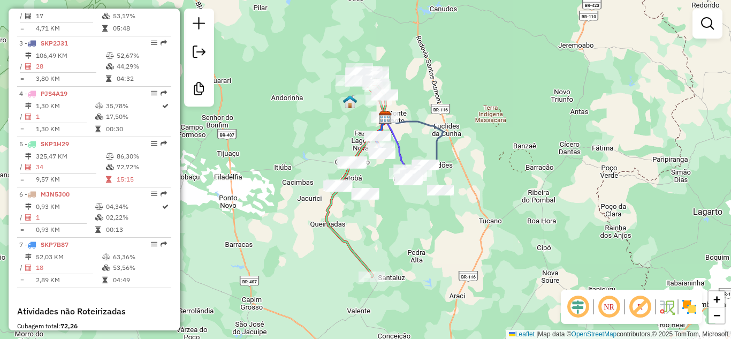
drag, startPoint x: 469, startPoint y: 198, endPoint x: 341, endPoint y: 178, distance: 129.5
click at [342, 178] on div "Janela de atendimento Grade de atendimento Capacidade Transportadoras Veículos …" at bounding box center [365, 169] width 731 height 339
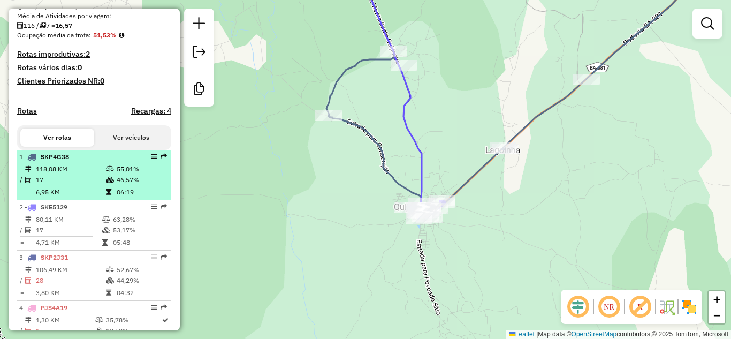
scroll to position [413, 0]
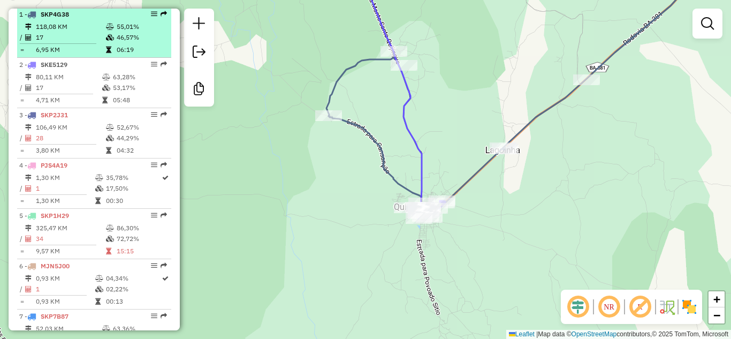
click at [74, 55] on td "6,95 KM" at bounding box center [70, 49] width 70 height 11
select select "*********"
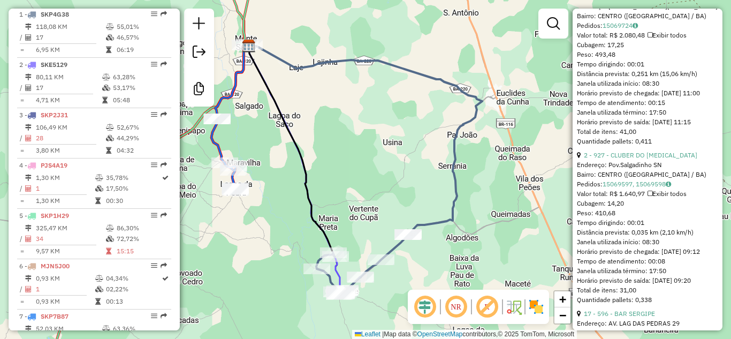
scroll to position [927, 0]
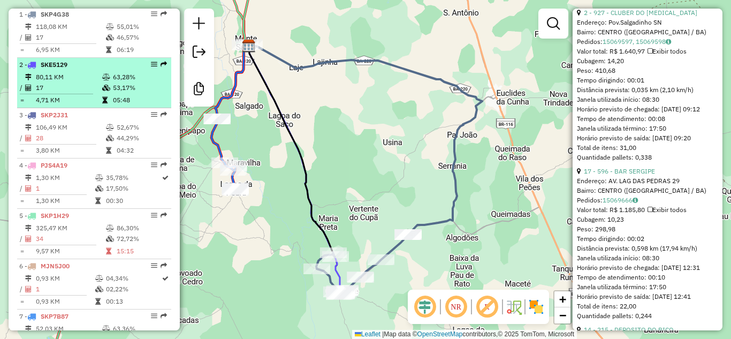
click at [62, 93] on td "17" at bounding box center [68, 87] width 66 height 11
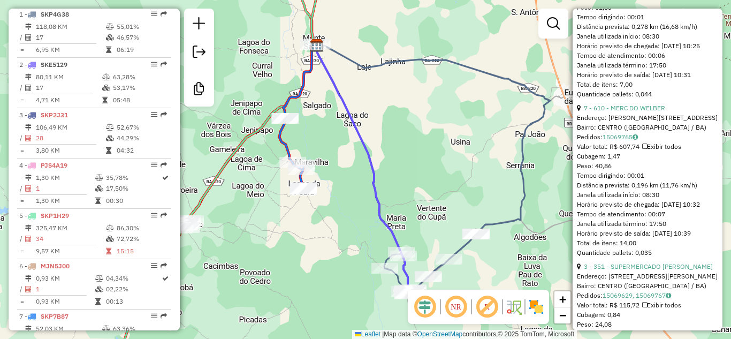
scroll to position [2487, 0]
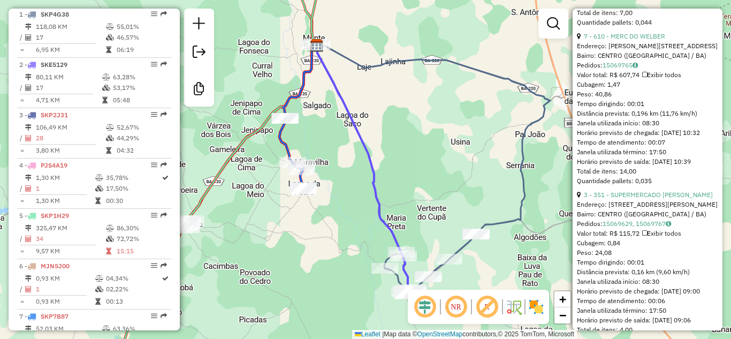
click at [391, 95] on div "Janela de atendimento Grade de atendimento Capacidade Transportadoras Veículos …" at bounding box center [365, 169] width 731 height 339
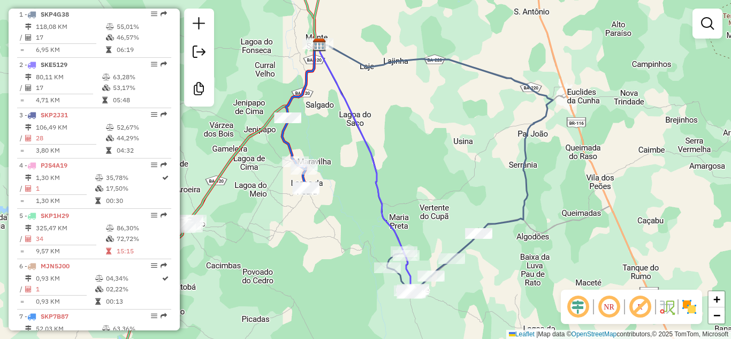
drag, startPoint x: 421, startPoint y: 149, endPoint x: 460, endPoint y: 104, distance: 59.9
click at [460, 104] on div "Janela de atendimento Grade de atendimento Capacidade Transportadoras Veículos …" at bounding box center [365, 169] width 731 height 339
